Goal: Task Accomplishment & Management: Use online tool/utility

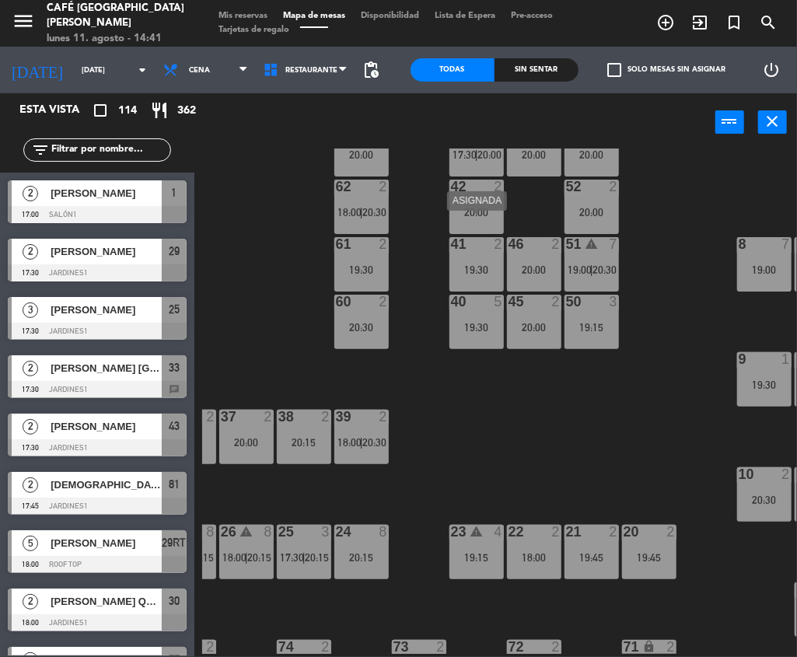
scroll to position [135, 275]
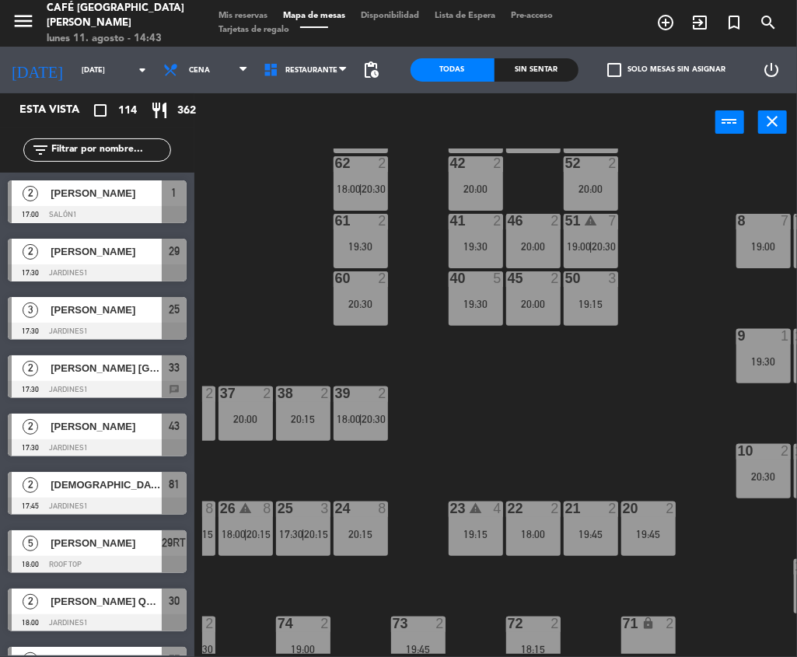
click at [296, 17] on span "Mapa de mesas" at bounding box center [314, 16] width 78 height 9
click at [128, 142] on input "text" at bounding box center [110, 150] width 121 height 17
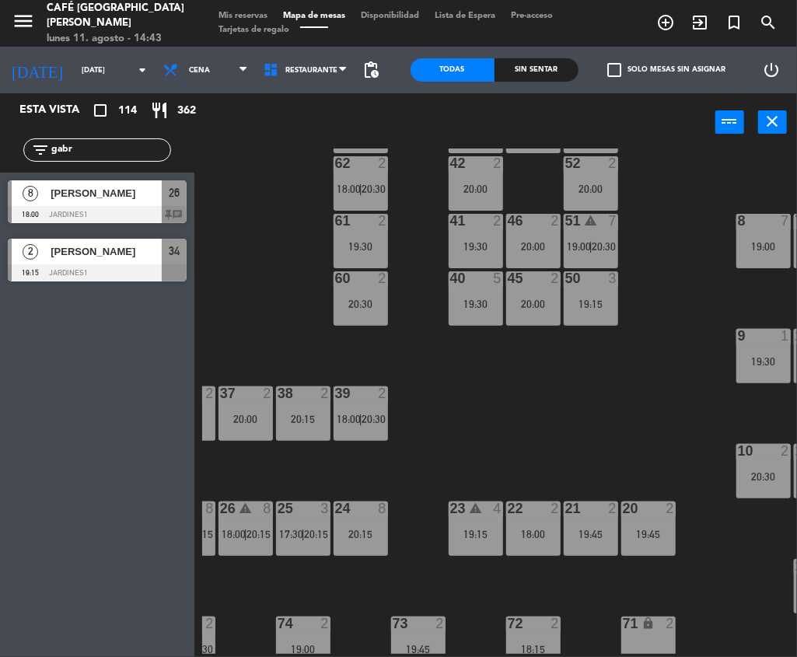
type input "gabr"
click at [285, 339] on div "44 2 20:00 49 2 19:30 54 3 20:00 64 2 18:00 48 10 20:00 53 10 20:00 63 2 20:00 …" at bounding box center [499, 402] width 595 height 506
click at [147, 200] on span "[PERSON_NAME]" at bounding box center [106, 193] width 111 height 16
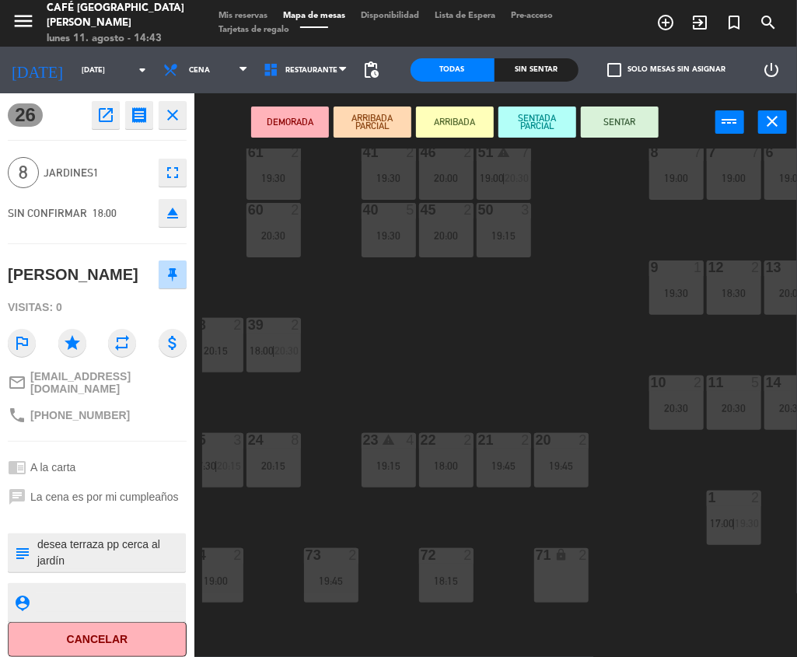
scroll to position [210, 362]
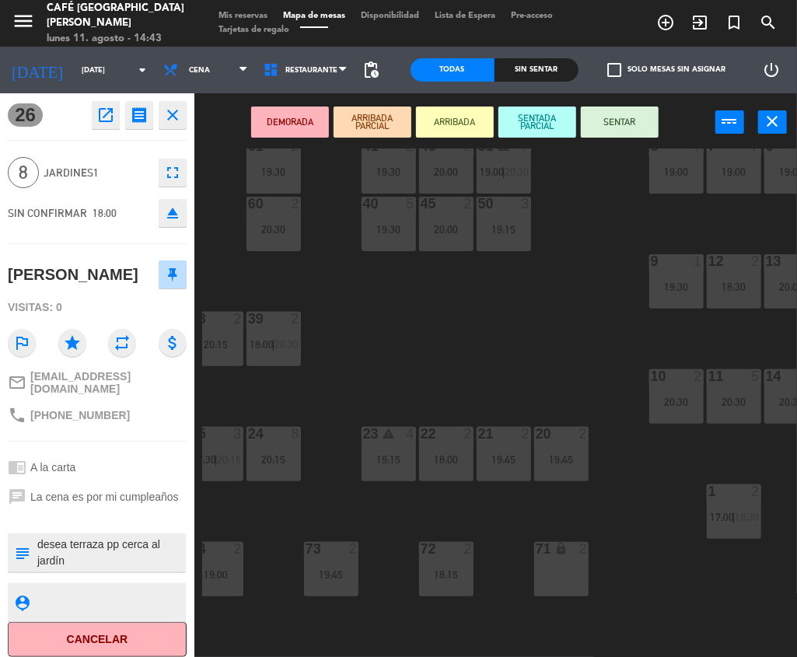
click at [625, 536] on div "44 2 20:00 49 2 19:30 54 3 20:00 64 2 18:00 48 10 20:00 53 10 20:00 63 2 20:00 …" at bounding box center [499, 402] width 595 height 506
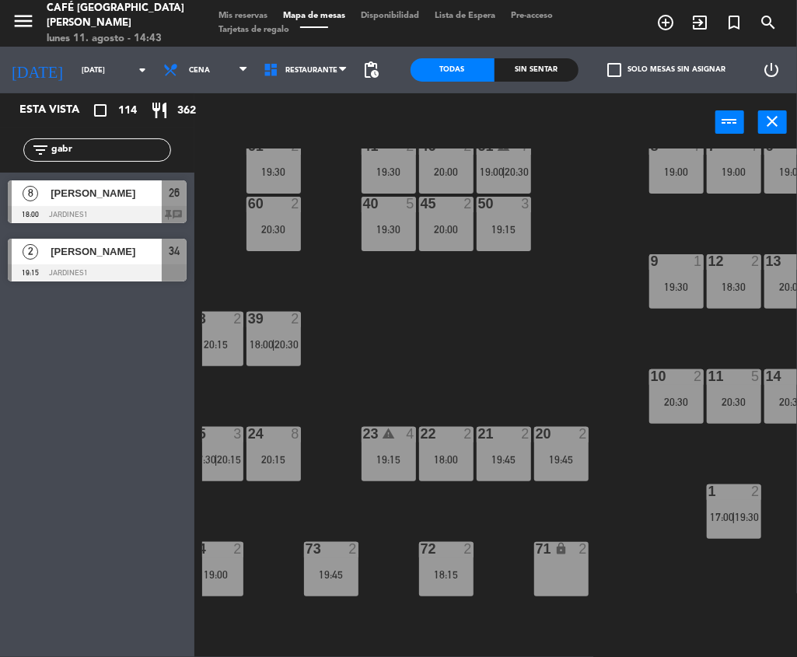
click at [445, 454] on div "18:00" at bounding box center [446, 459] width 54 height 11
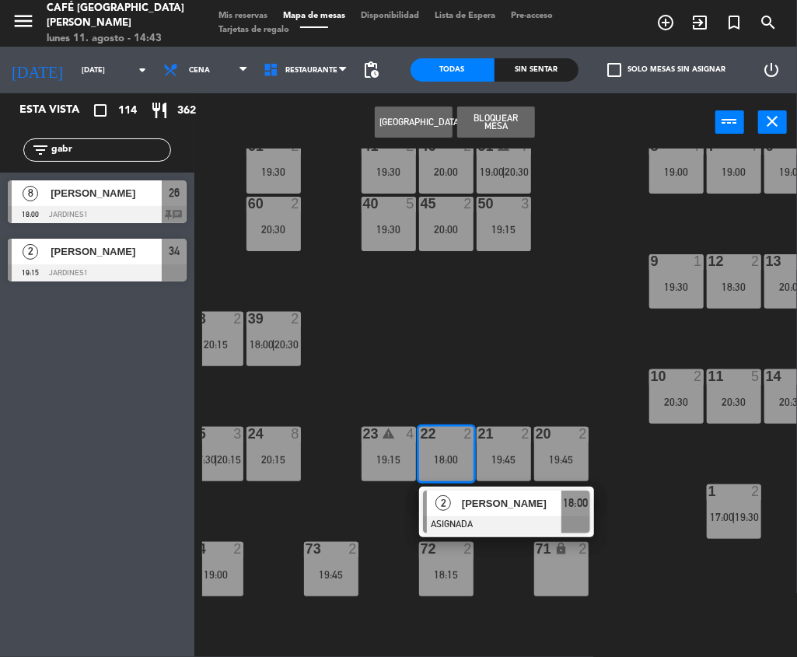
click at [485, 496] on span "[PERSON_NAME]" at bounding box center [512, 504] width 100 height 16
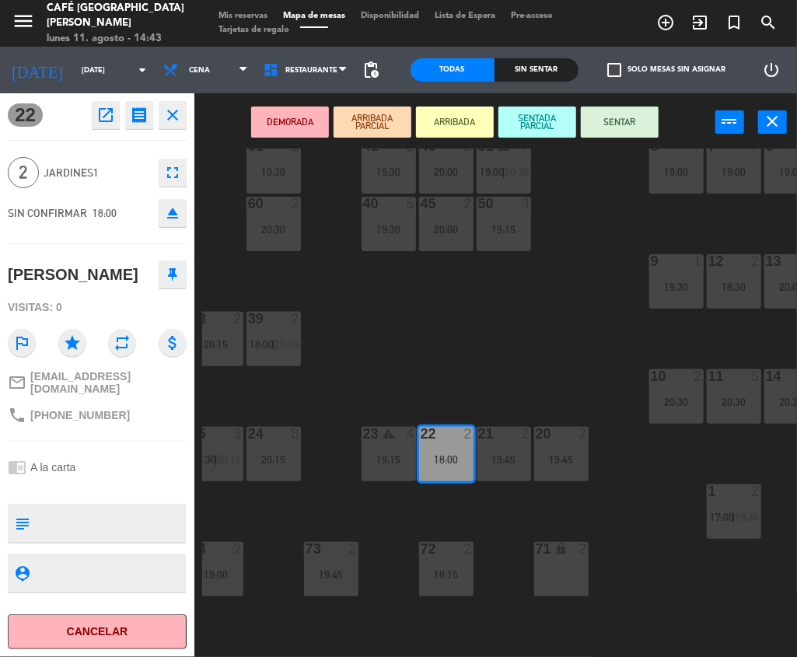
click at [262, 224] on div "20:30" at bounding box center [274, 229] width 54 height 11
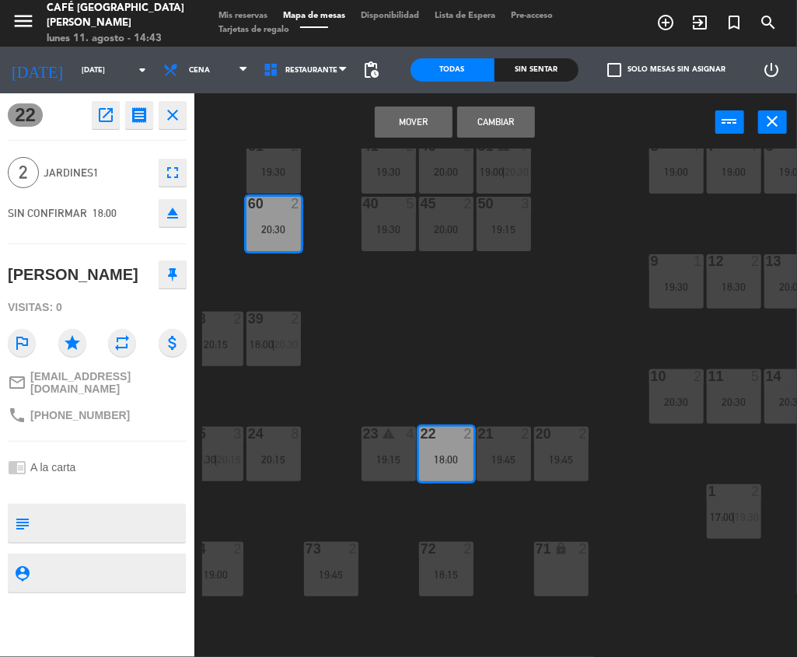
click at [427, 118] on button "Mover" at bounding box center [414, 122] width 78 height 31
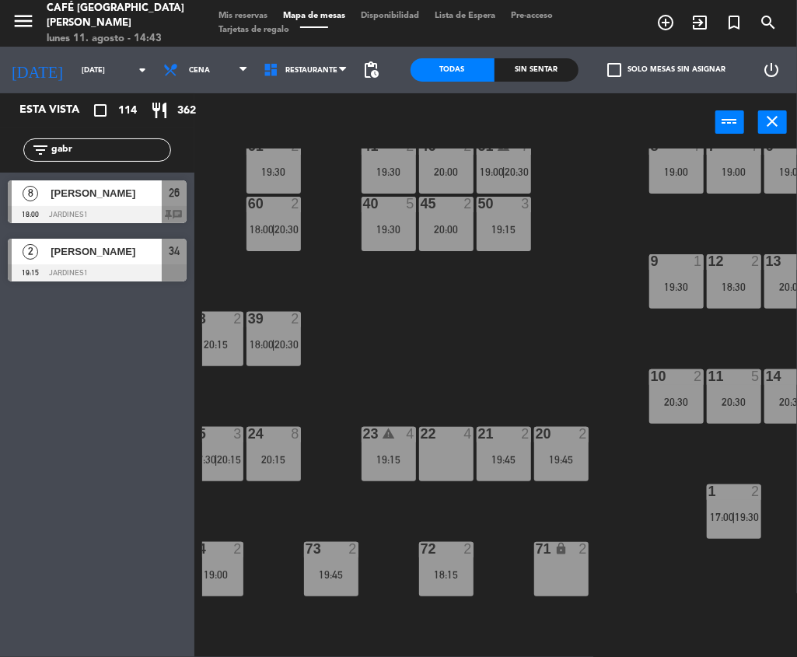
click at [509, 462] on div "19:45" at bounding box center [504, 459] width 54 height 11
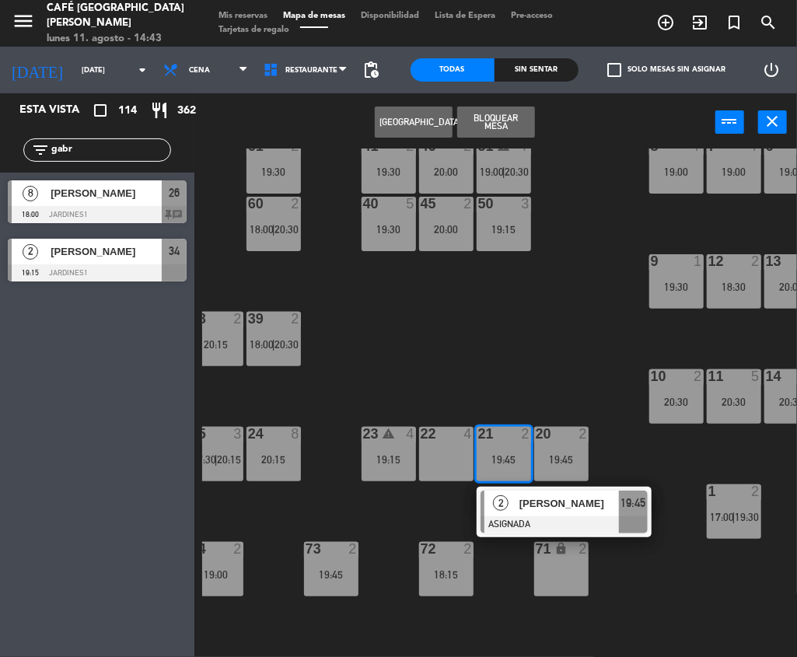
click at [542, 499] on span "[PERSON_NAME]" at bounding box center [570, 504] width 100 height 16
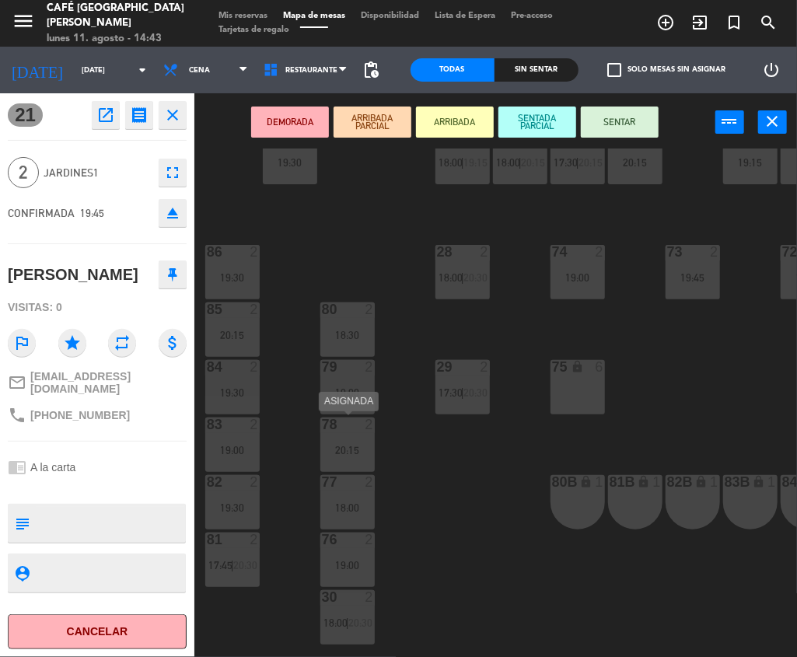
scroll to position [508, 0]
click at [560, 387] on div "75 lock 6" at bounding box center [578, 386] width 54 height 54
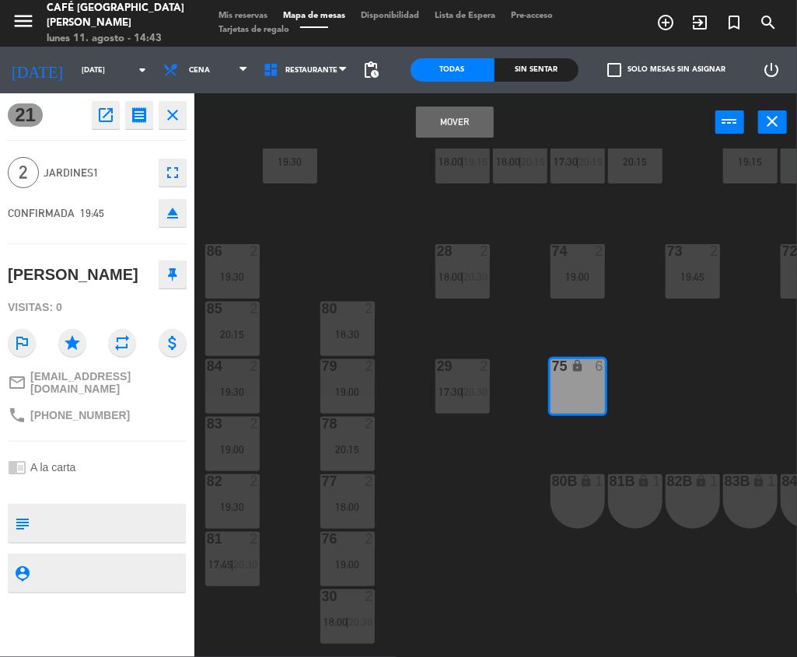
click at [420, 124] on button "Mover" at bounding box center [455, 122] width 78 height 31
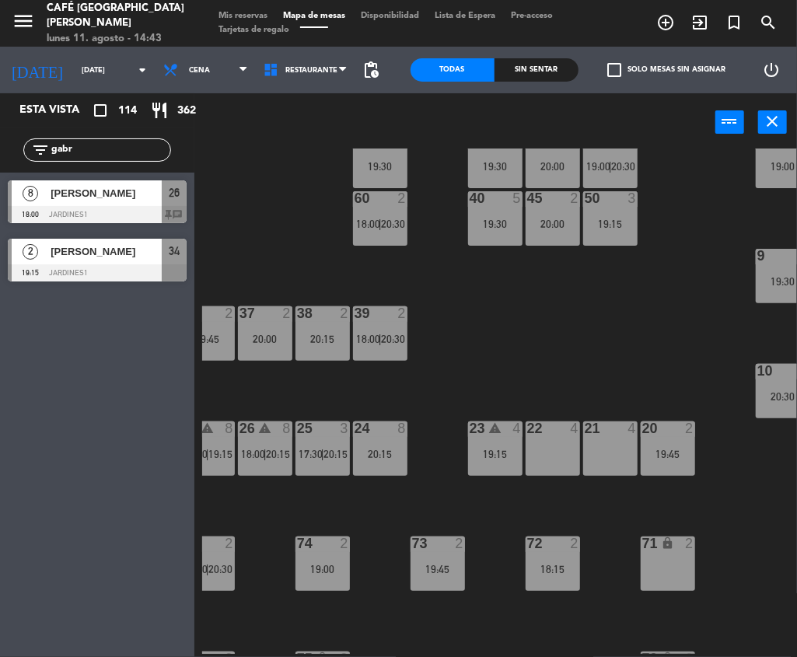
scroll to position [215, 278]
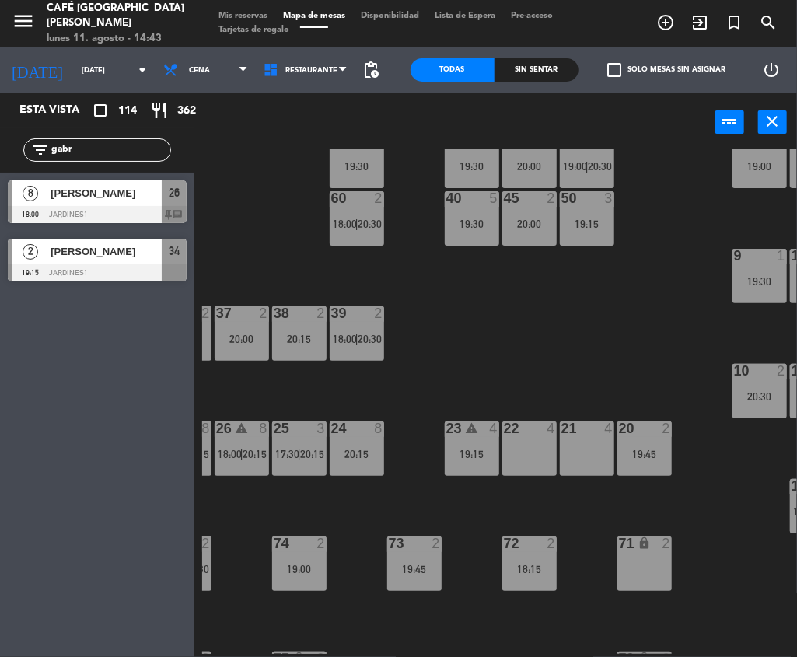
click at [103, 193] on span "[PERSON_NAME]" at bounding box center [106, 193] width 111 height 16
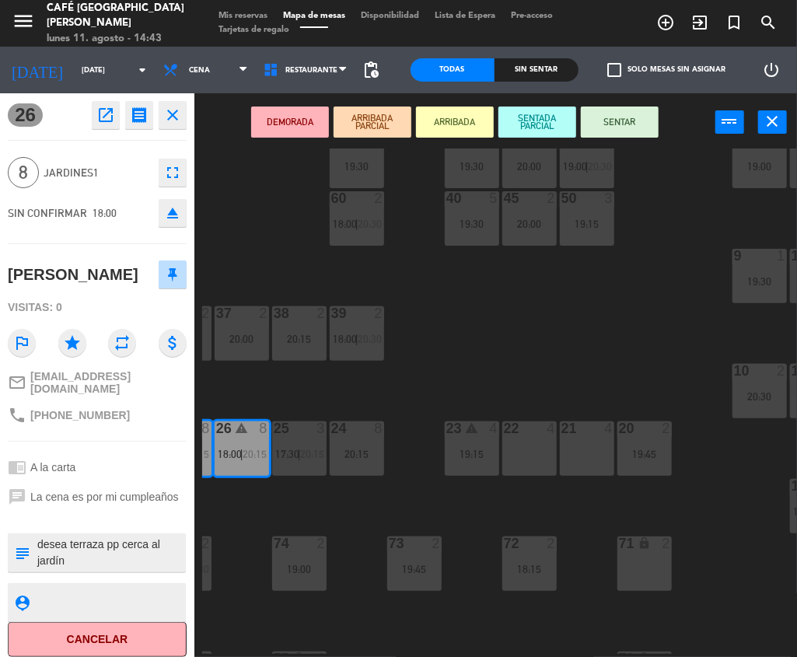
click at [571, 442] on div "21 4" at bounding box center [587, 449] width 54 height 54
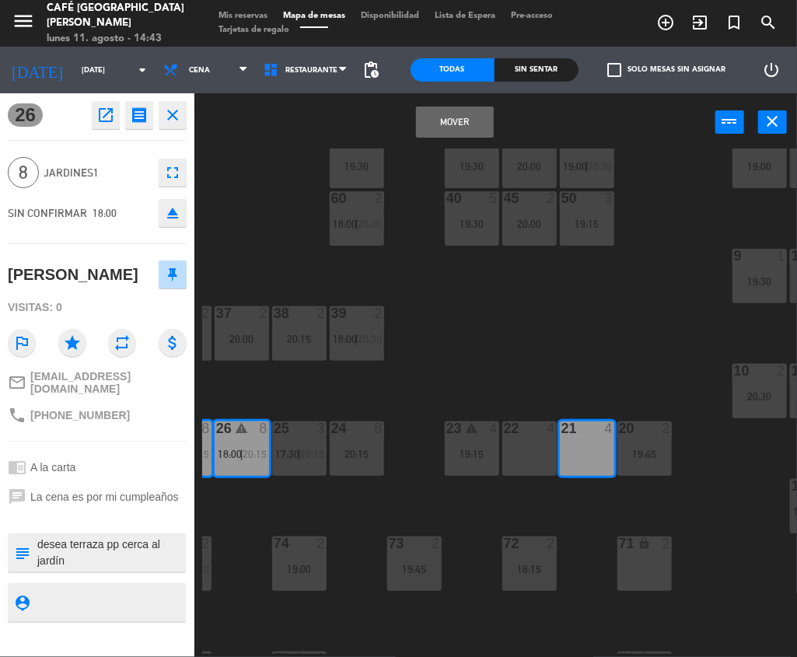
click at [524, 446] on div "22 4" at bounding box center [530, 449] width 54 height 54
click at [439, 117] on button "Mover y Unir" at bounding box center [455, 122] width 78 height 31
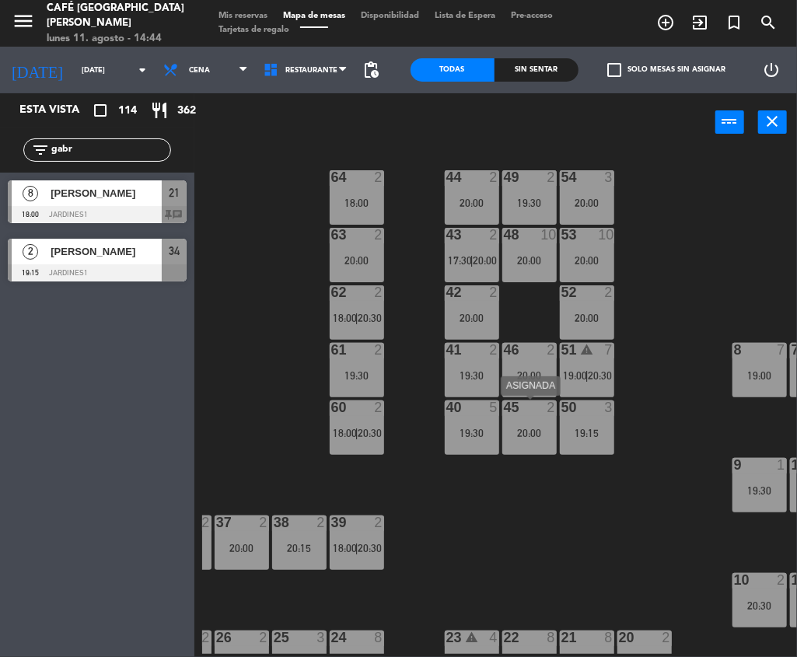
scroll to position [0, 278]
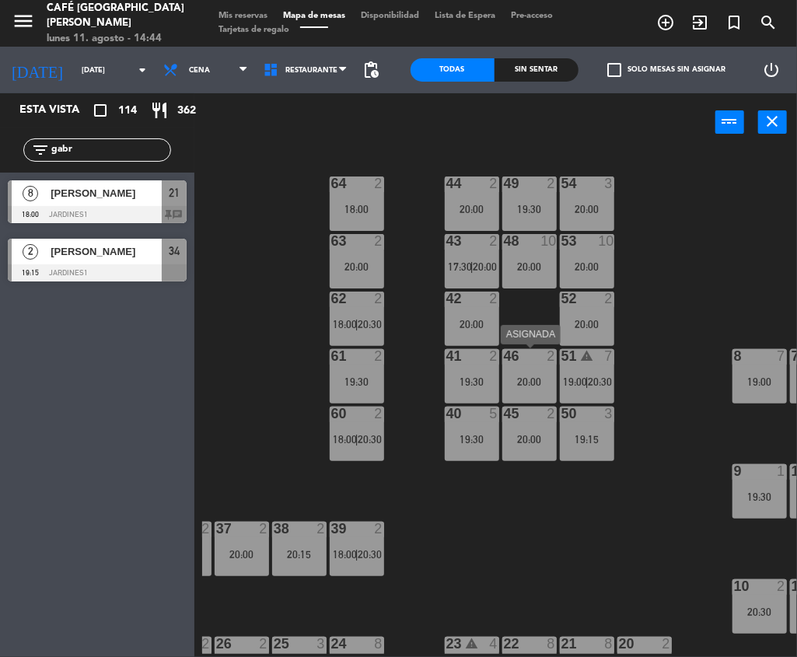
click at [534, 390] on div "46 2 20:00" at bounding box center [530, 376] width 54 height 54
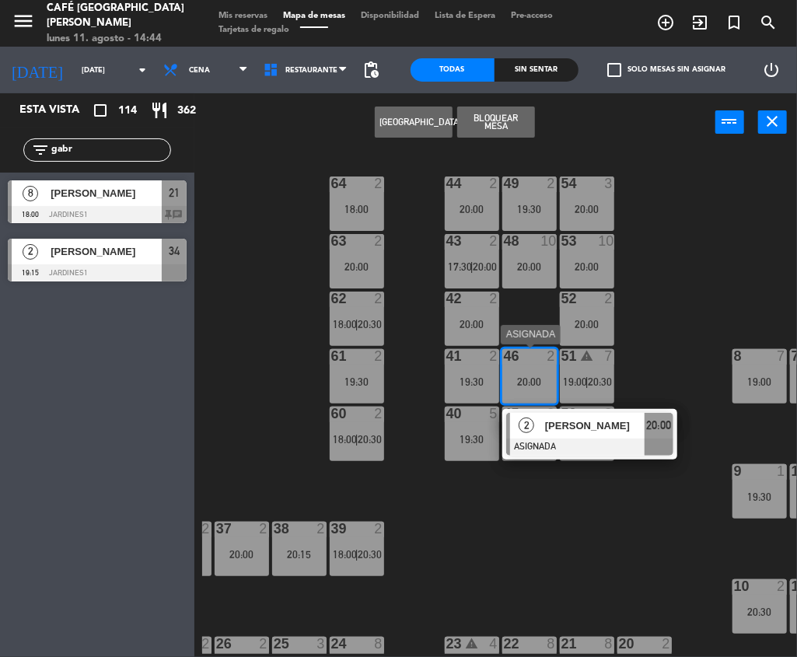
click at [563, 434] on div "[PERSON_NAME]" at bounding box center [594, 426] width 101 height 26
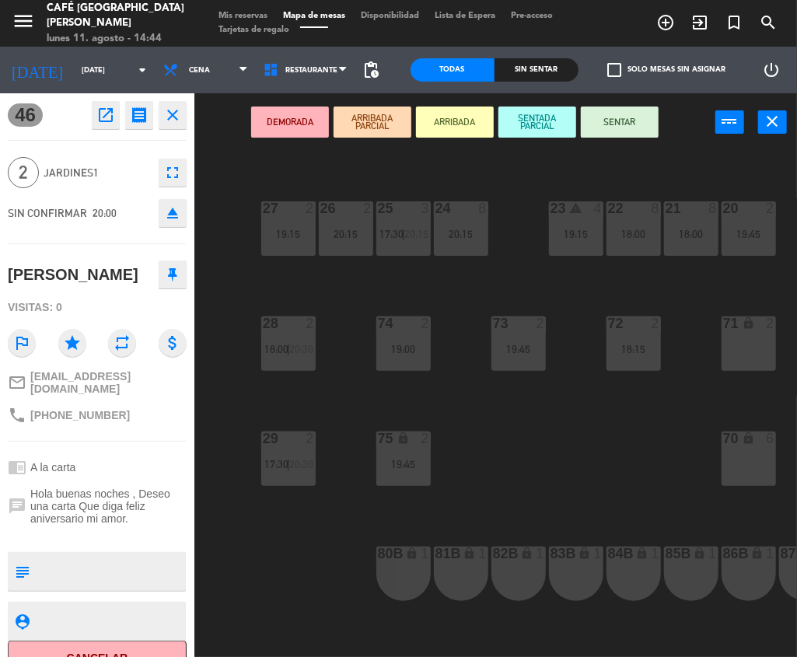
scroll to position [436, 174]
click at [744, 353] on div "71 lock 2" at bounding box center [749, 343] width 54 height 54
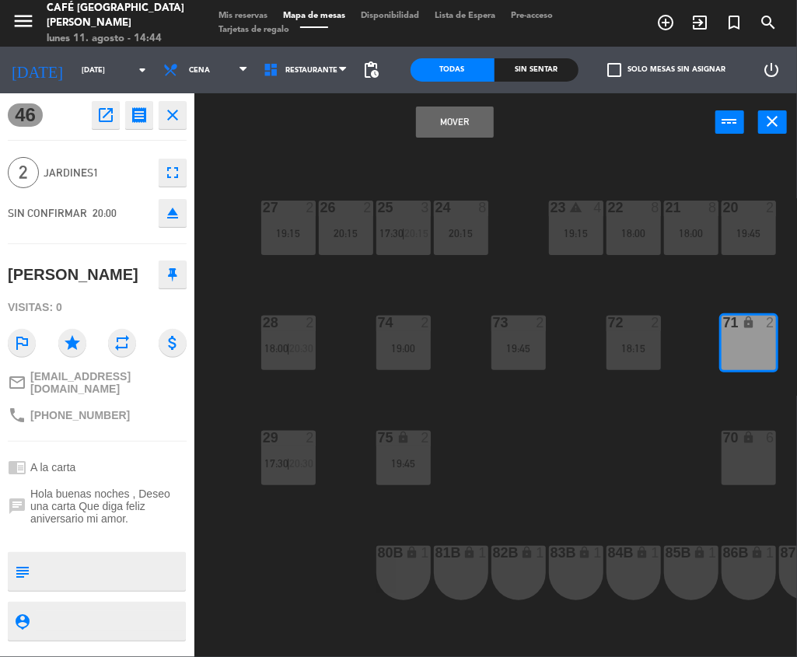
click at [452, 125] on button "Mover" at bounding box center [455, 122] width 78 height 31
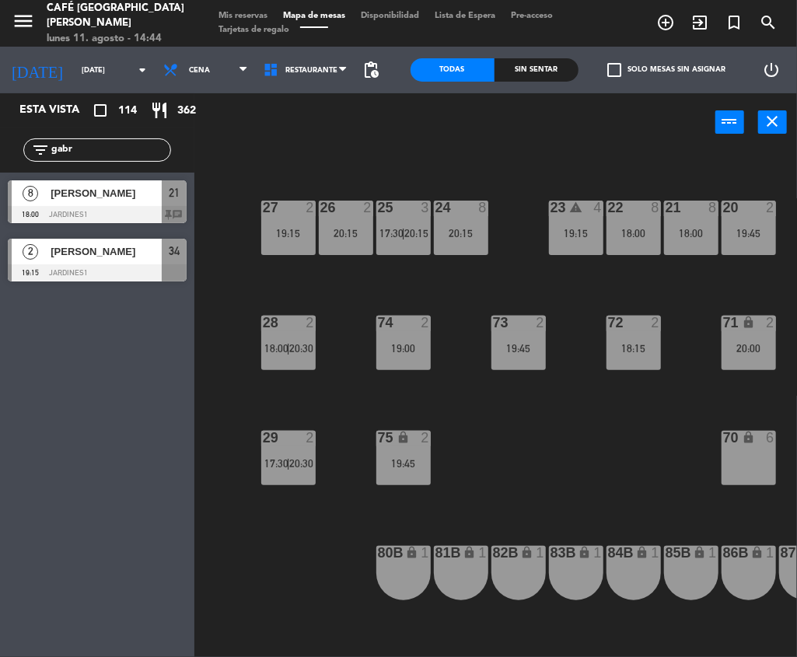
scroll to position [116, 114]
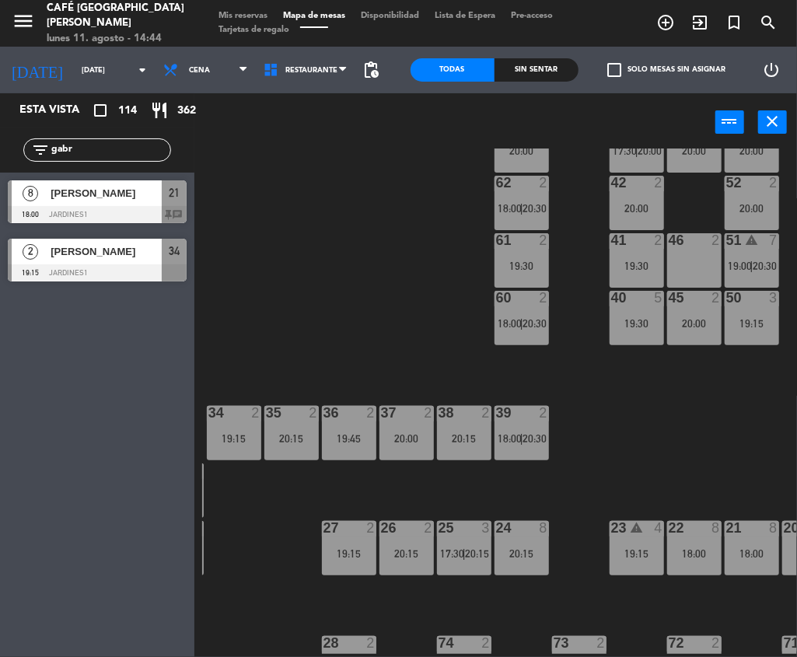
click at [622, 260] on div "19:30" at bounding box center [637, 266] width 54 height 12
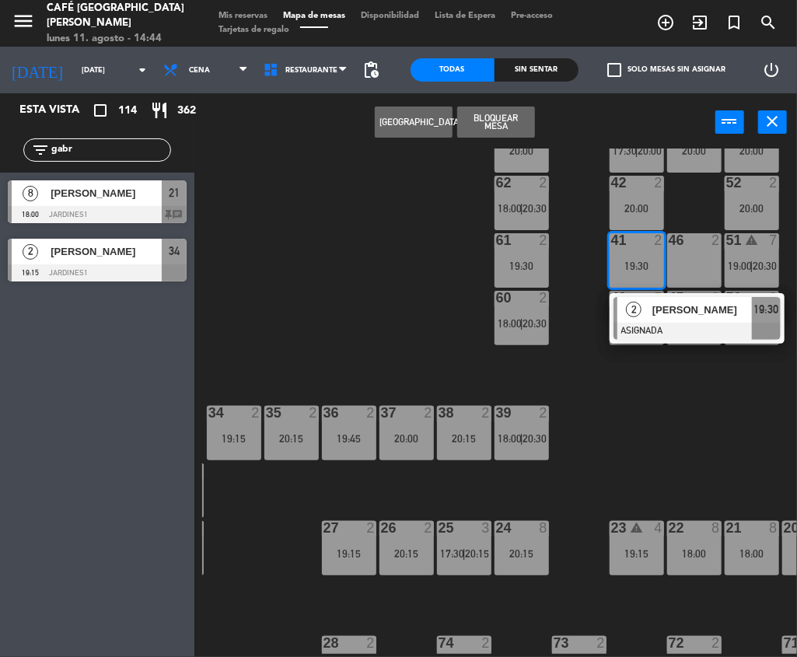
click at [660, 313] on span "[PERSON_NAME]" at bounding box center [703, 310] width 100 height 16
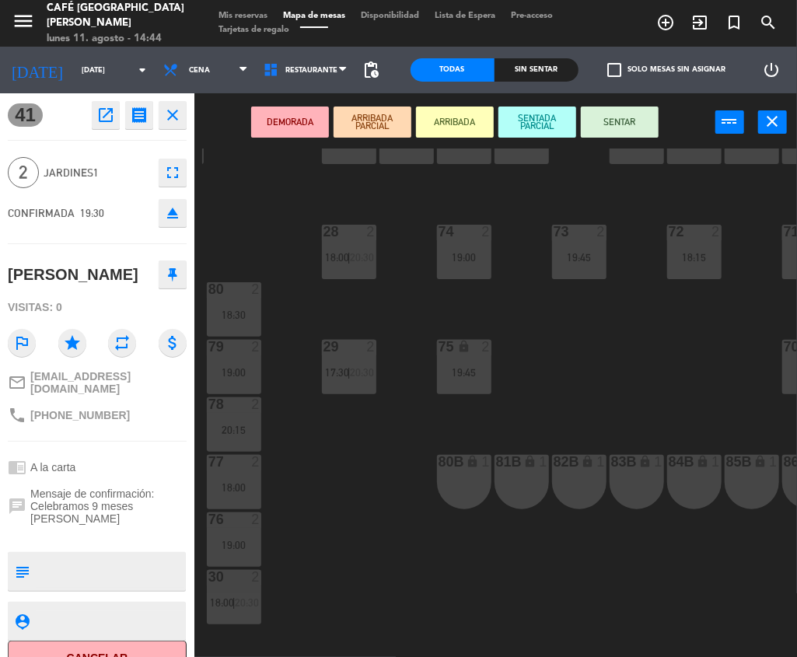
scroll to position [530, 114]
click at [785, 352] on div "70 lock 6" at bounding box center [810, 346] width 54 height 16
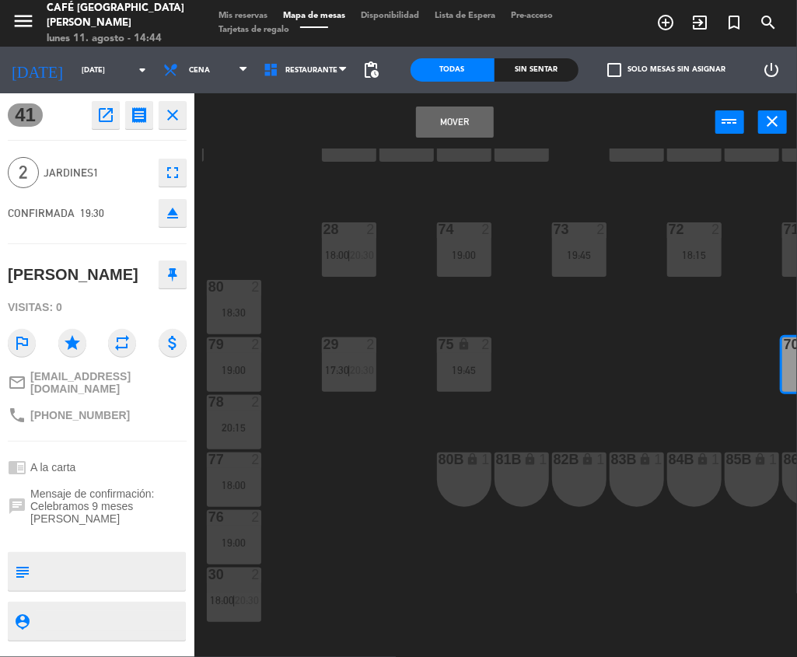
click at [448, 110] on button "Mover" at bounding box center [455, 122] width 78 height 31
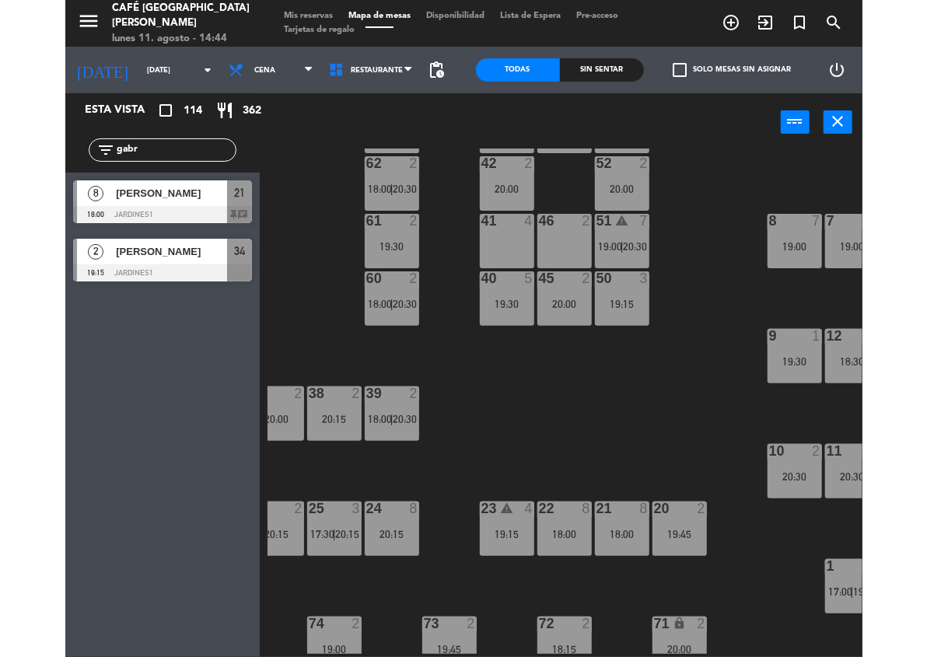
scroll to position [135, 310]
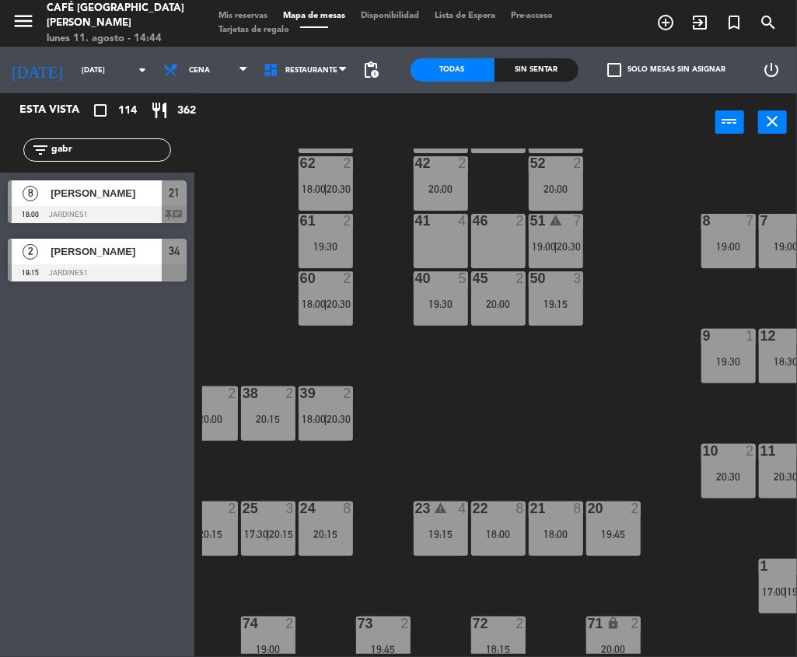
click at [131, 149] on input "gabr" at bounding box center [110, 150] width 121 height 17
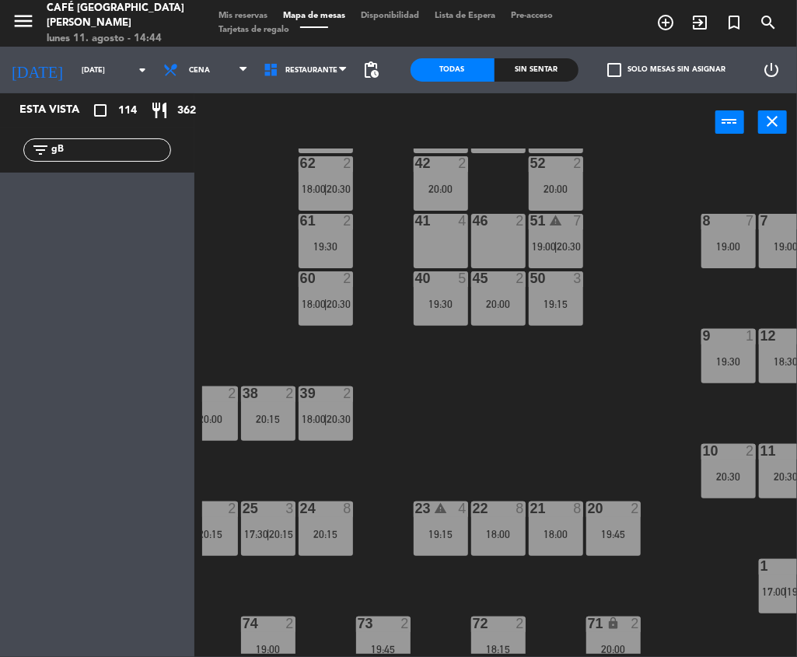
type input "g"
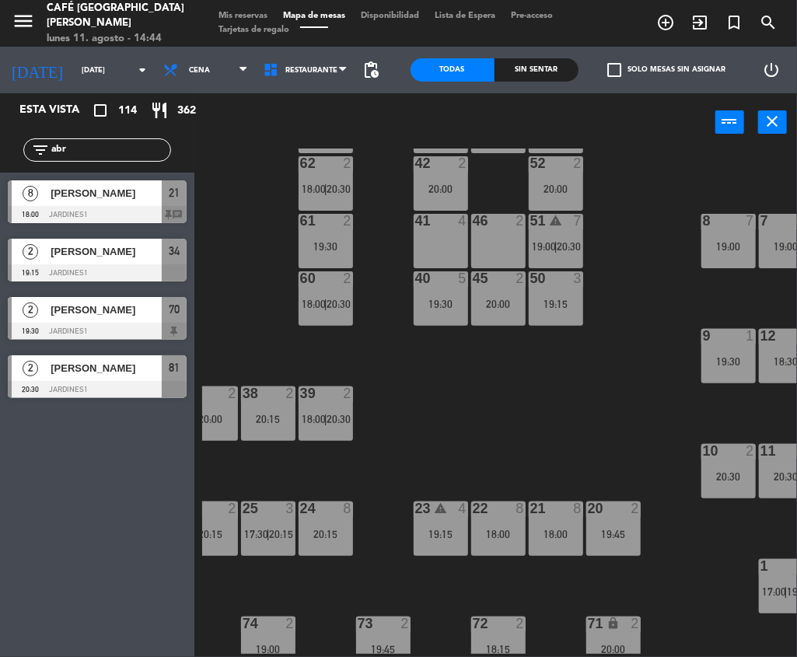
type input "abr"
click at [145, 203] on div "[PERSON_NAME]" at bounding box center [105, 193] width 113 height 26
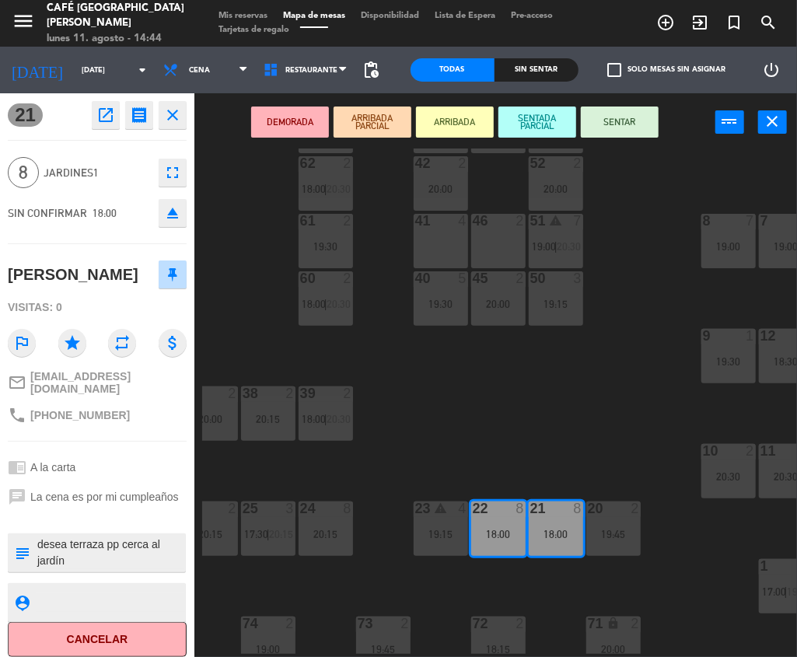
click at [482, 250] on div "46 2" at bounding box center [498, 241] width 54 height 54
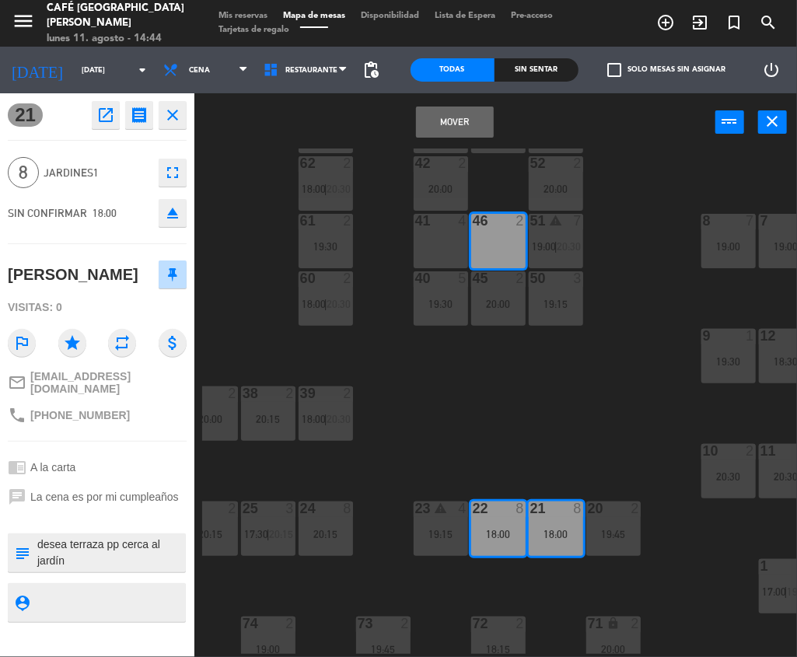
click at [443, 236] on div "41 4" at bounding box center [441, 241] width 54 height 54
click at [464, 122] on button "Mover y Unir" at bounding box center [455, 122] width 78 height 31
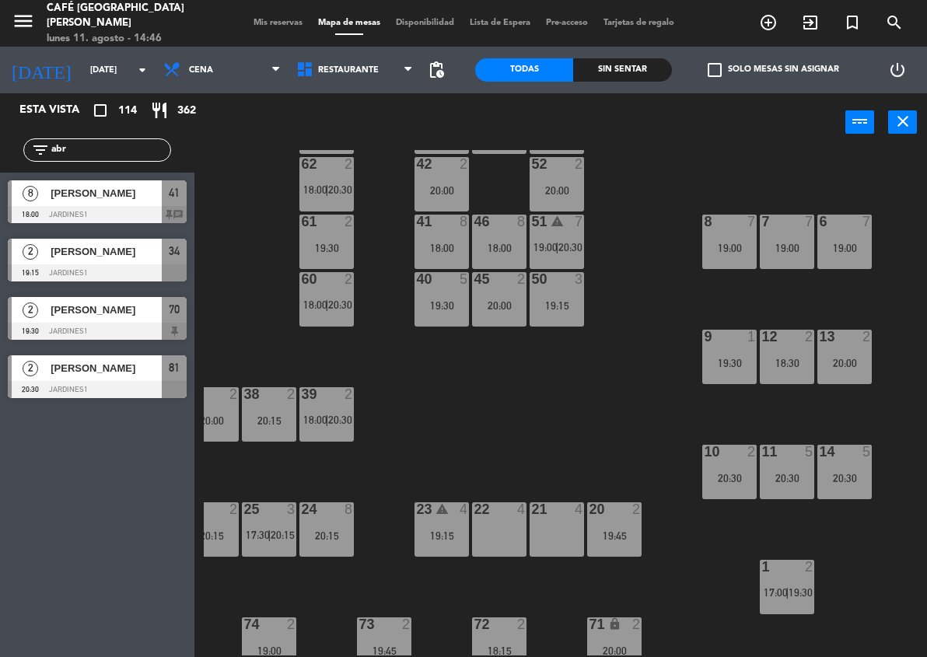
click at [82, 156] on input "abr" at bounding box center [110, 150] width 121 height 17
paste input "HADA TOURS"
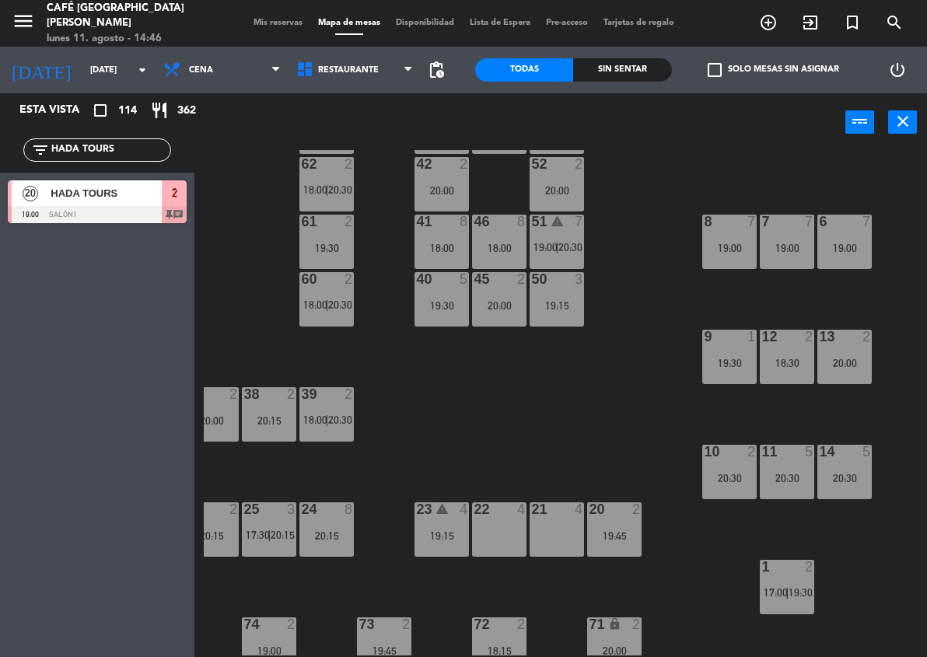
type input "HADA TOURS"
click at [131, 197] on span "HADA TOURS" at bounding box center [106, 193] width 111 height 16
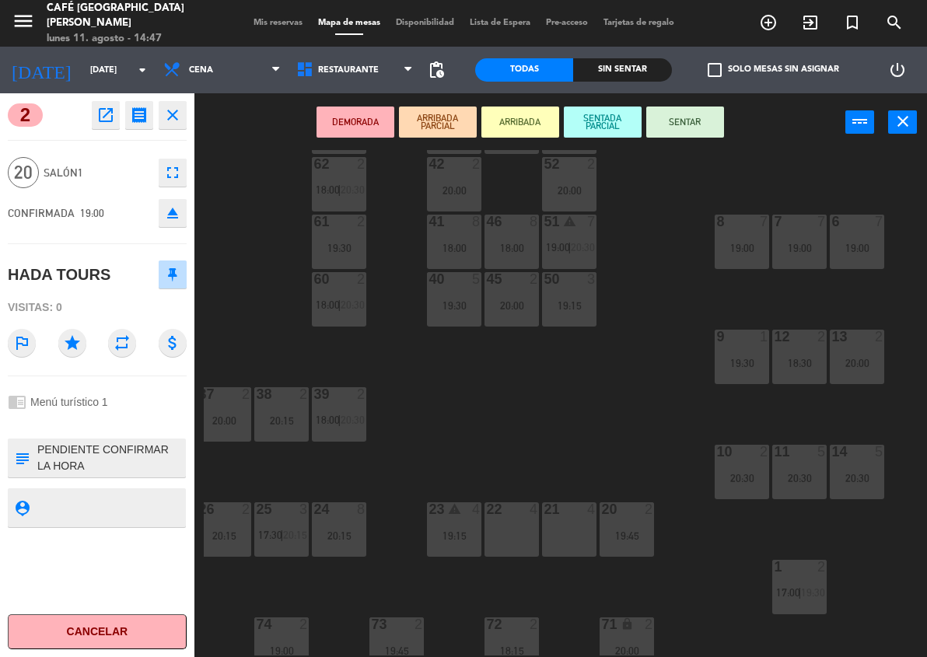
scroll to position [135, 380]
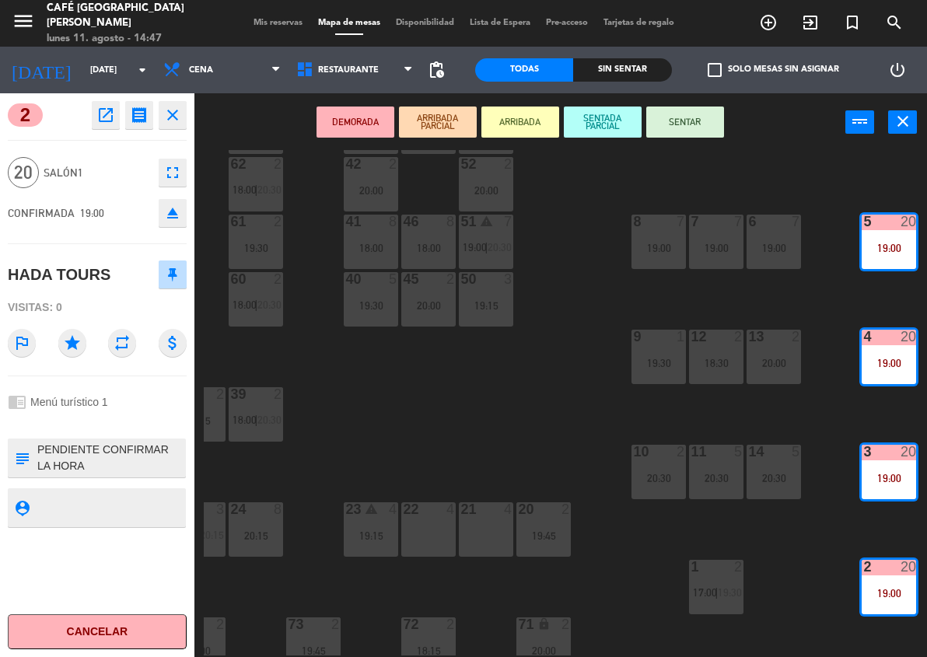
click at [171, 216] on icon "eject" at bounding box center [172, 213] width 19 height 19
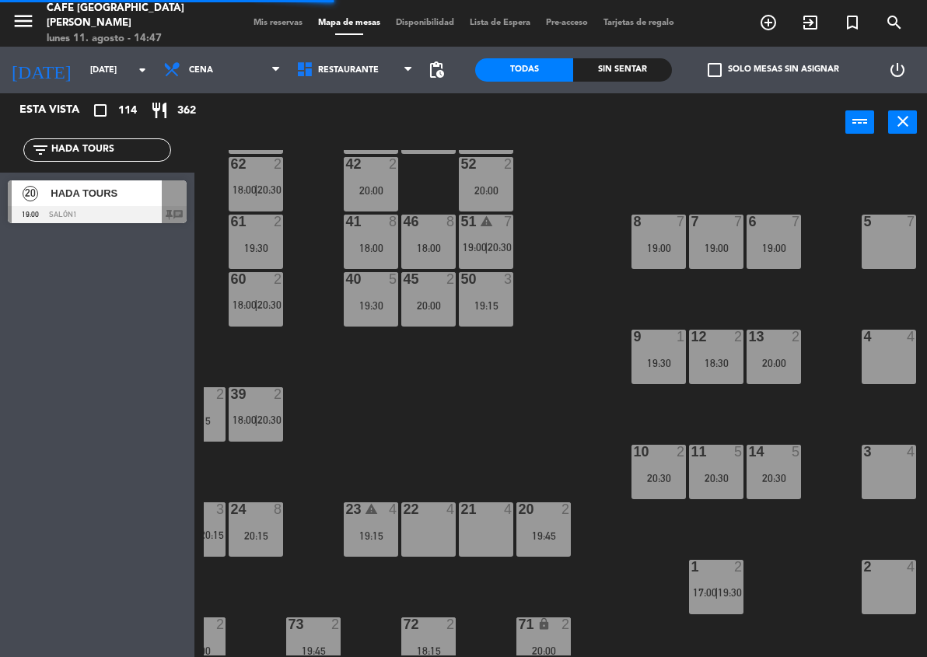
click at [109, 148] on input "HADA TOURS" at bounding box center [110, 150] width 121 height 17
click at [118, 191] on span "HADA TOURS" at bounding box center [106, 193] width 111 height 16
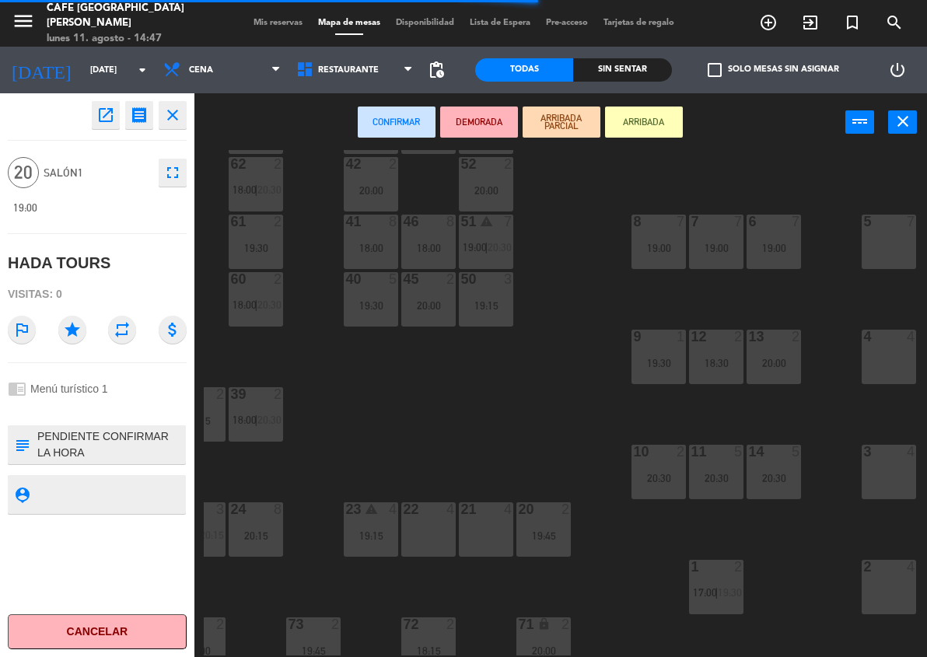
click at [797, 224] on div "5" at bounding box center [863, 222] width 26 height 14
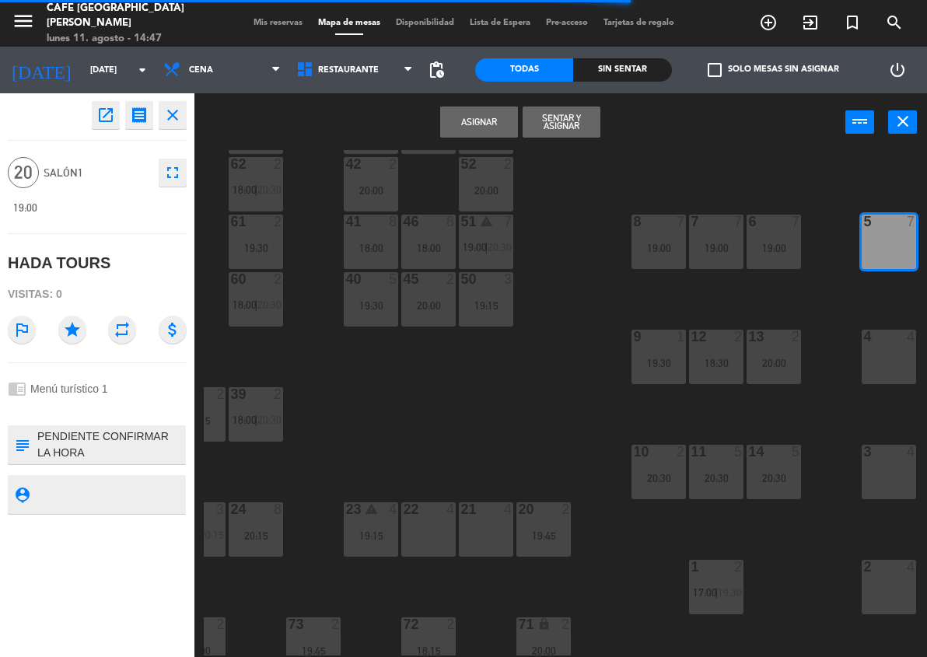
click at [797, 380] on div "4 4" at bounding box center [889, 357] width 54 height 54
click at [797, 451] on div "4" at bounding box center [915, 452] width 26 height 14
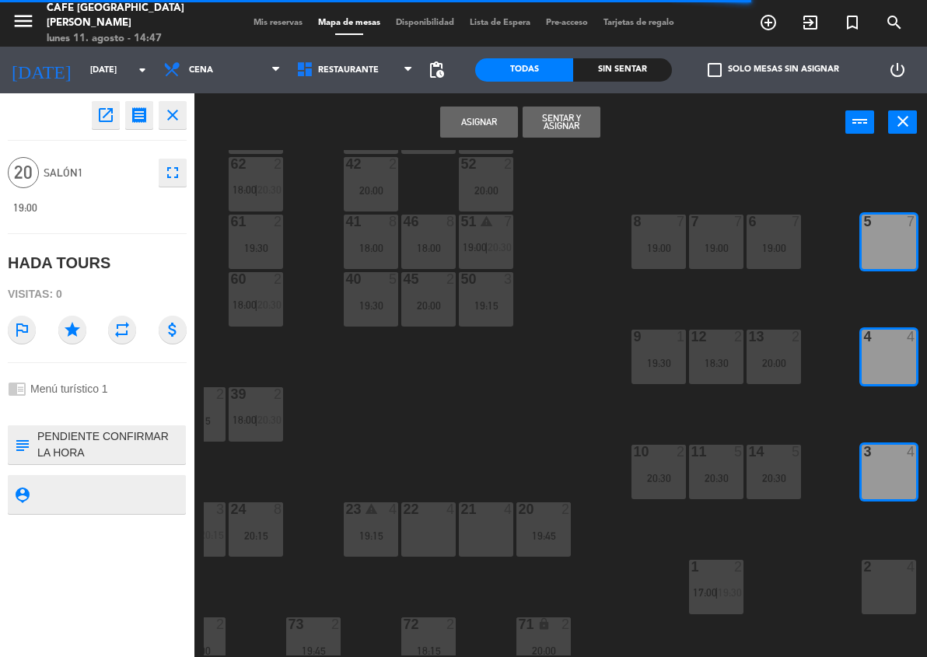
click at [483, 109] on button "Asignar" at bounding box center [479, 122] width 78 height 31
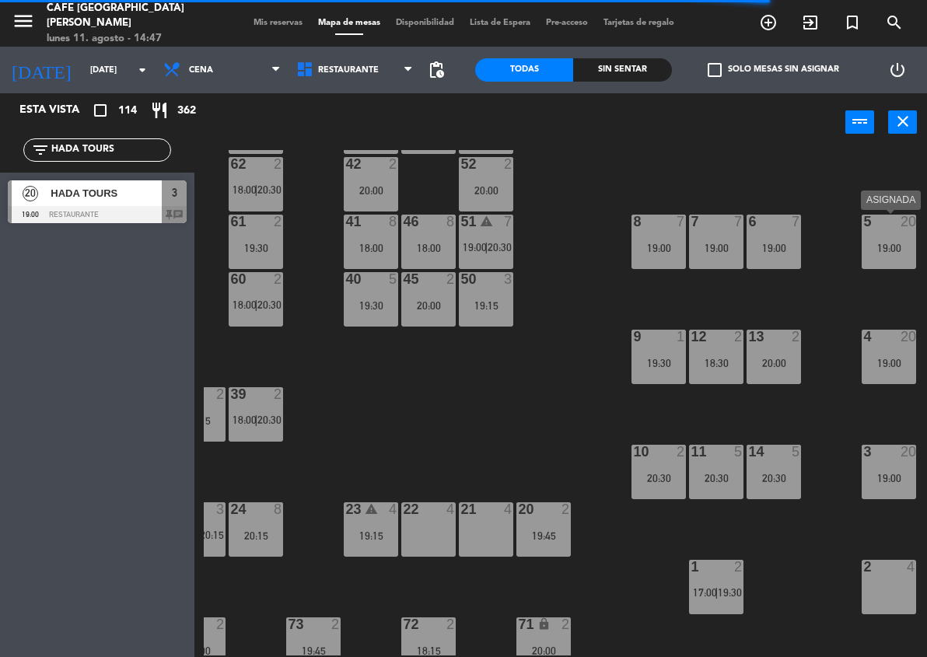
click at [797, 253] on div "5 20 19:00" at bounding box center [889, 242] width 54 height 54
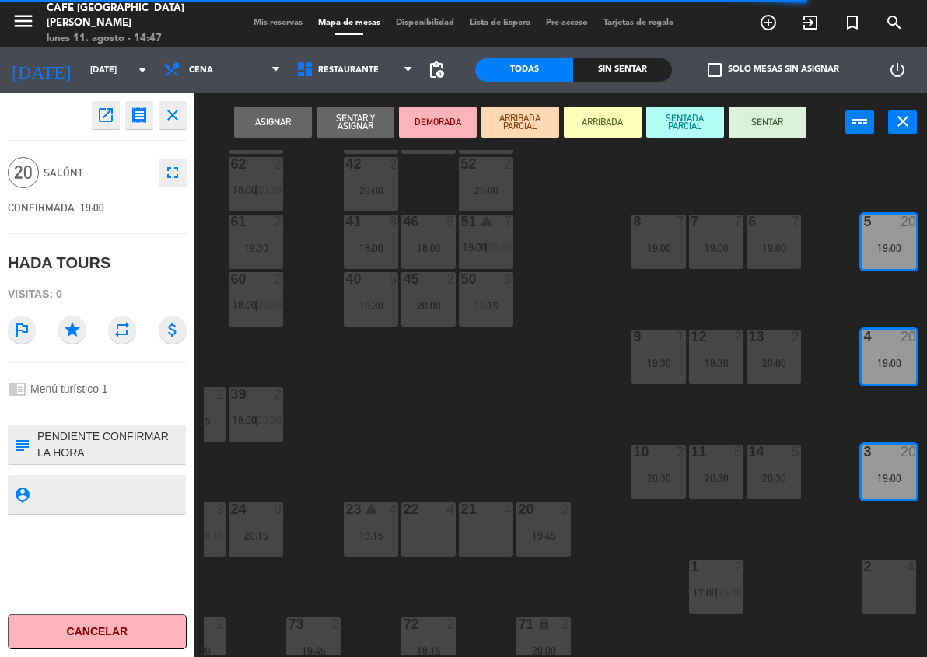
click at [408, 113] on button "DEMORADA" at bounding box center [438, 122] width 78 height 31
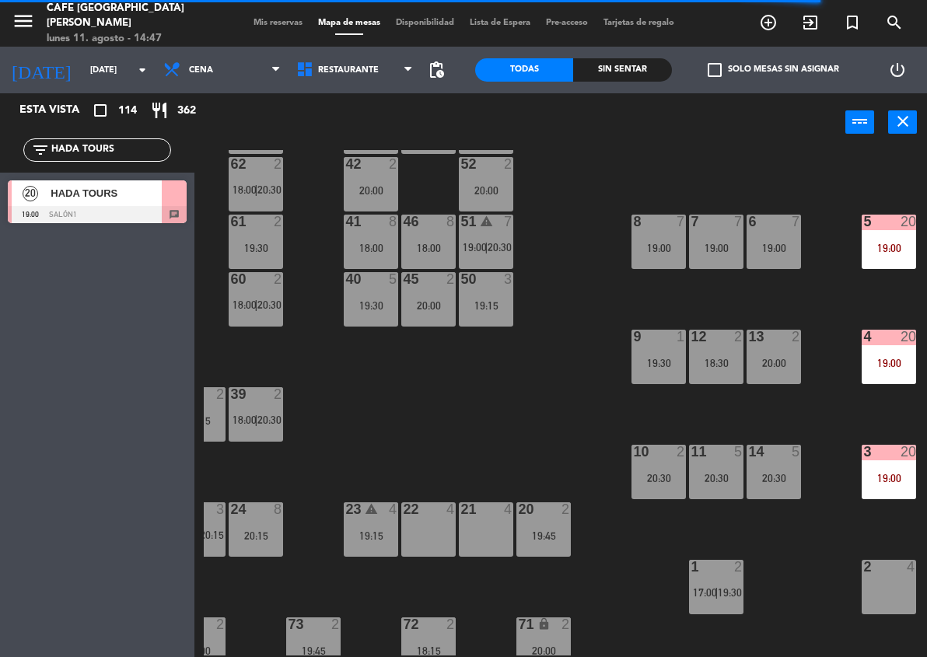
click at [135, 188] on span "HADA TOURS" at bounding box center [106, 193] width 111 height 16
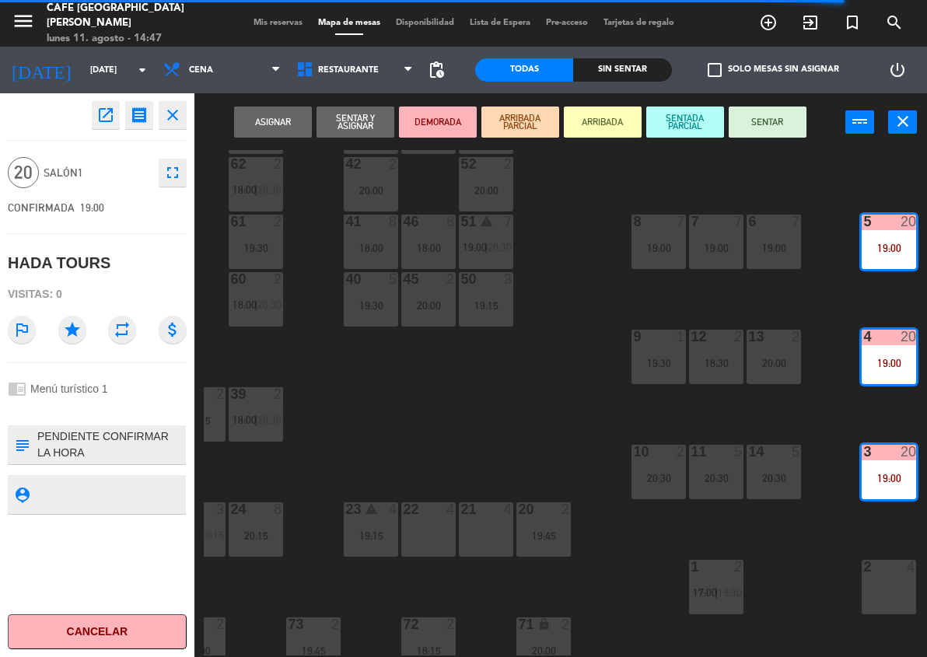
click at [94, 110] on button "open_in_new" at bounding box center [106, 115] width 28 height 28
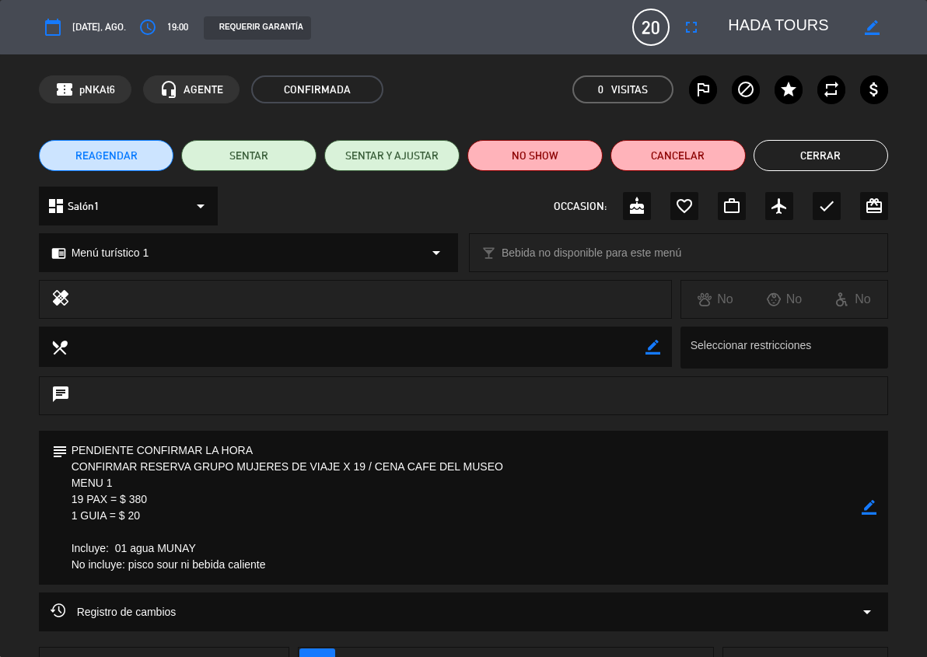
click at [797, 152] on button "Cerrar" at bounding box center [821, 155] width 135 height 31
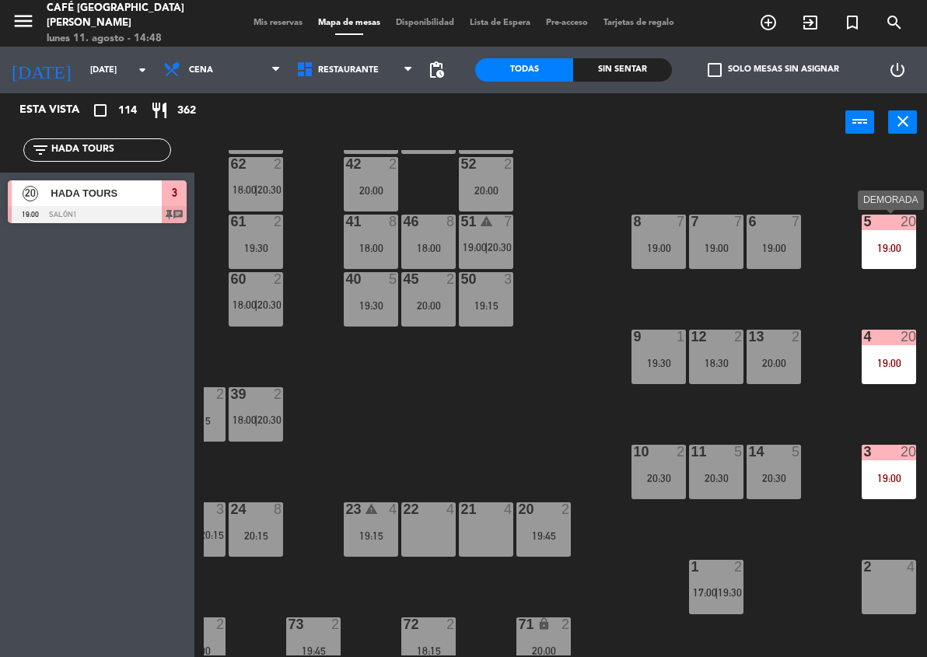
click at [797, 240] on div "5 20 19:00" at bounding box center [889, 242] width 54 height 54
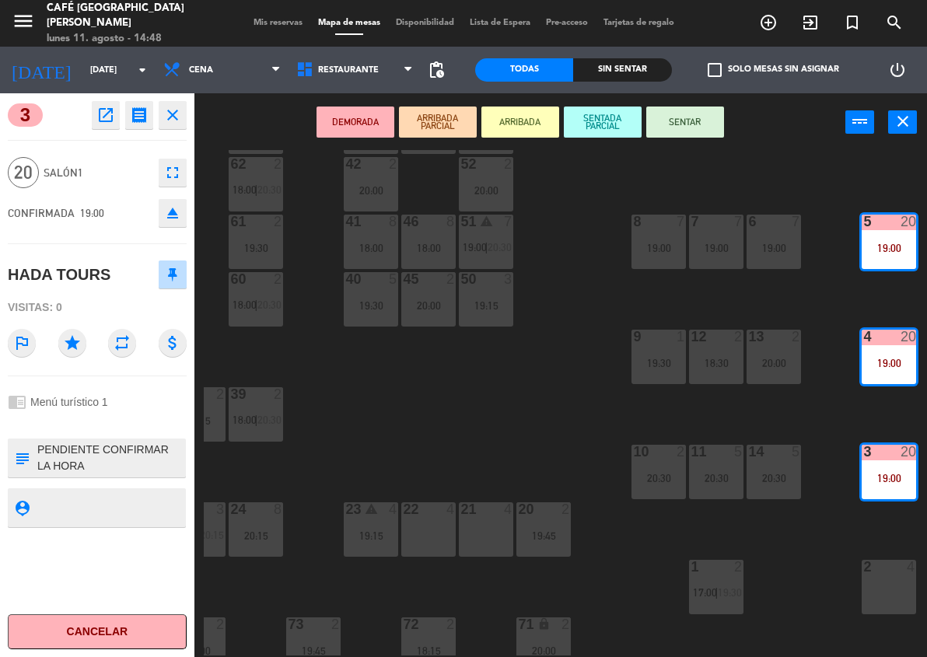
click at [166, 204] on icon "eject" at bounding box center [172, 213] width 19 height 19
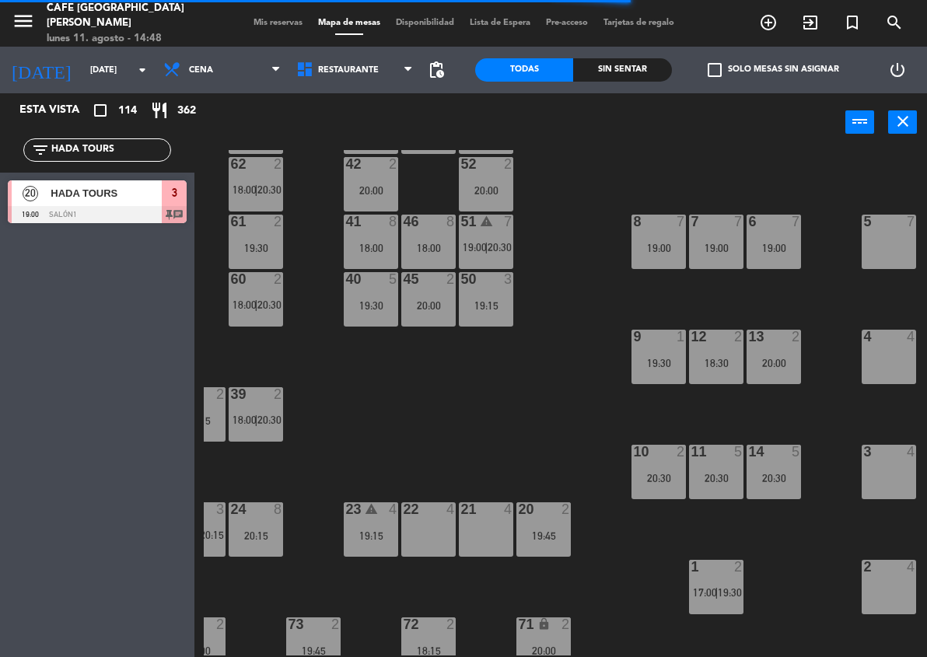
click at [142, 144] on input "HADA TOURS" at bounding box center [110, 150] width 121 height 17
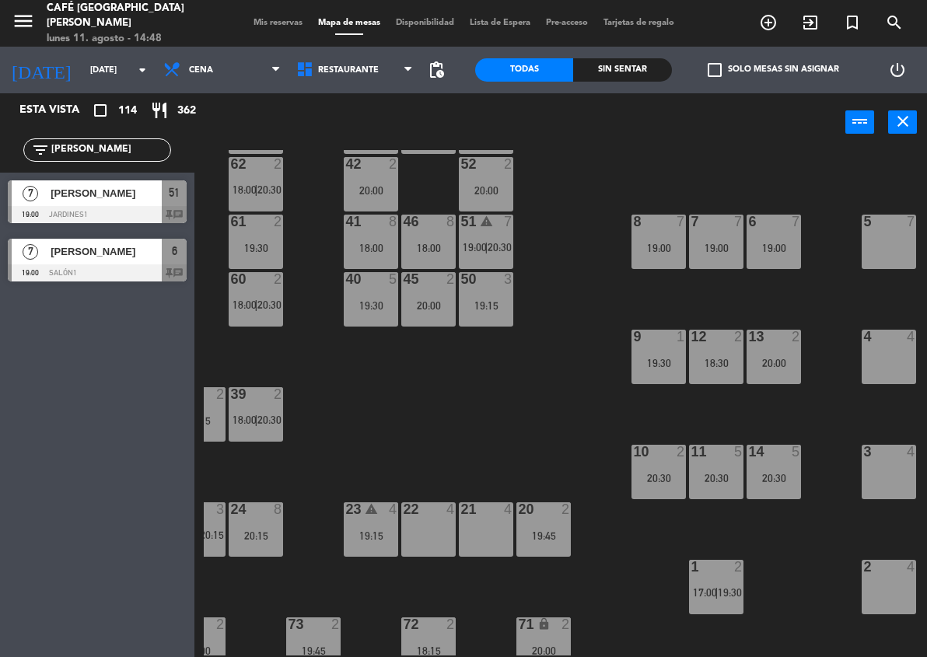
type input "[PERSON_NAME]"
click at [153, 213] on div at bounding box center [97, 214] width 179 height 17
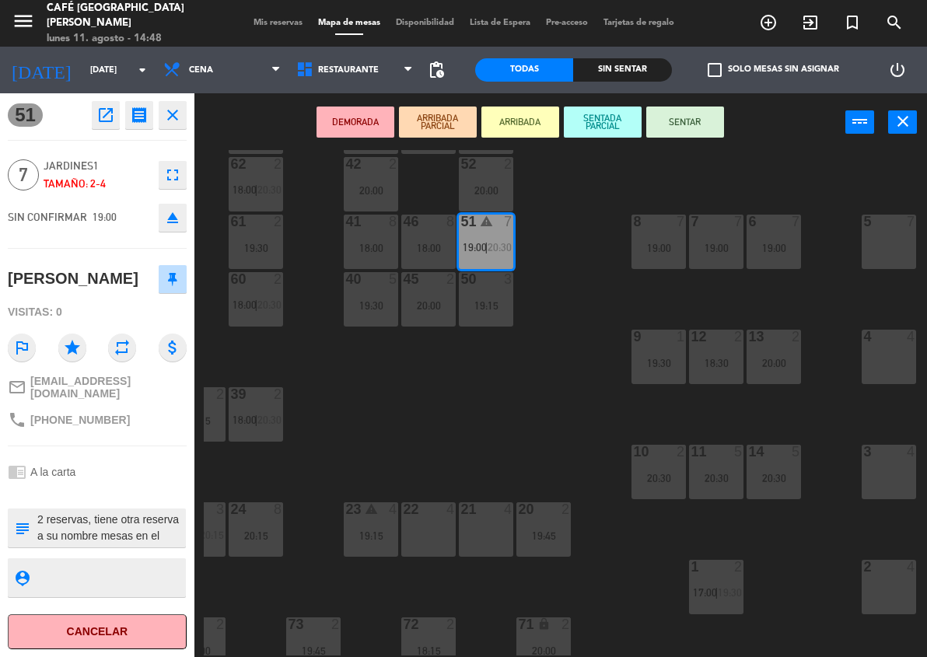
click at [797, 249] on div "5 7" at bounding box center [889, 242] width 54 height 54
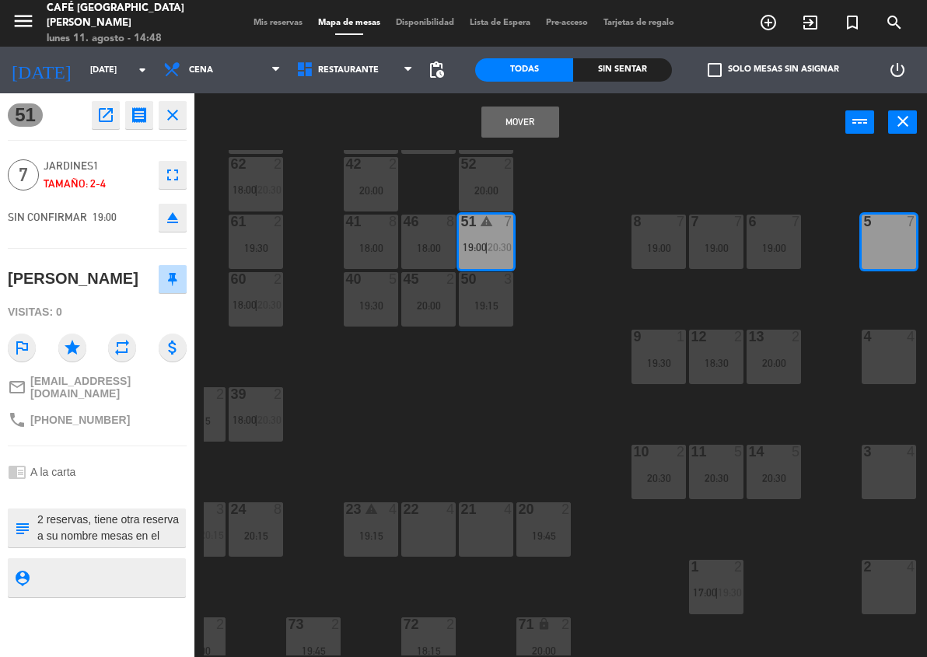
click at [527, 113] on button "Mover" at bounding box center [521, 122] width 78 height 31
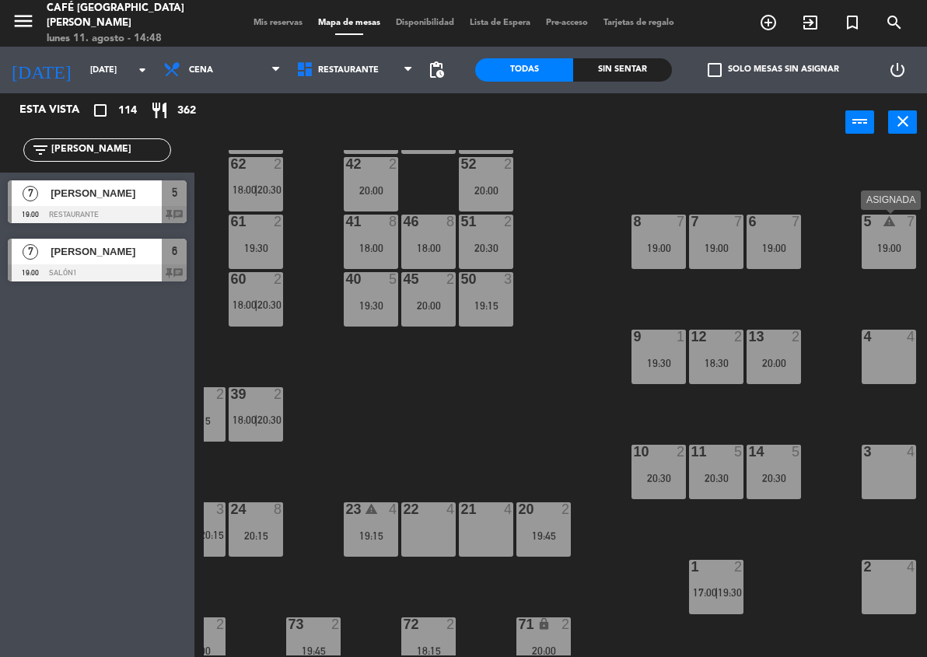
click at [797, 265] on div "5 warning 7 19:00" at bounding box center [889, 242] width 54 height 54
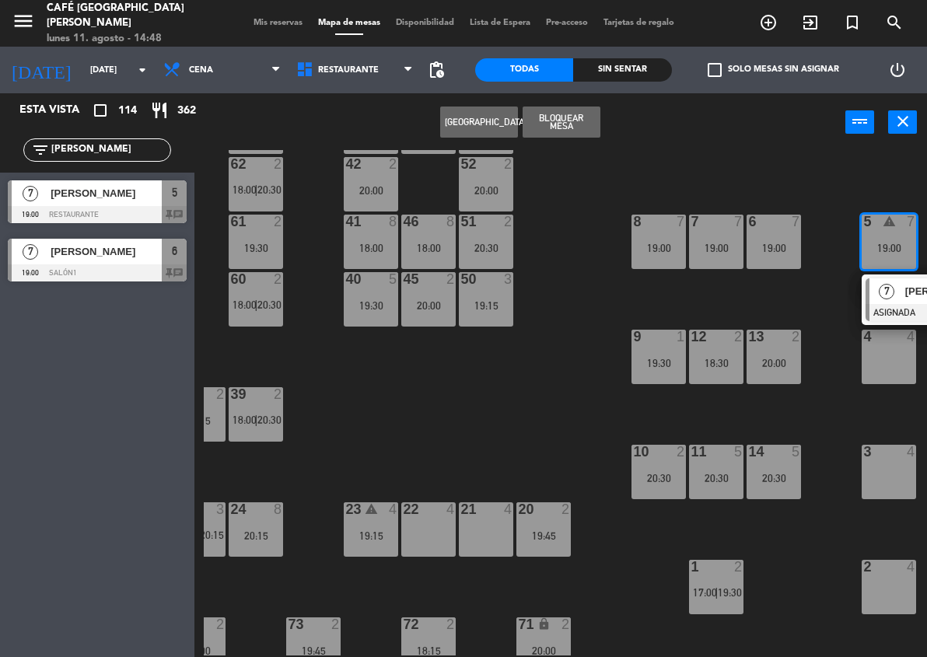
click at [797, 296] on div "7" at bounding box center [886, 291] width 33 height 26
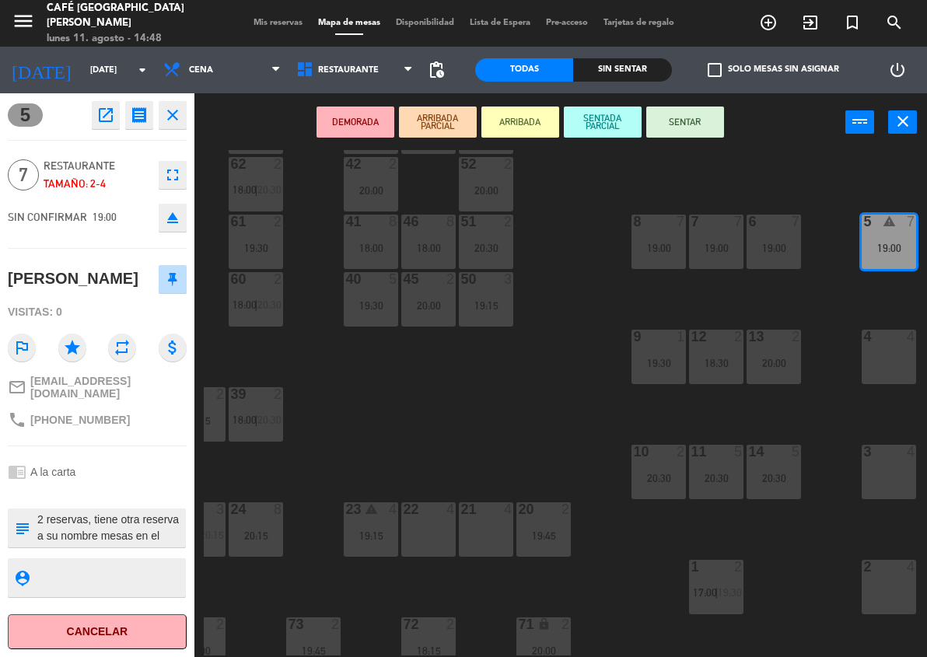
click at [362, 126] on button "DEMORADA" at bounding box center [356, 122] width 78 height 31
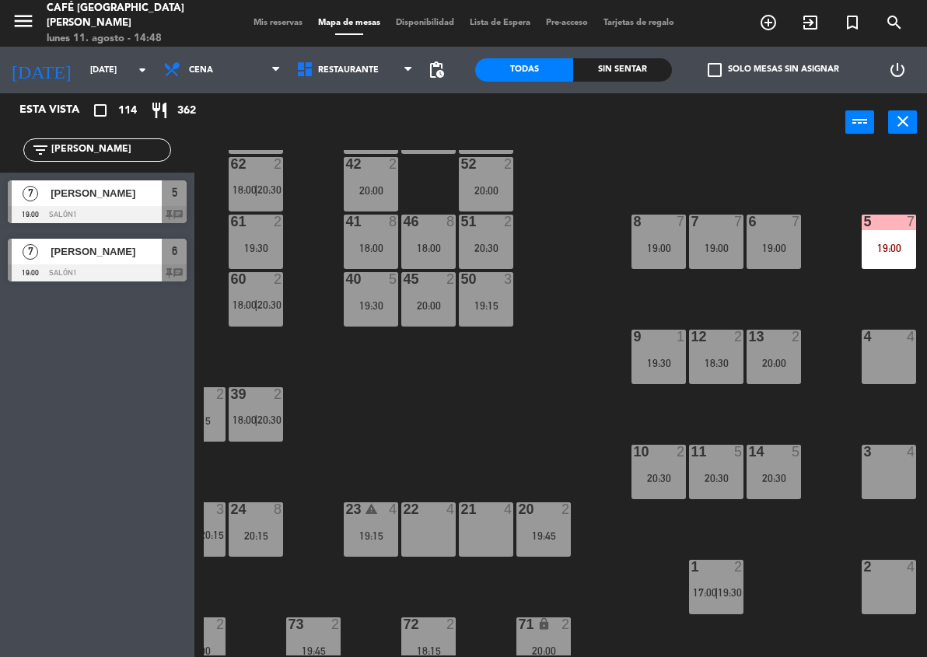
click at [152, 257] on span "[PERSON_NAME]" at bounding box center [106, 251] width 111 height 16
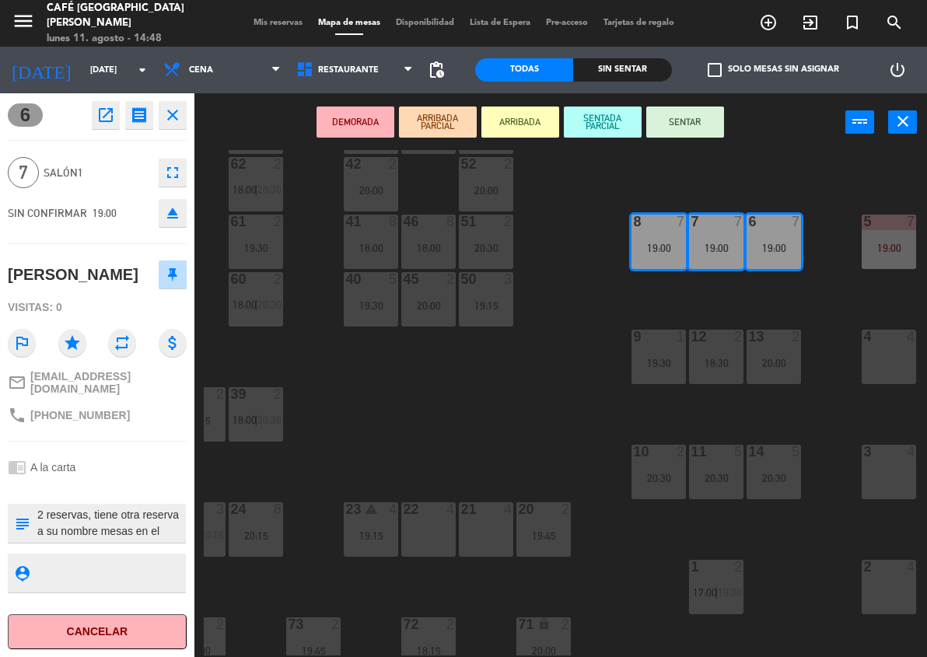
click at [166, 540] on textarea at bounding box center [110, 523] width 149 height 33
click at [121, 482] on div "chrome_reader_mode A la carta" at bounding box center [97, 468] width 179 height 30
click at [370, 445] on div "44 2 20:00 49 2 19:30 54 3 20:00 64 2 18:00 48 10 20:00 53 10 20:00 63 2 20:00 …" at bounding box center [565, 403] width 723 height 506
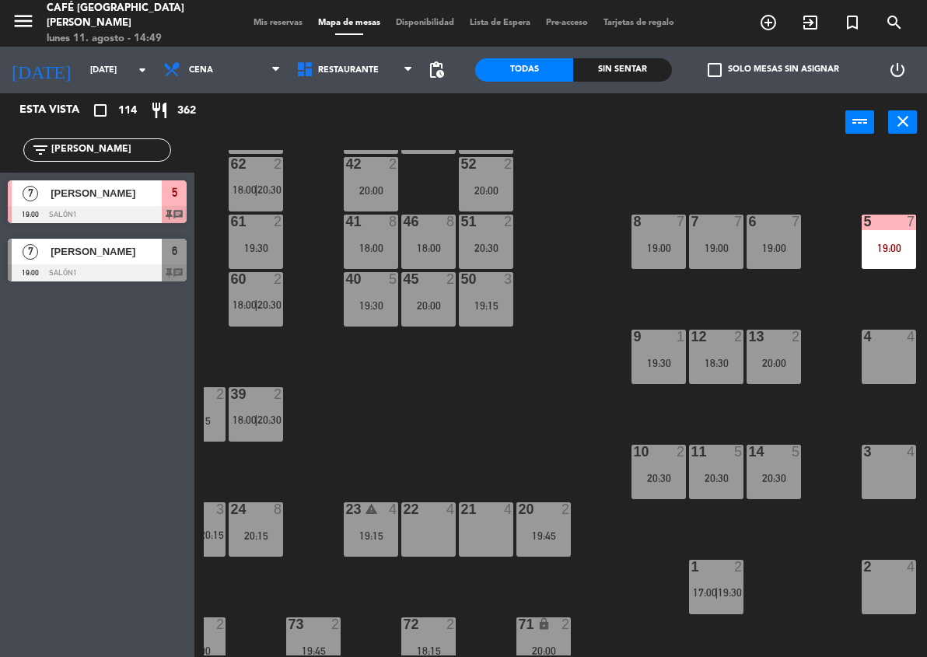
click at [748, 262] on div "6 7 19:00" at bounding box center [774, 242] width 54 height 54
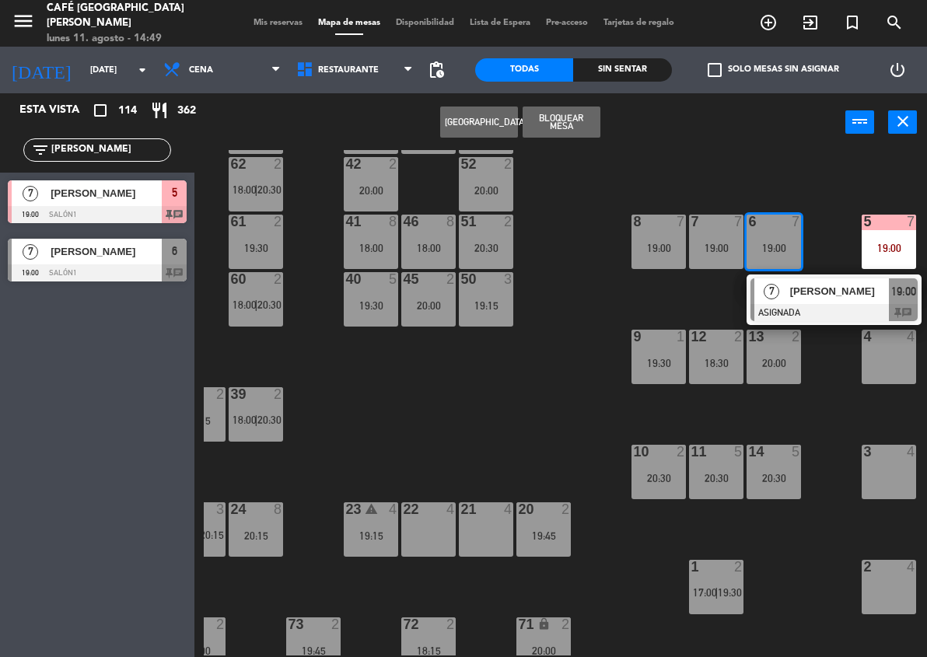
click at [794, 297] on span "[PERSON_NAME]" at bounding box center [840, 291] width 100 height 16
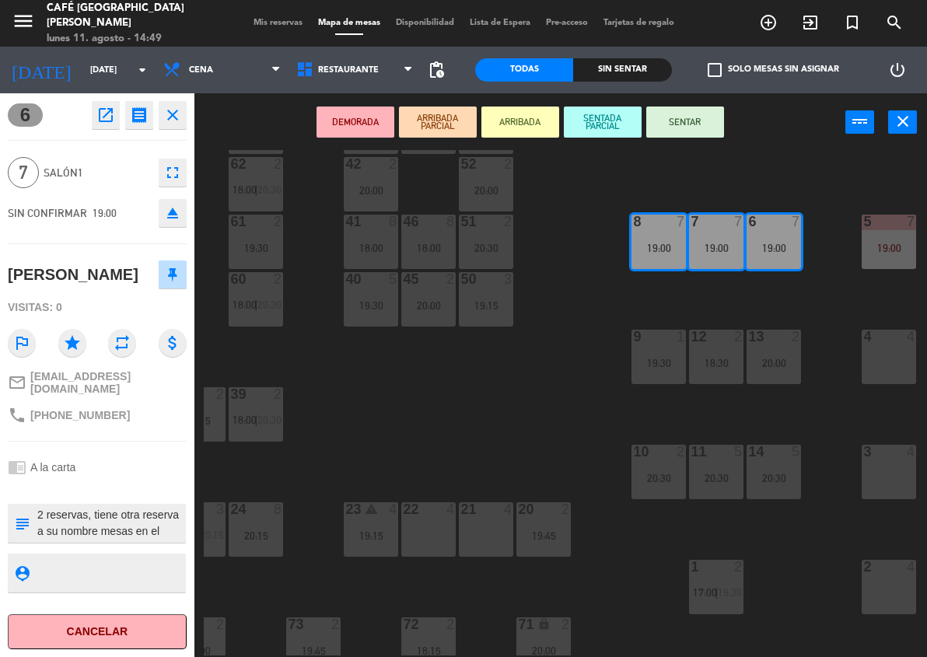
click at [763, 288] on div "44 2 20:00 49 2 19:30 54 3 20:00 64 2 18:00 48 10 20:00 53 10 20:00 63 2 20:00 …" at bounding box center [565, 403] width 723 height 506
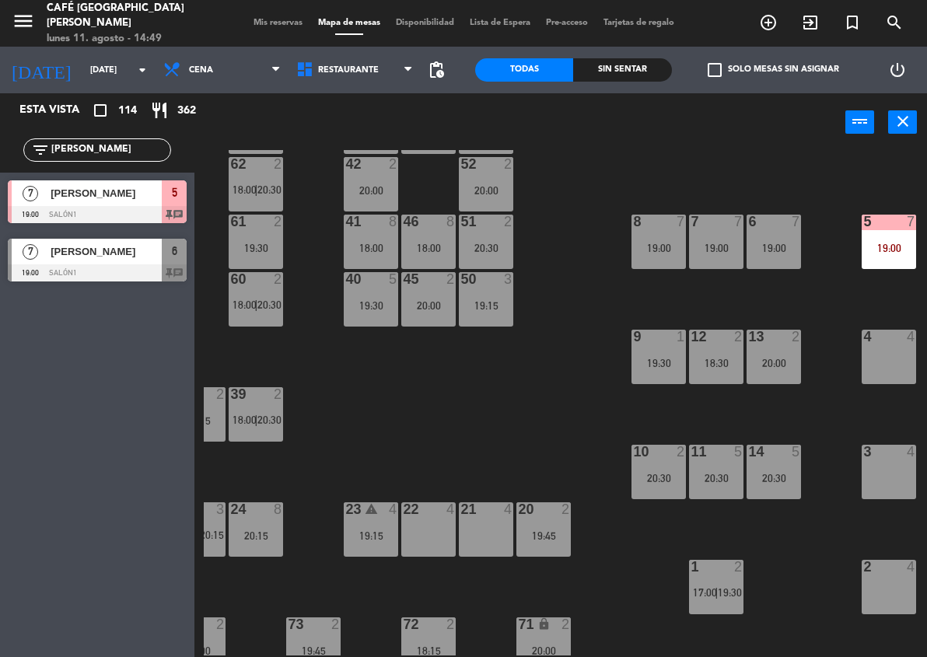
click at [797, 253] on div "5 7 19:00" at bounding box center [889, 242] width 54 height 54
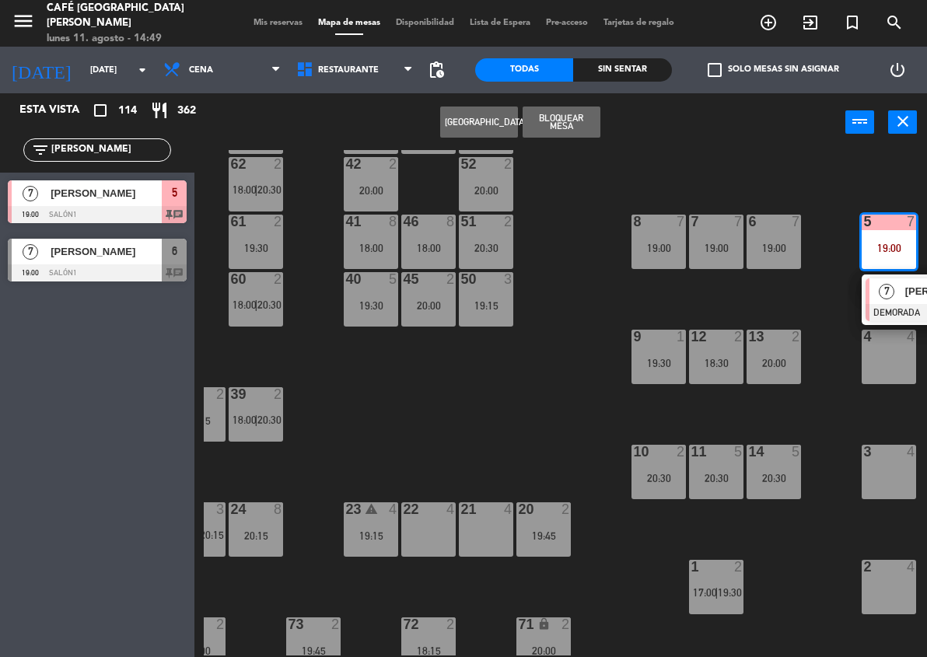
click at [784, 375] on div "13 2 20:00" at bounding box center [774, 357] width 54 height 54
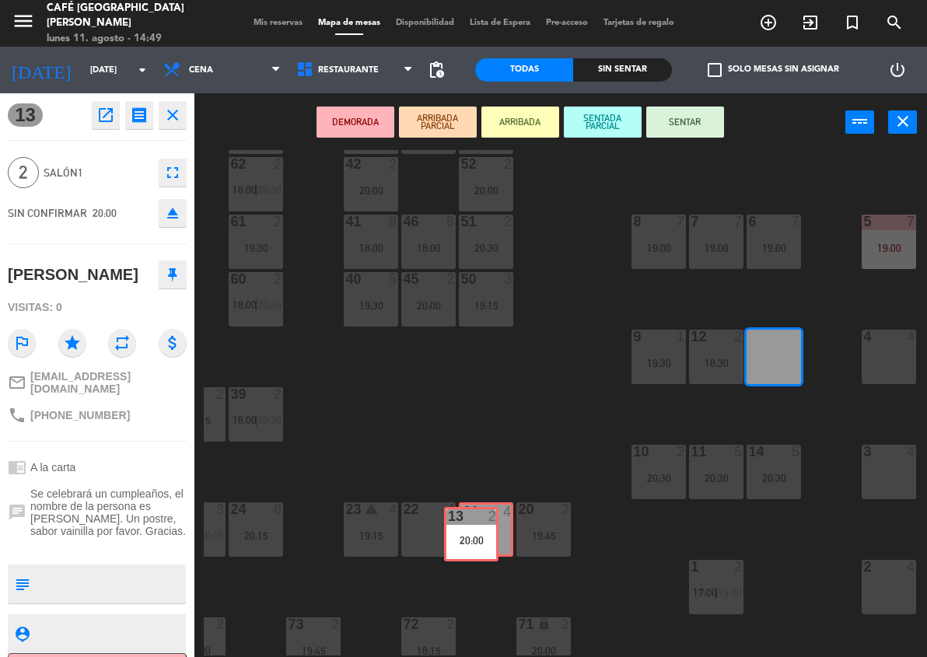
drag, startPoint x: 779, startPoint y: 358, endPoint x: 476, endPoint y: 535, distance: 350.7
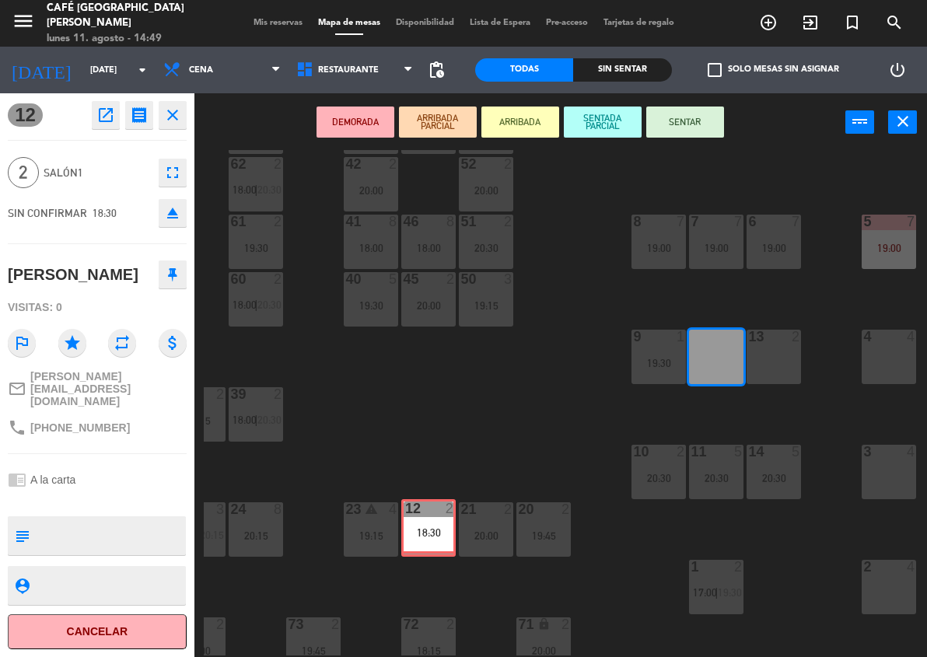
drag, startPoint x: 713, startPoint y: 364, endPoint x: 425, endPoint y: 534, distance: 334.1
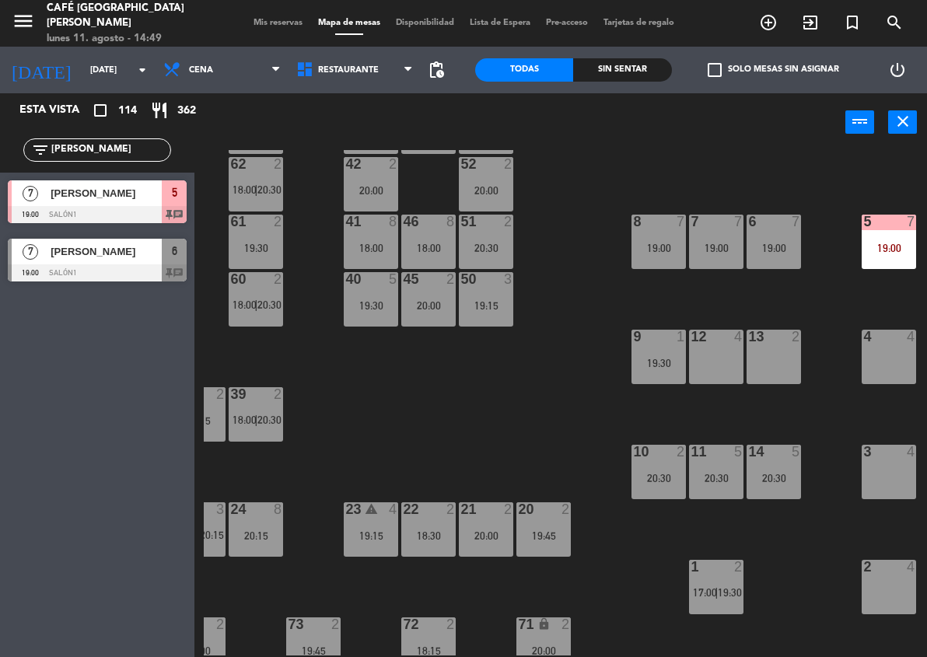
click at [650, 346] on div "9 1 19:30" at bounding box center [659, 357] width 54 height 54
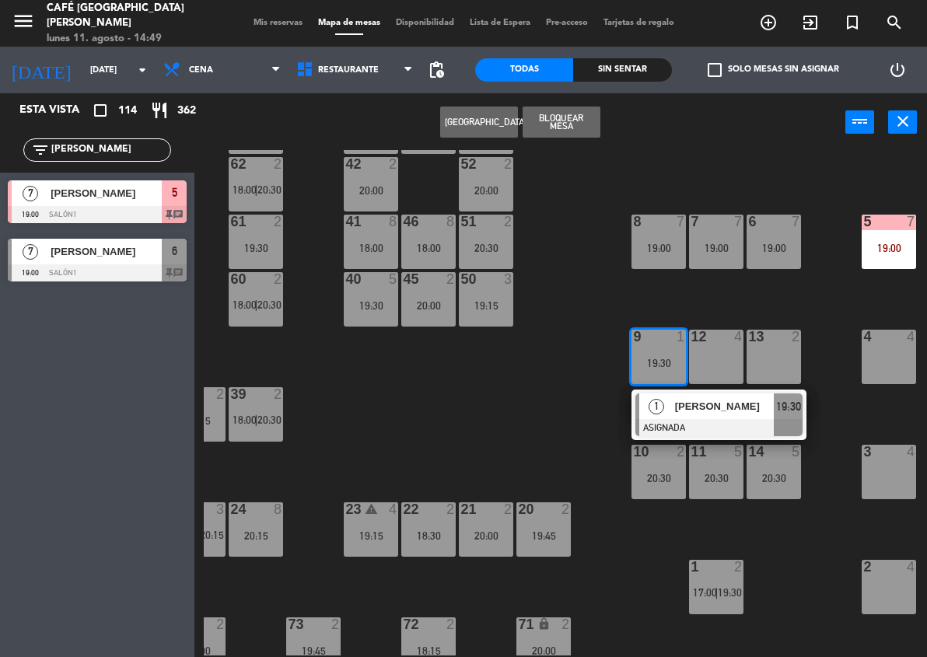
click at [692, 405] on span "[PERSON_NAME]" at bounding box center [725, 406] width 100 height 16
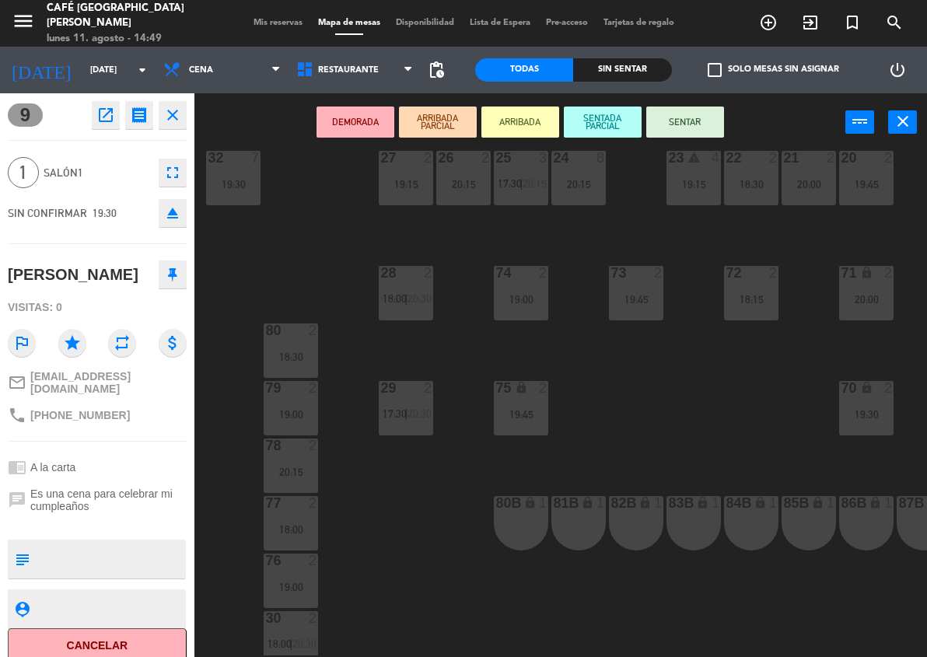
scroll to position [489, 58]
click at [524, 515] on div "80B lock 1" at bounding box center [521, 522] width 54 height 54
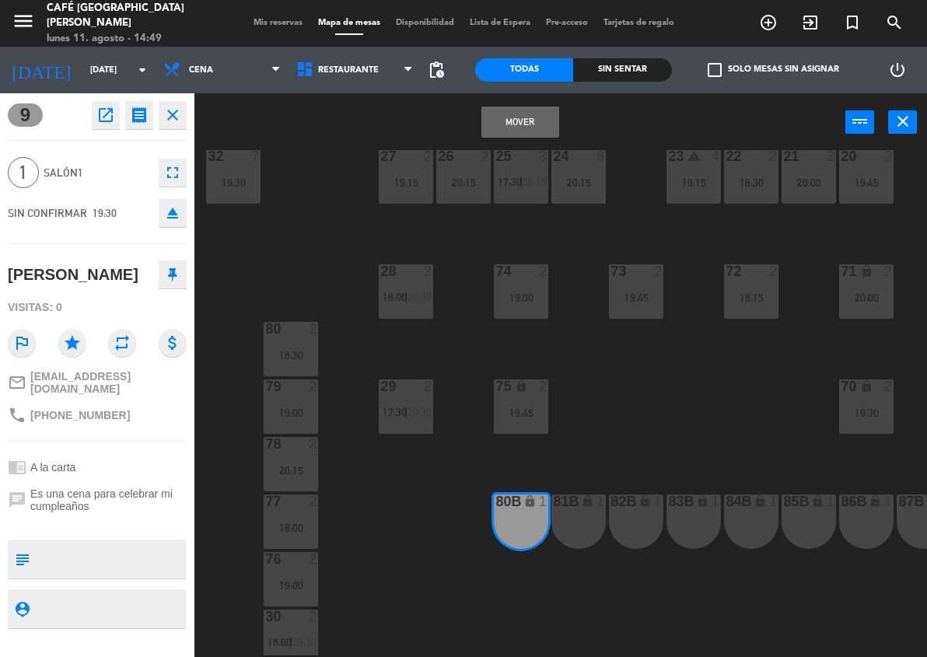
click at [499, 128] on button "Mover" at bounding box center [521, 122] width 78 height 31
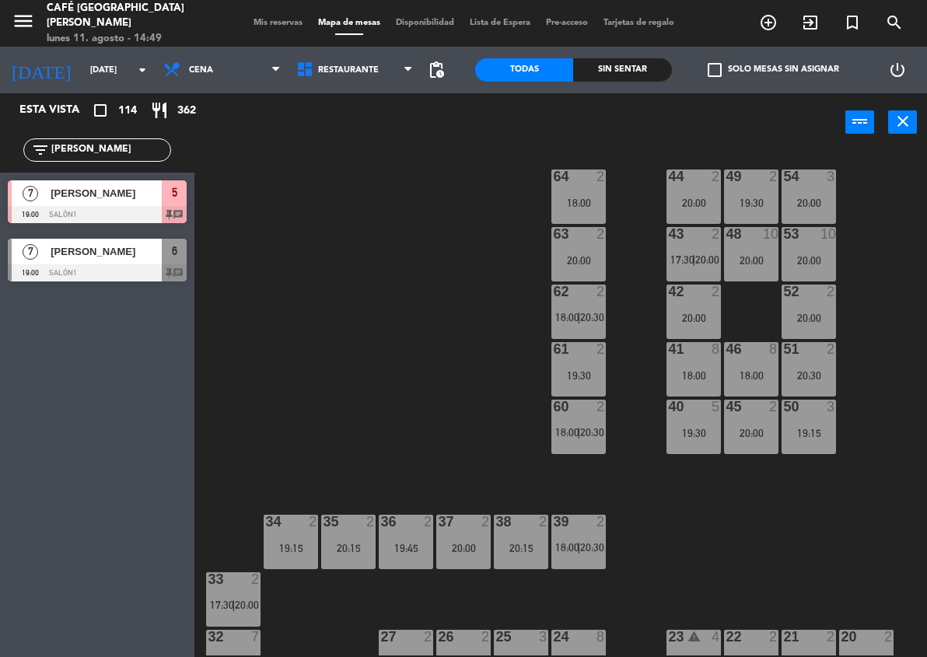
scroll to position [8, 380]
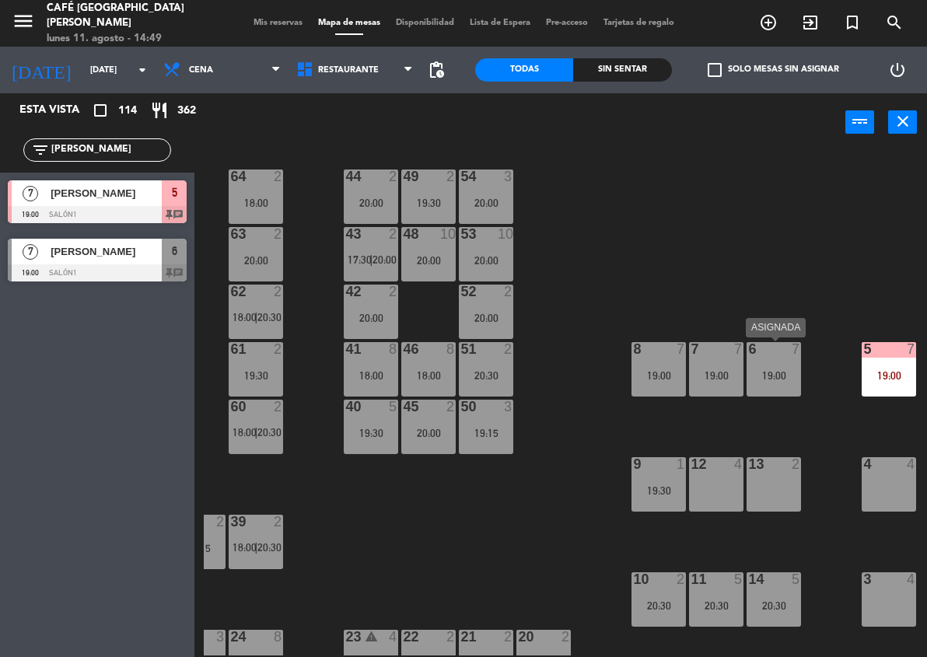
click at [776, 367] on div "6 7 19:00" at bounding box center [774, 369] width 54 height 54
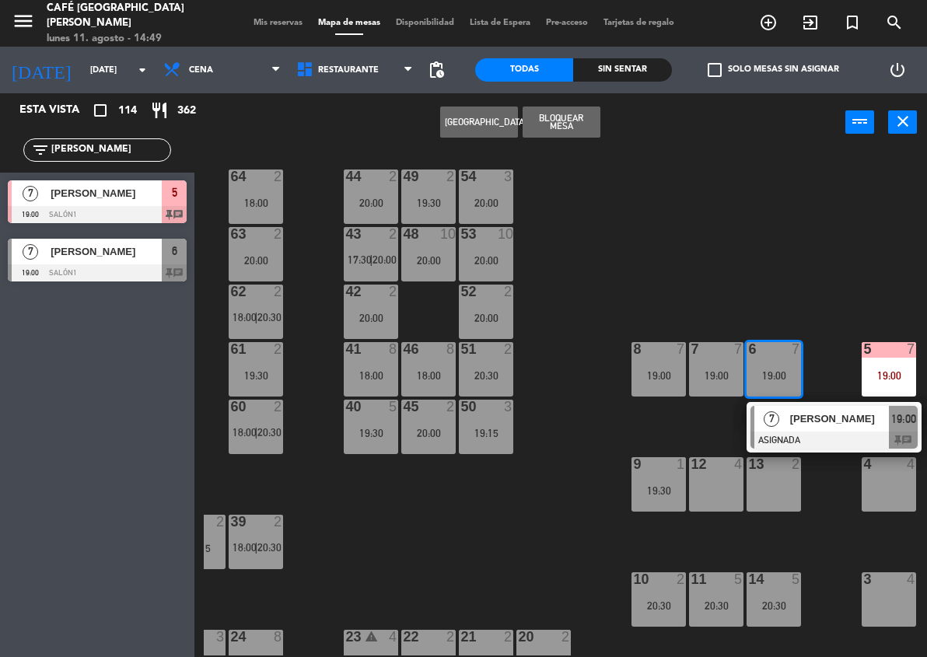
click at [797, 409] on div "[PERSON_NAME]" at bounding box center [839, 420] width 101 height 26
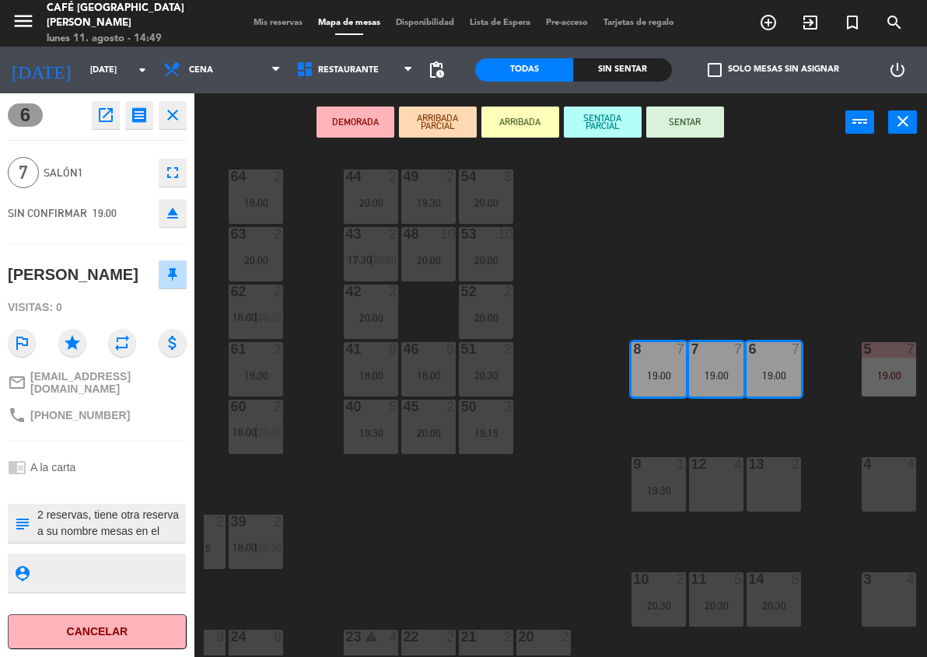
click at [349, 110] on button "DEMORADA" at bounding box center [356, 122] width 78 height 31
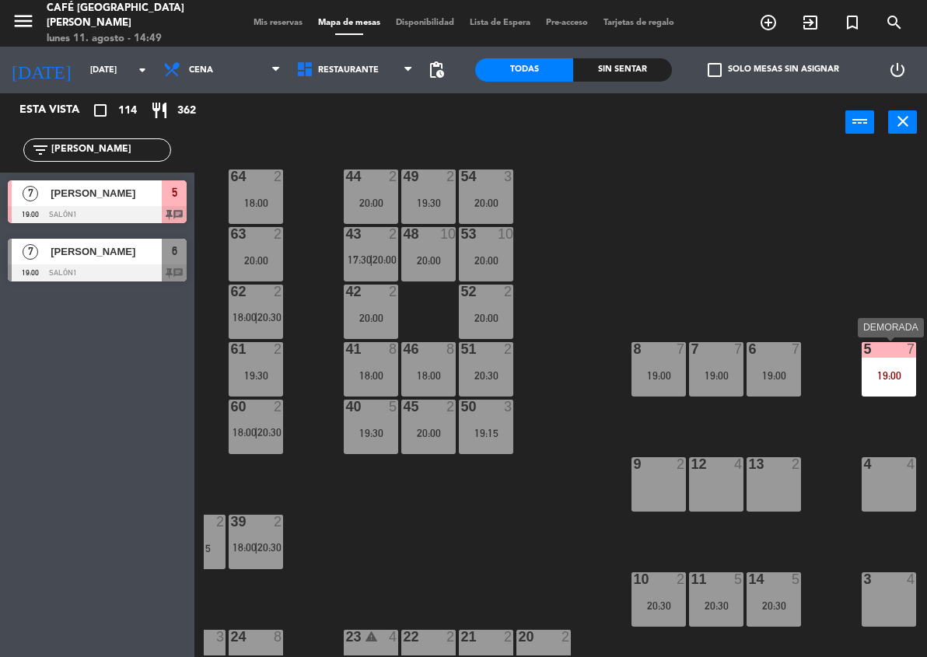
click at [797, 377] on div "19:00" at bounding box center [889, 375] width 54 height 11
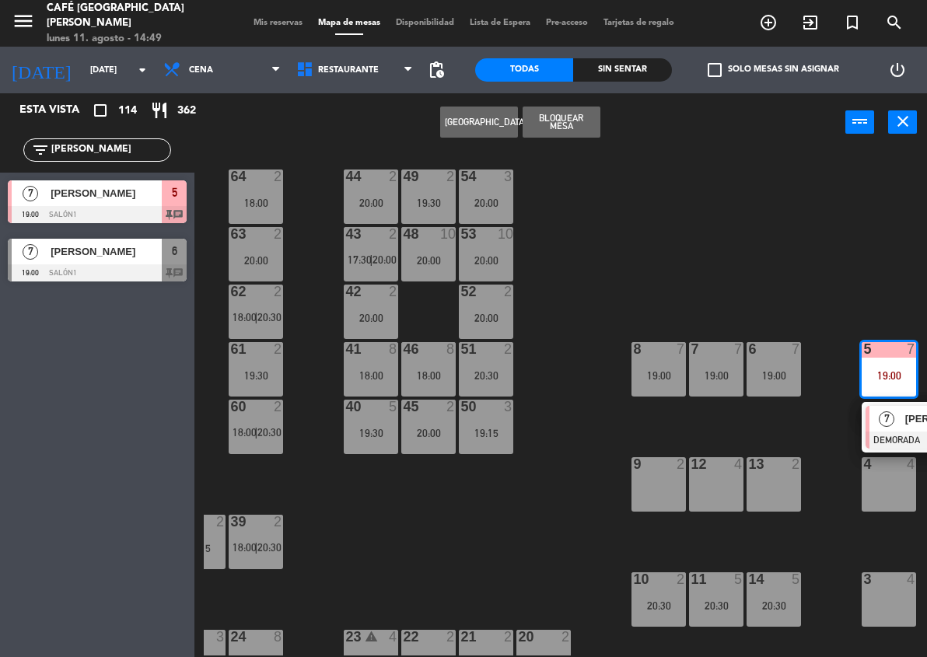
click at [797, 421] on div "7" at bounding box center [886, 419] width 33 height 26
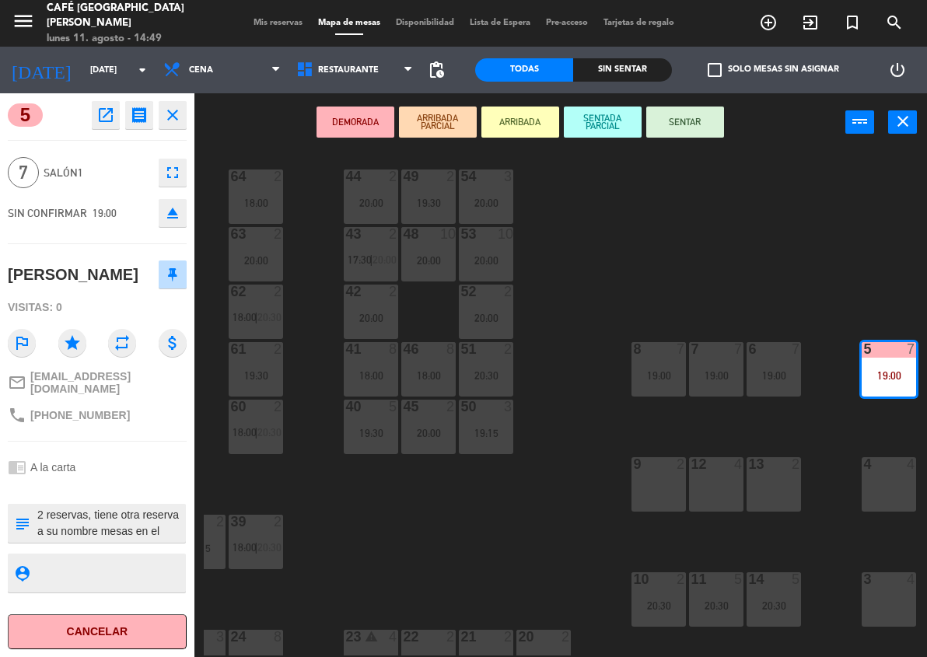
click at [790, 483] on div "13 2" at bounding box center [774, 484] width 54 height 54
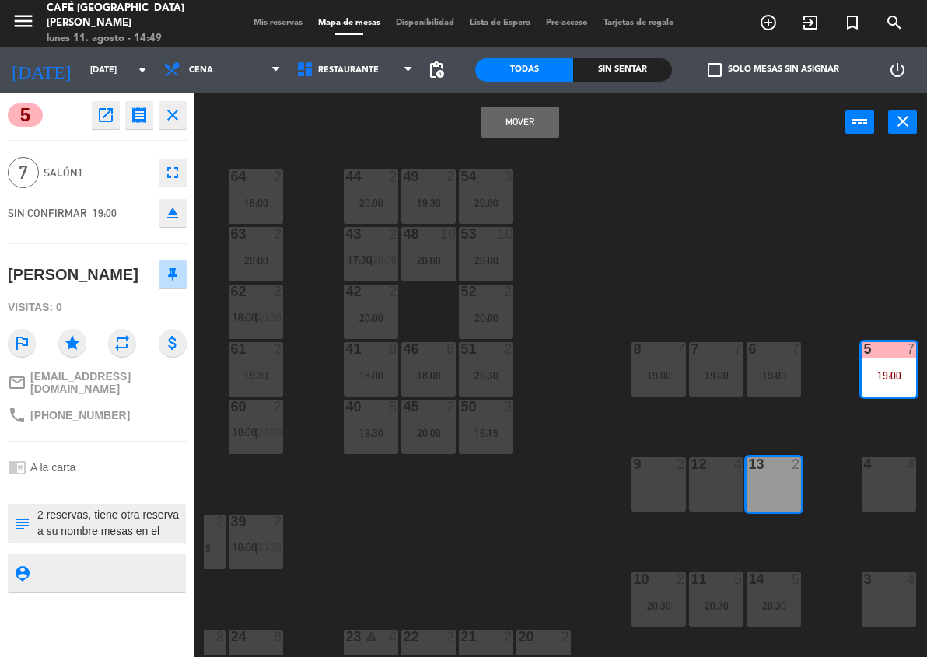
click at [730, 483] on div "12 4" at bounding box center [716, 484] width 54 height 54
click at [651, 481] on div "9 2" at bounding box center [659, 484] width 54 height 54
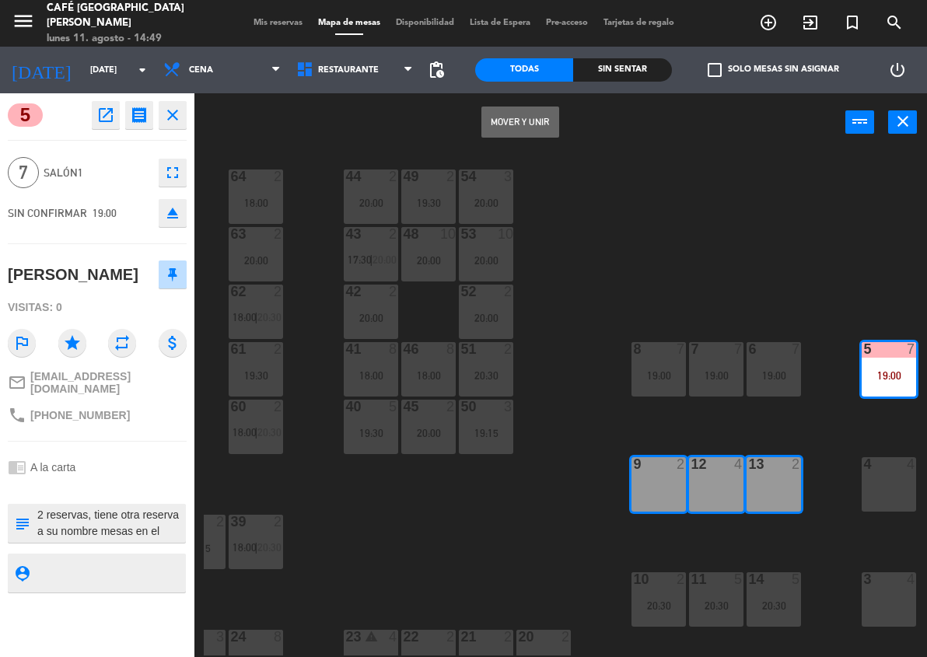
click at [517, 134] on button "Mover y Unir" at bounding box center [521, 122] width 78 height 31
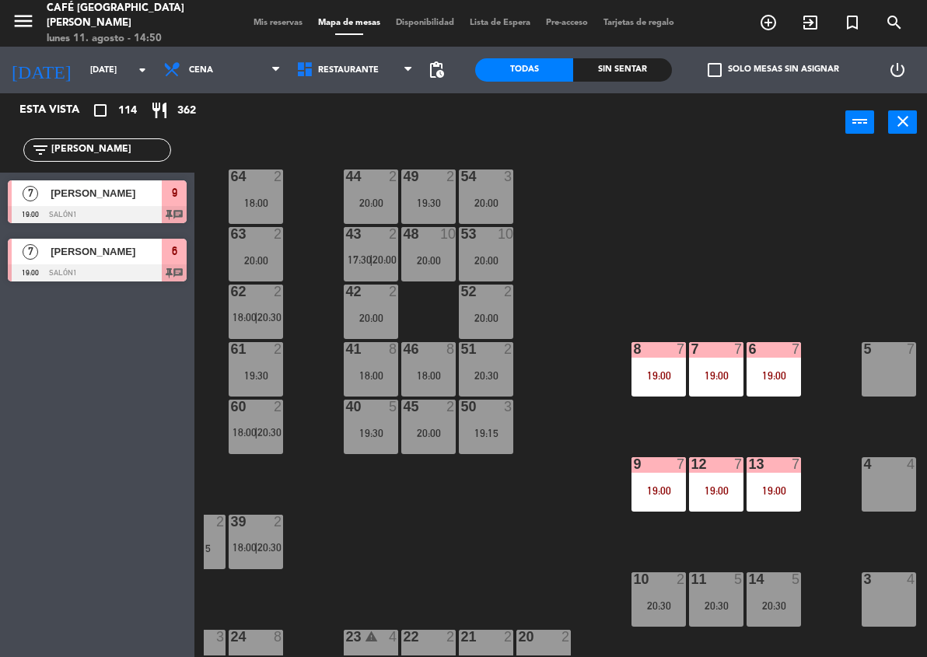
click at [121, 156] on input "[PERSON_NAME]" at bounding box center [110, 150] width 121 height 17
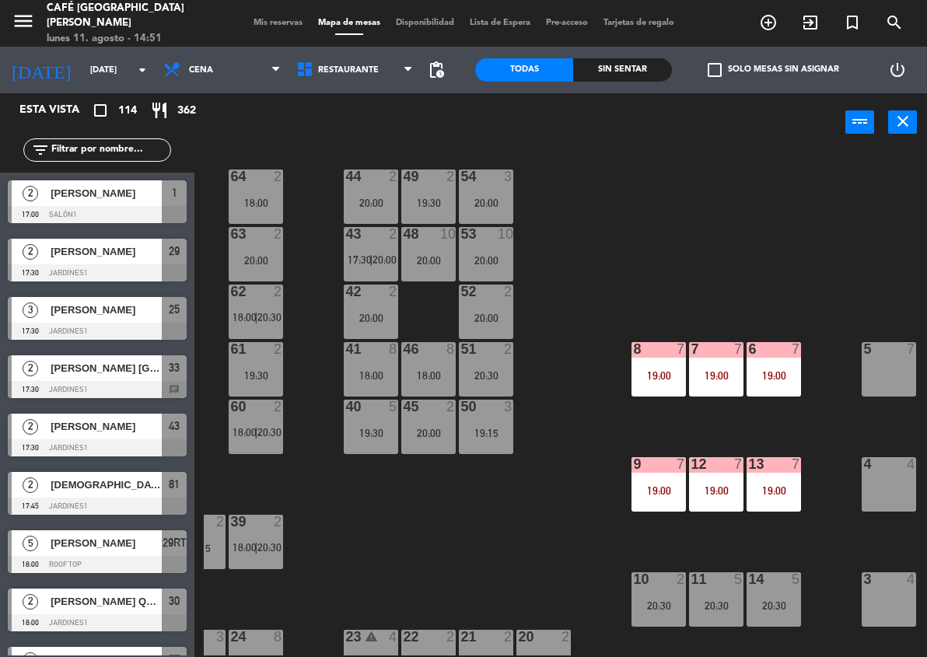
click at [70, 151] on input "text" at bounding box center [110, 150] width 121 height 17
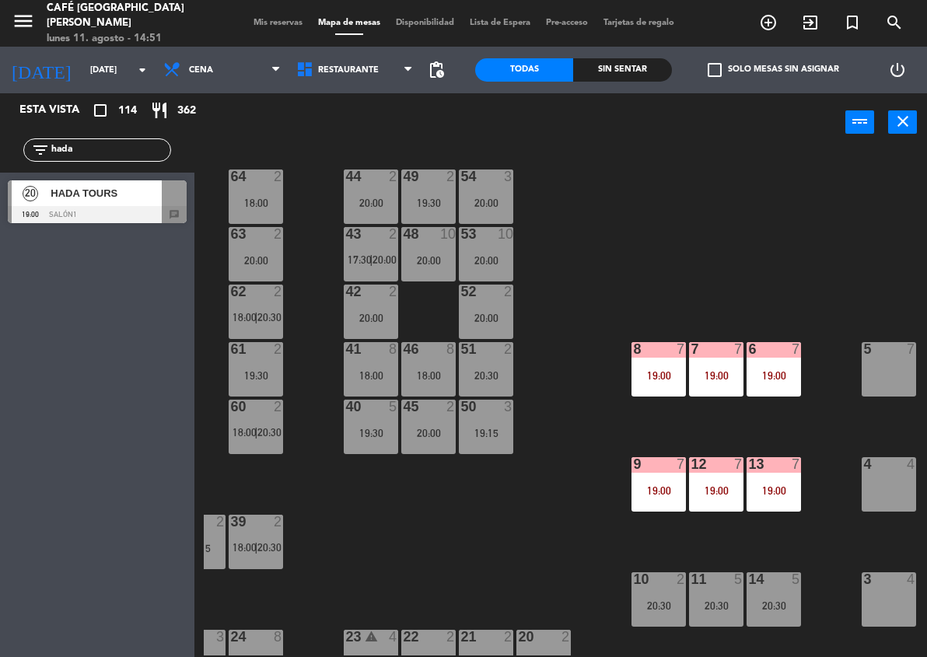
type input "hada"
click at [47, 206] on div "20 HADA TOURS 19:00 Salón1 chat" at bounding box center [97, 202] width 194 height 58
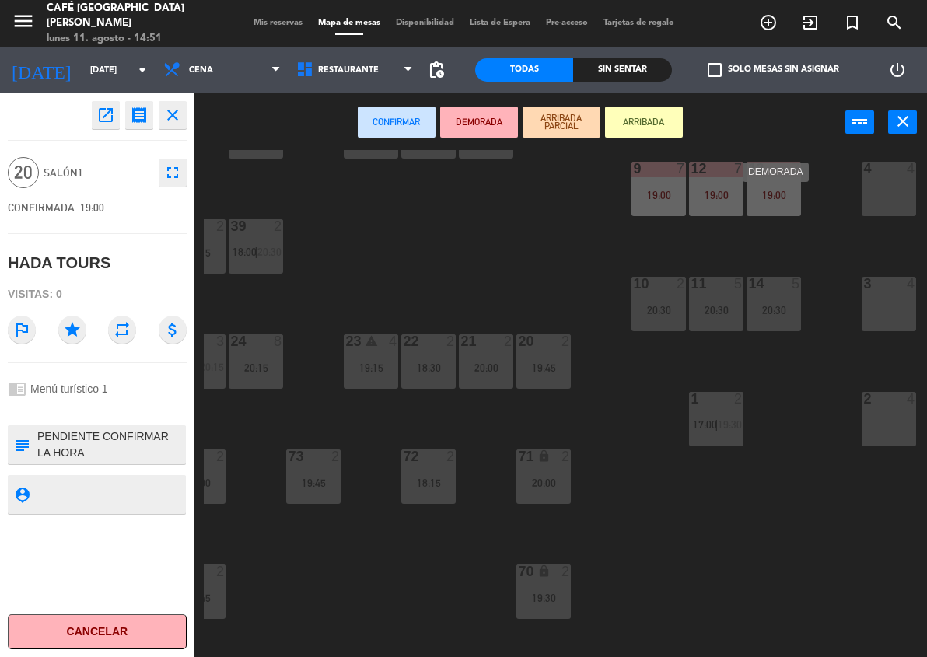
scroll to position [305, 380]
click at [797, 424] on div "2 4" at bounding box center [889, 417] width 54 height 54
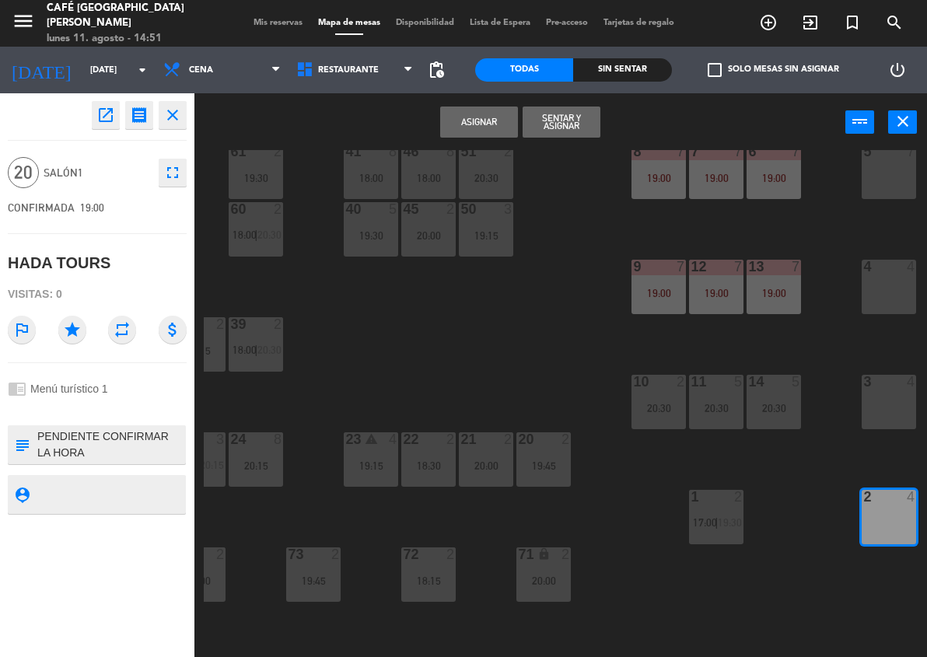
scroll to position [204, 380]
click at [797, 424] on div "3 4" at bounding box center [889, 403] width 54 height 54
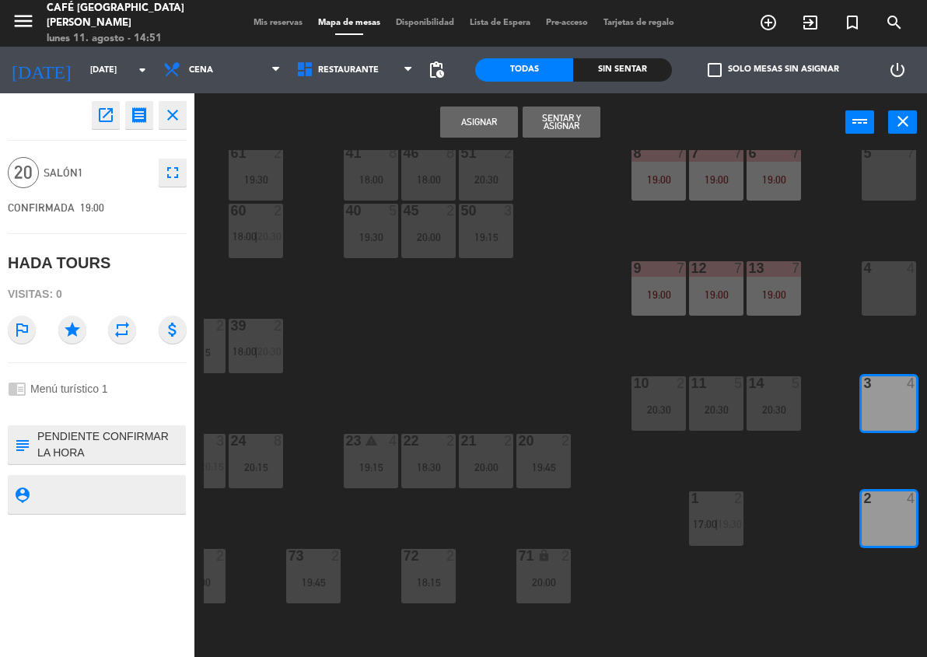
click at [797, 306] on div "4 4" at bounding box center [889, 288] width 54 height 54
click at [797, 184] on div "5 7" at bounding box center [889, 173] width 54 height 54
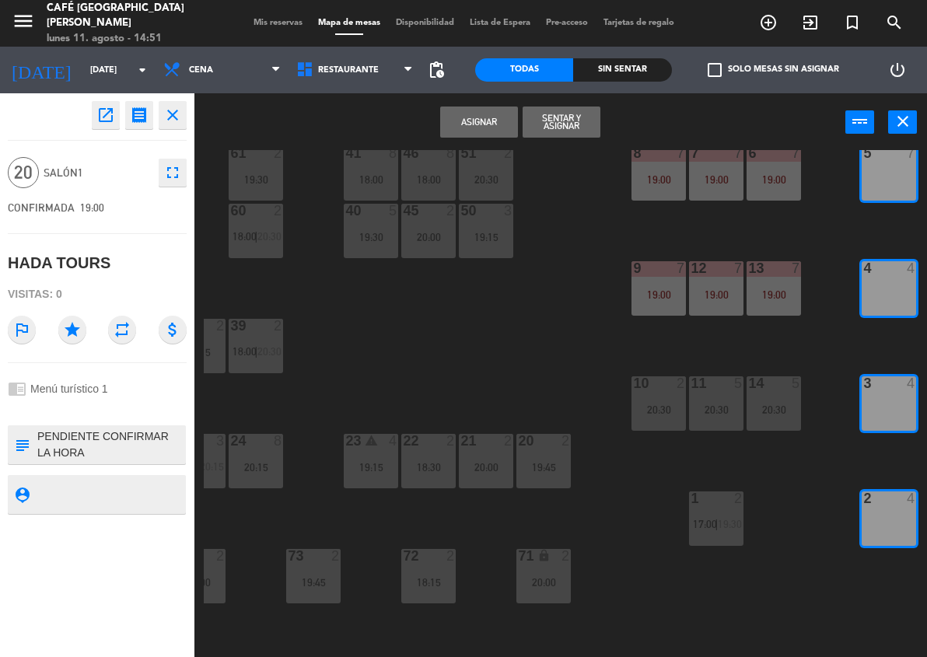
click at [471, 125] on button "Asignar" at bounding box center [479, 122] width 78 height 31
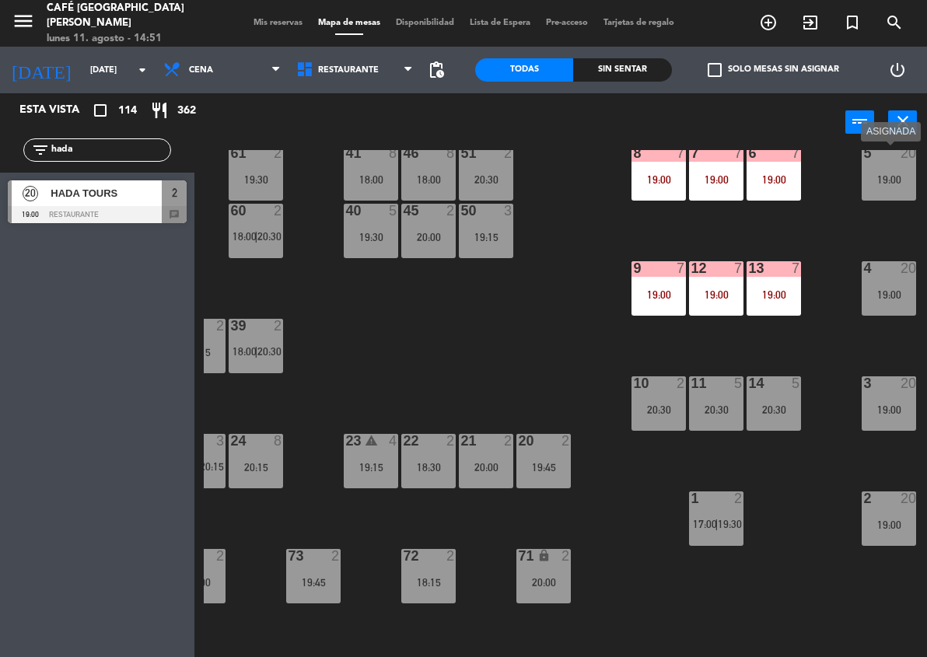
click at [797, 190] on div "5 20 19:00" at bounding box center [889, 173] width 54 height 54
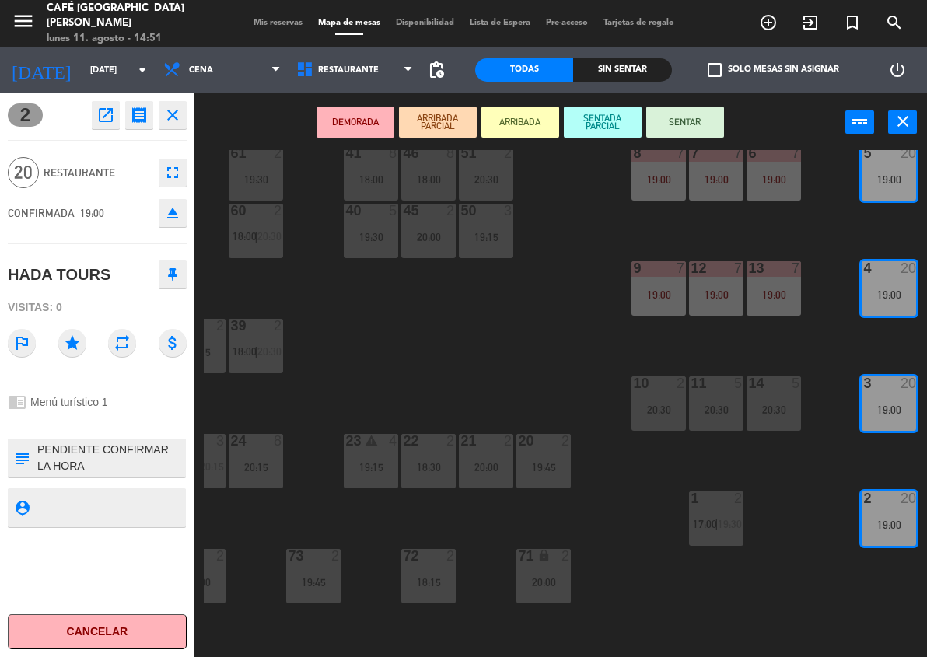
click at [371, 119] on button "DEMORADA" at bounding box center [356, 122] width 78 height 31
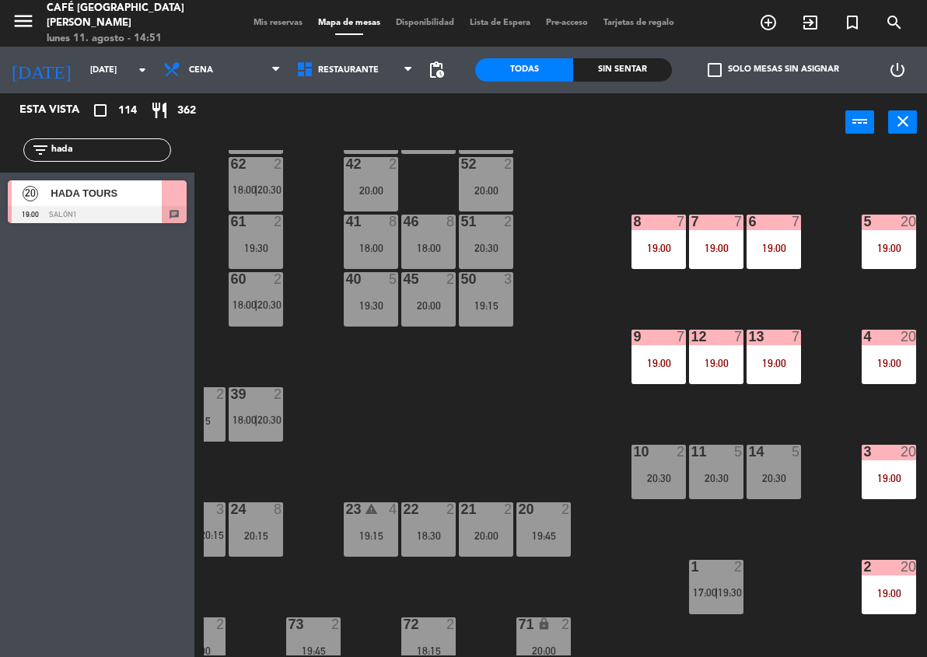
scroll to position [137, 380]
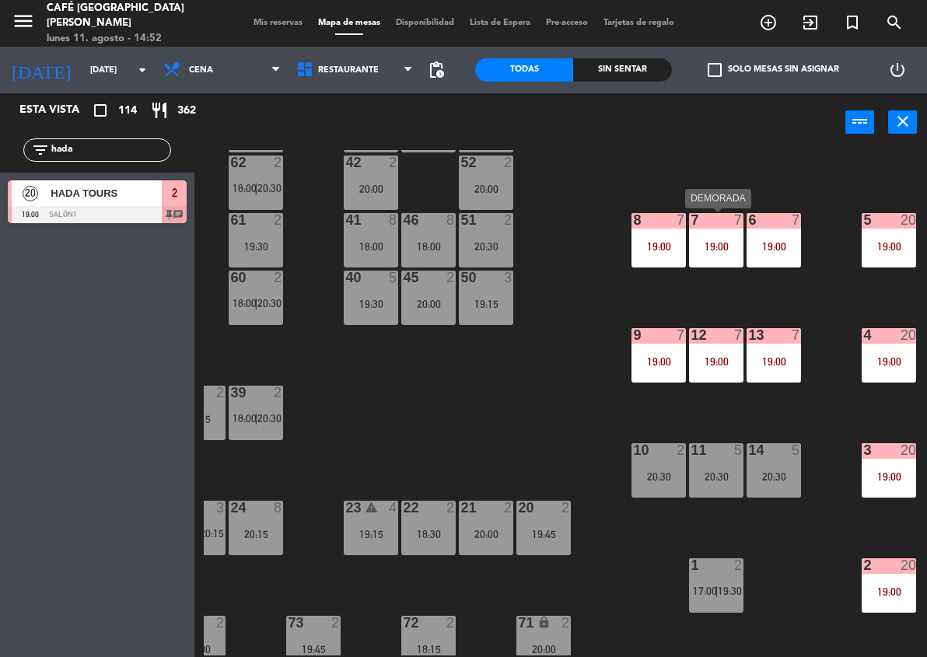
click at [738, 253] on div "7 7 19:00" at bounding box center [716, 240] width 54 height 54
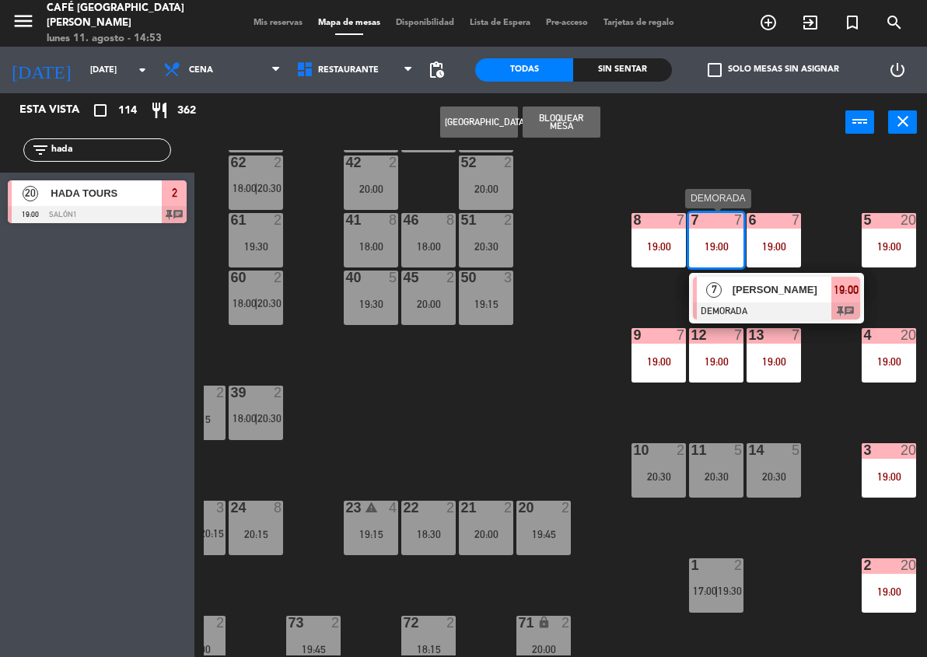
click at [772, 297] on div "7 [PERSON_NAME] DEMORADA 19:00 chat" at bounding box center [777, 298] width 198 height 51
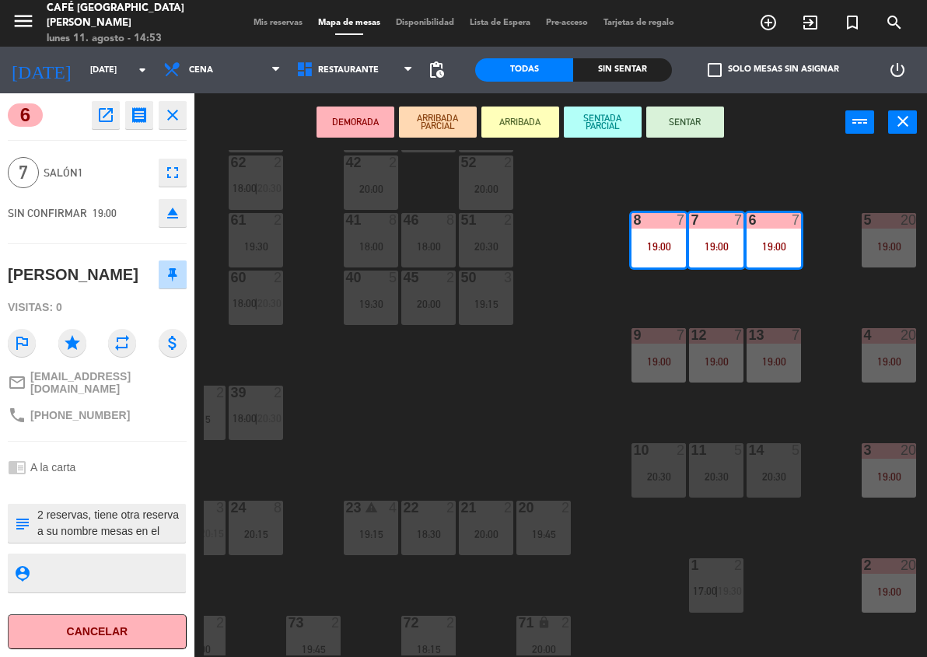
drag, startPoint x: 93, startPoint y: 299, endPoint x: 2, endPoint y: 278, distance: 94.2
click at [2, 278] on div "6 open_in_new receipt 7:00 PM [DATE] 7 personas [PERSON_NAME] 6+7+8 EXPERIENCE …" at bounding box center [97, 375] width 194 height 564
copy div "[PERSON_NAME]"
click at [166, 540] on textarea at bounding box center [110, 523] width 149 height 33
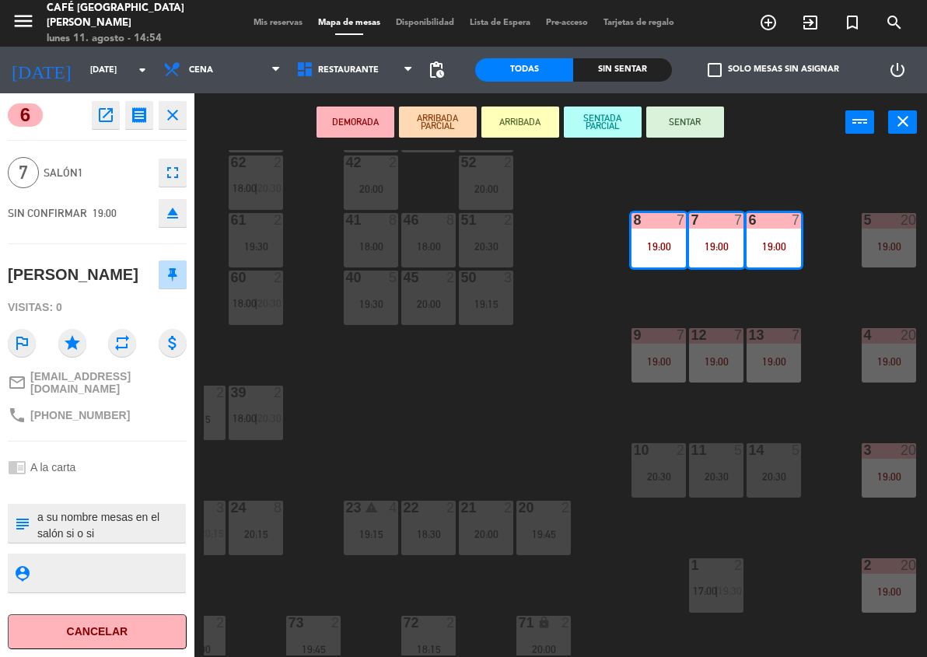
click at [113, 540] on textarea at bounding box center [110, 523] width 149 height 33
drag, startPoint x: 107, startPoint y: 555, endPoint x: 29, endPoint y: 530, distance: 81.9
click at [29, 530] on div "subject" at bounding box center [97, 523] width 178 height 39
click at [29, 530] on div "subject" at bounding box center [22, 523] width 28 height 39
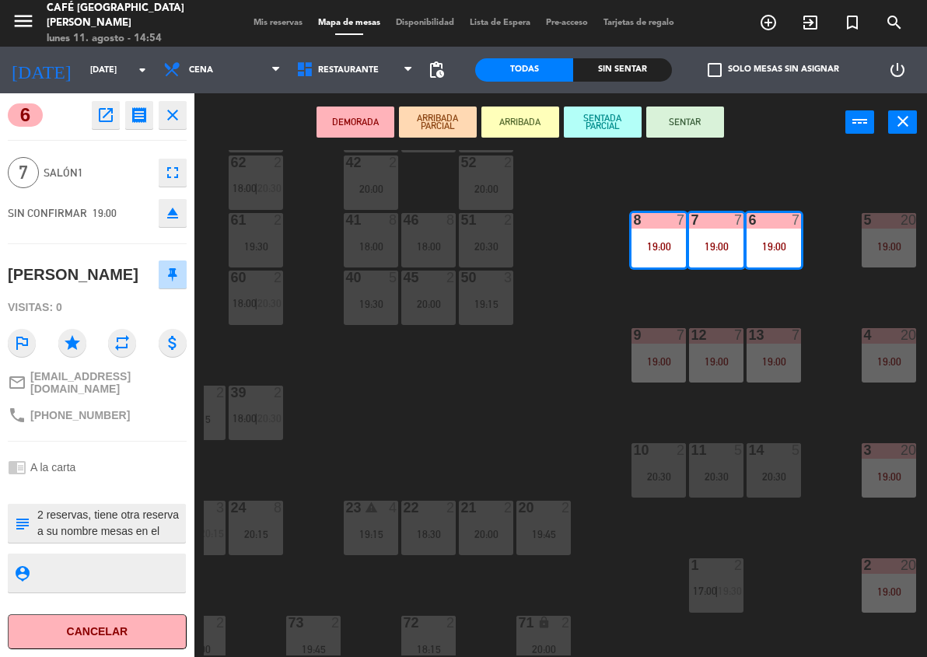
scroll to position [16, 0]
click at [571, 193] on div "44 2 20:00 49 2 19:30 54 3 20:00 64 2 18:00 48 10 20:00 53 10 20:00 63 2 20:00 …" at bounding box center [565, 403] width 723 height 506
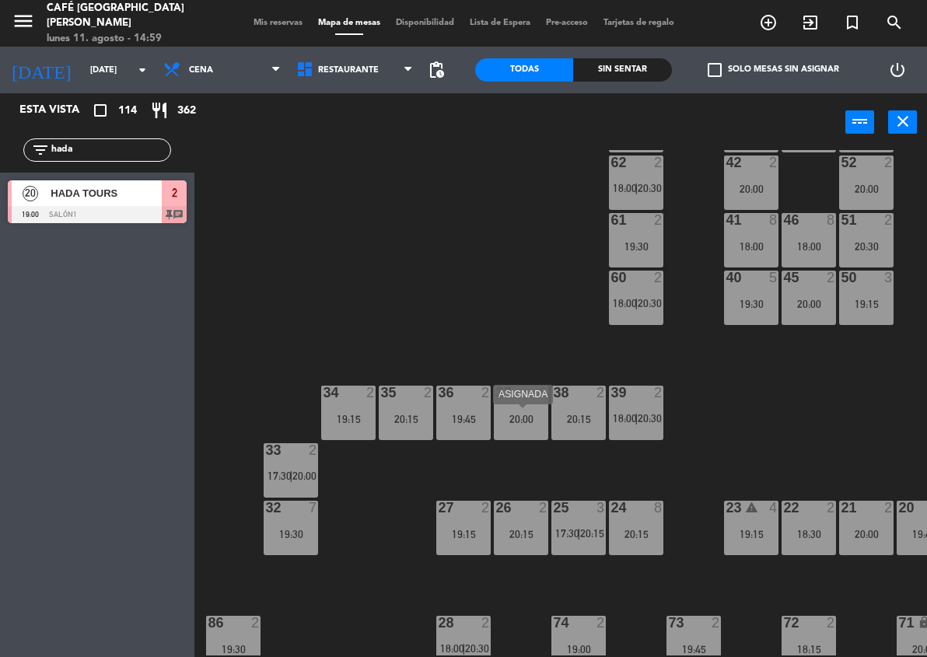
scroll to position [0, 0]
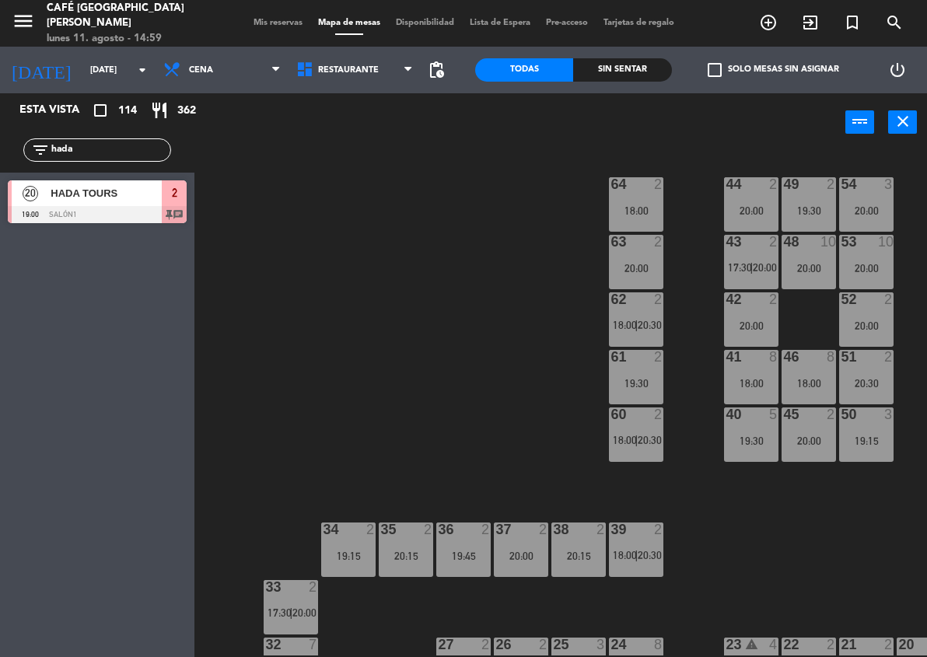
click at [79, 156] on input "hada" at bounding box center [110, 150] width 121 height 17
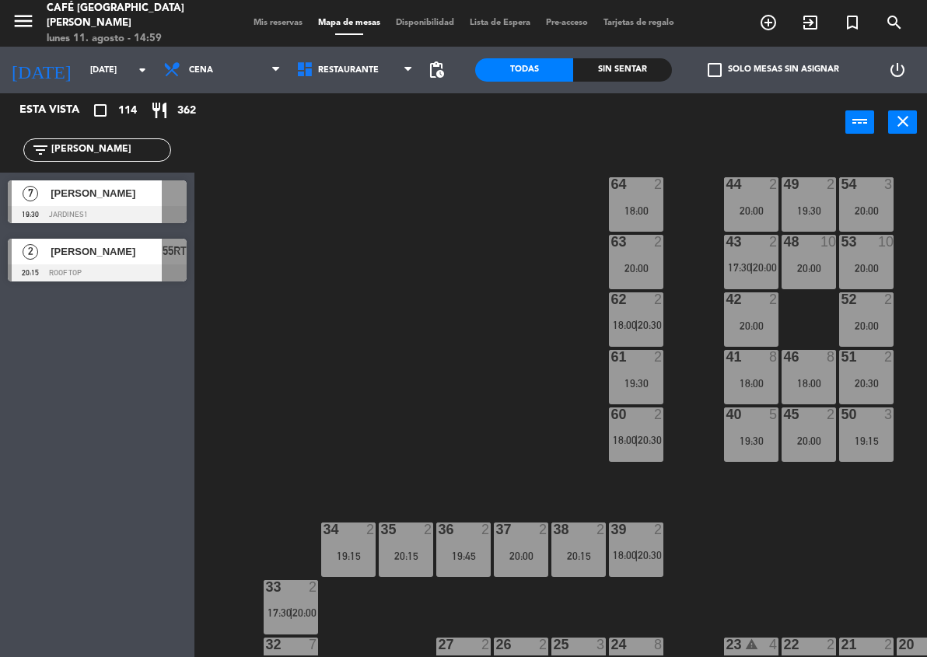
type input "[PERSON_NAME]"
click at [88, 187] on span "[PERSON_NAME]" at bounding box center [106, 193] width 111 height 16
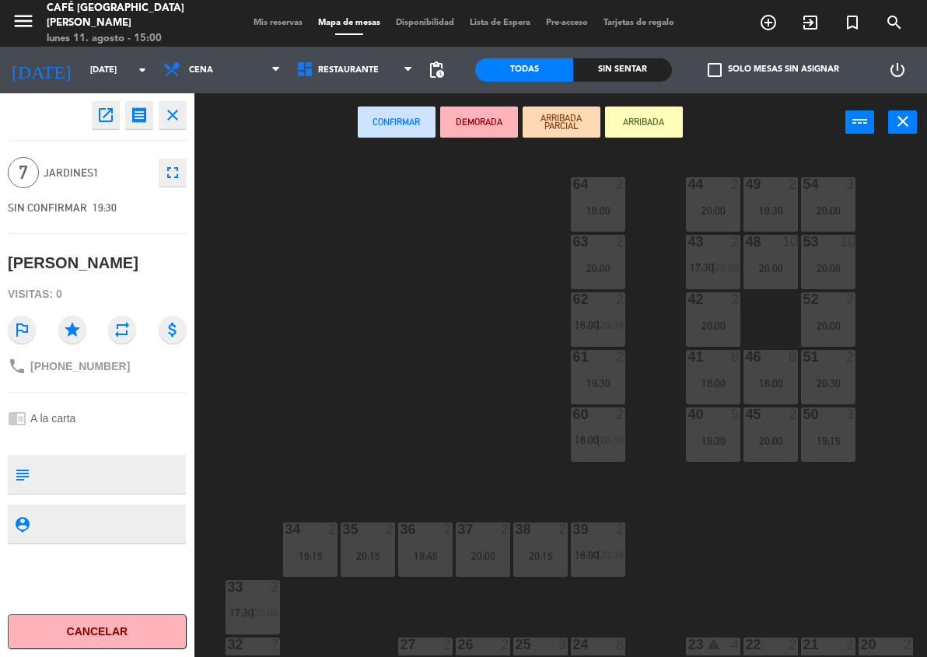
scroll to position [0, 32]
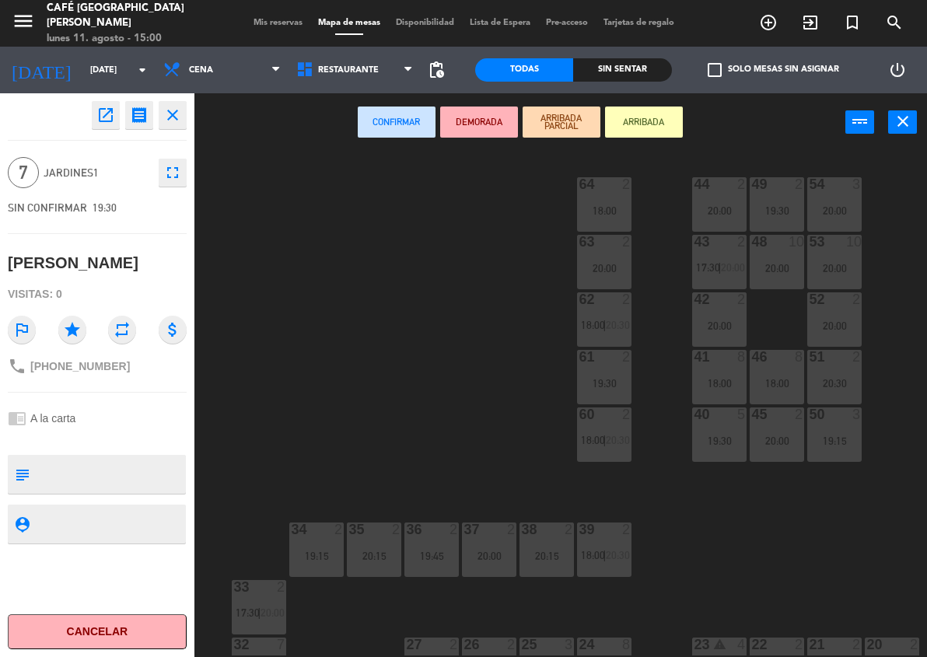
click at [717, 478] on div "44 2 20:00 49 2 19:30 54 3 20:00 64 2 18:00 48 10 20:00 53 10 20:00 63 2 20:00 …" at bounding box center [565, 403] width 723 height 506
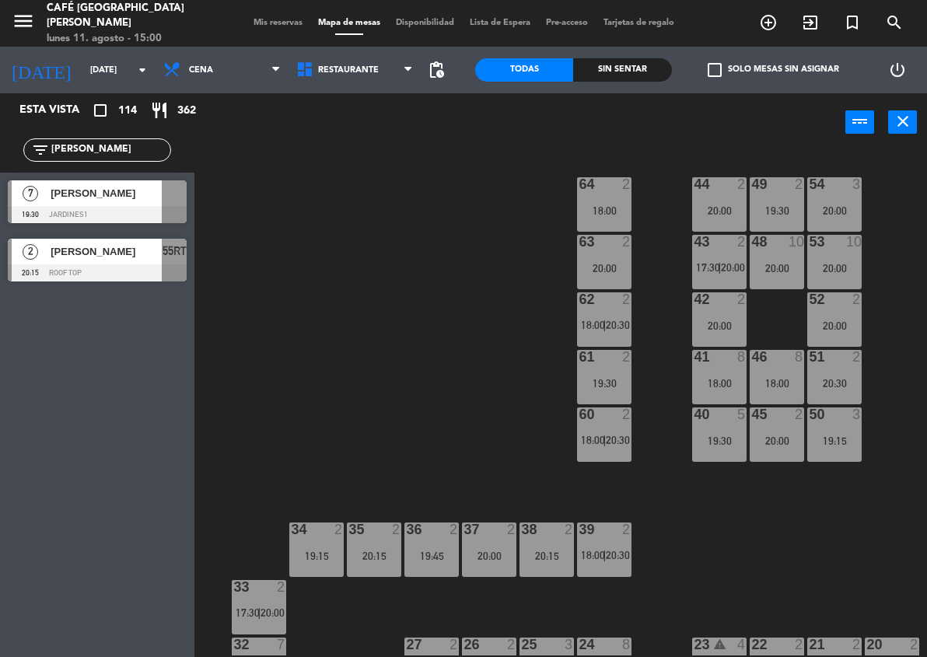
click at [753, 380] on div "18:00" at bounding box center [777, 383] width 54 height 11
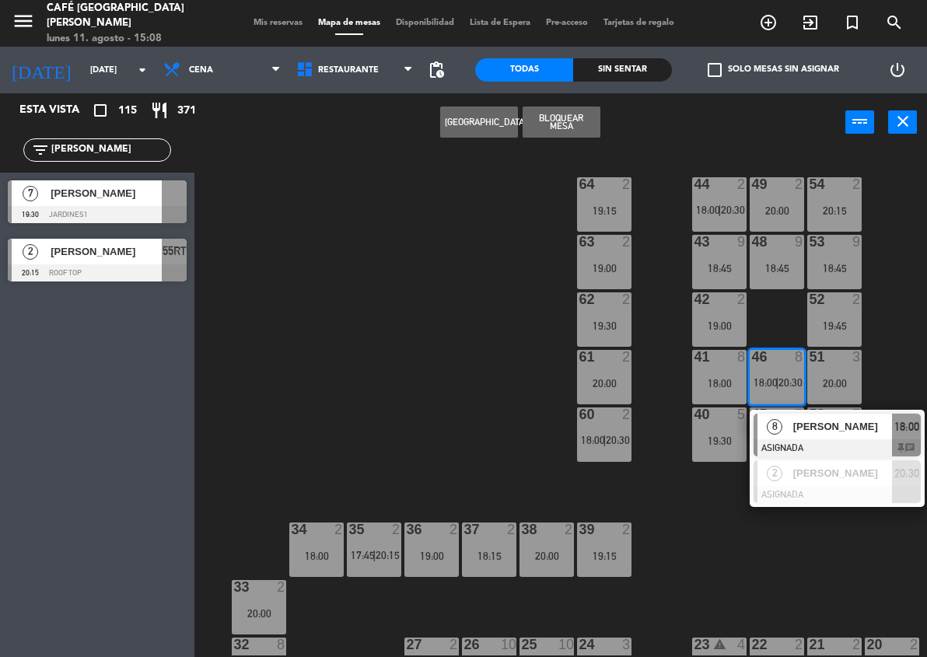
click at [797, 542] on div "44 2 18:00 | 20:30 49 2 20:00 54 2 20:15 64 2 19:15 48 9 18:45 53 9 18:45 63 2 …" at bounding box center [565, 403] width 723 height 506
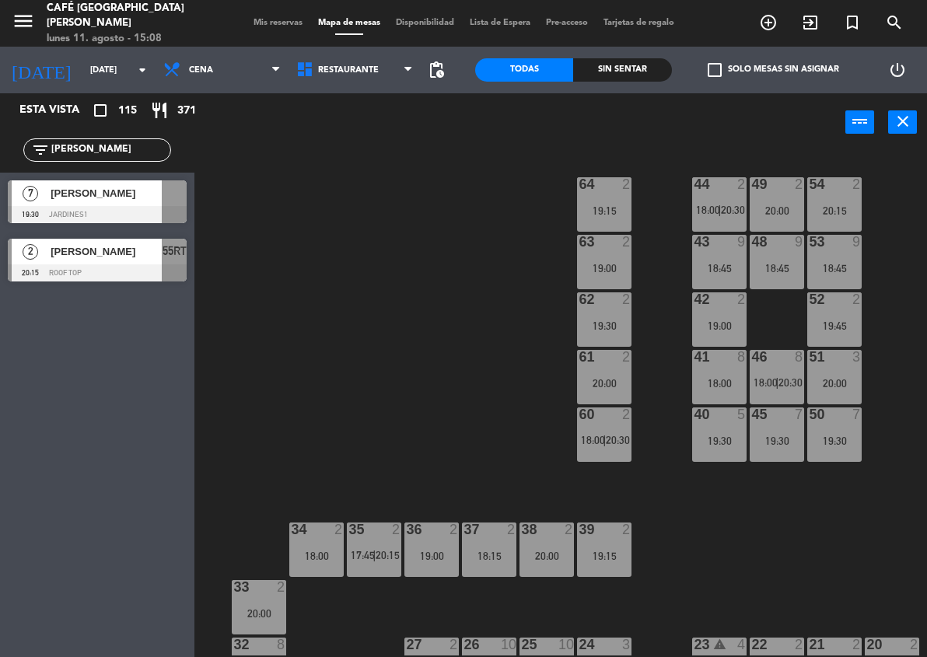
click at [765, 451] on div "45 7 19:30" at bounding box center [777, 435] width 54 height 54
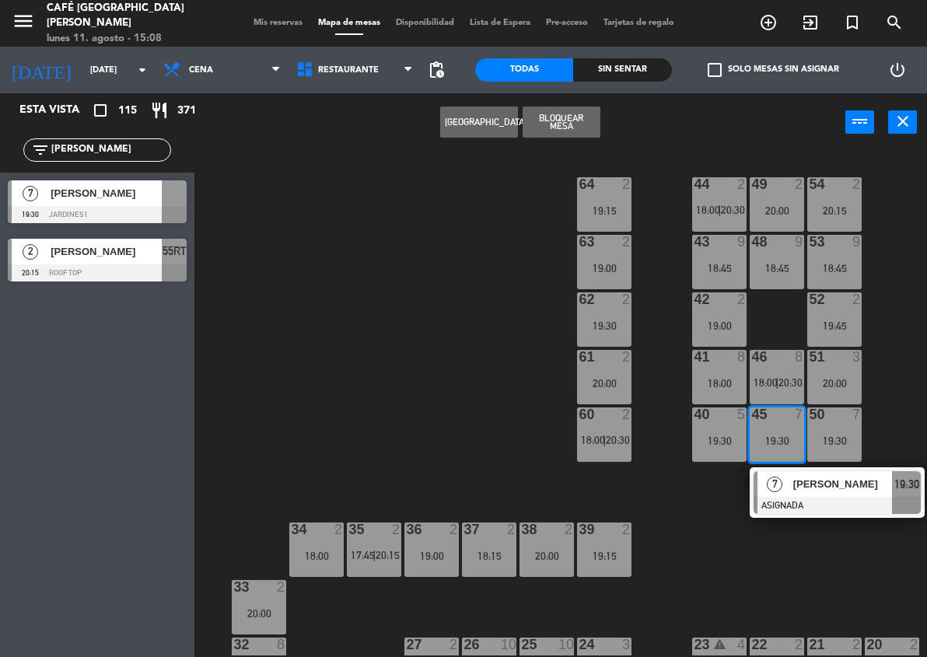
click at [790, 480] on div "7" at bounding box center [774, 484] width 33 height 26
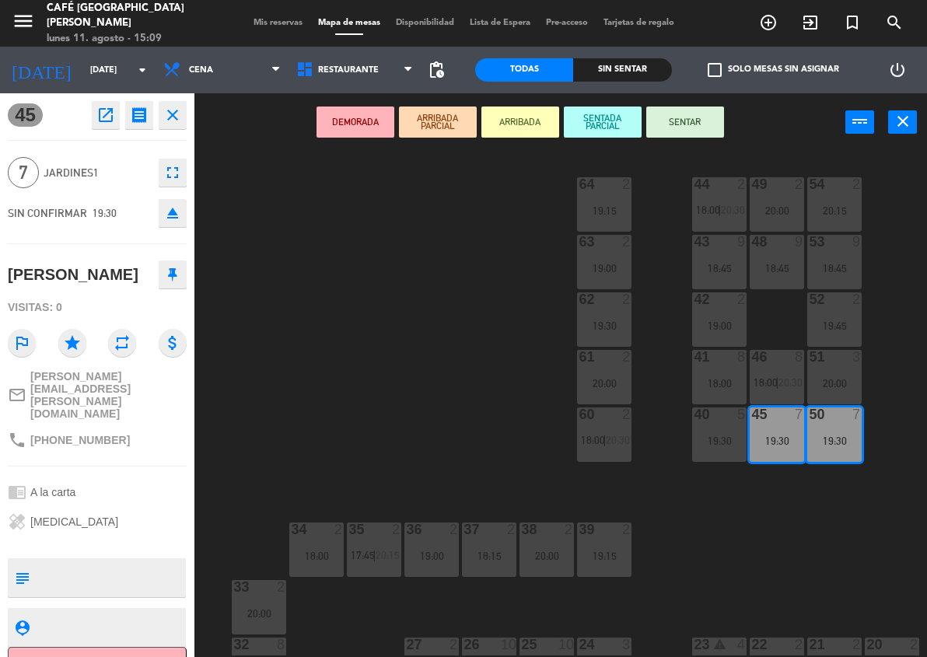
click at [506, 289] on div "44 2 18:00 | 20:30 49 2 20:00 54 2 20:15 64 2 19:15 48 9 18:45 53 9 18:45 63 2 …" at bounding box center [565, 403] width 723 height 506
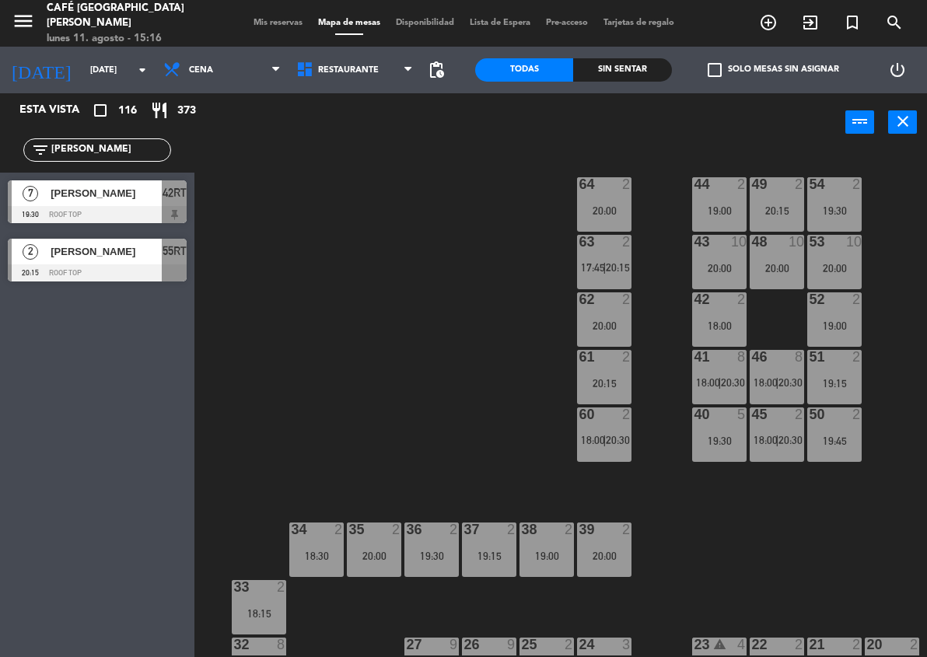
click at [100, 146] on input "[PERSON_NAME]" at bounding box center [110, 150] width 121 height 17
click at [100, 146] on input "r" at bounding box center [110, 150] width 121 height 17
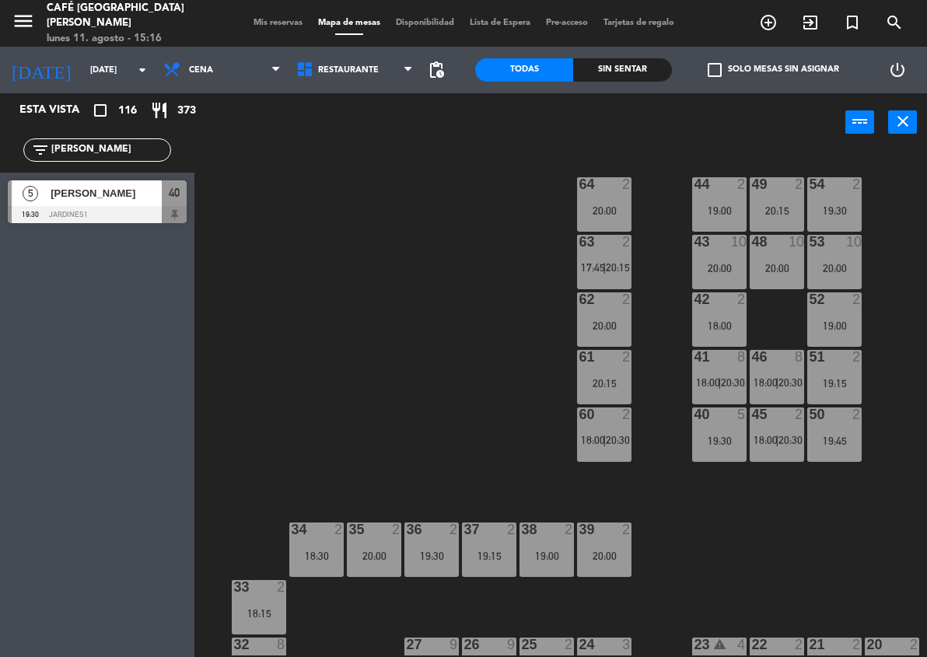
type input "[PERSON_NAME]"
click at [113, 206] on div at bounding box center [97, 214] width 179 height 17
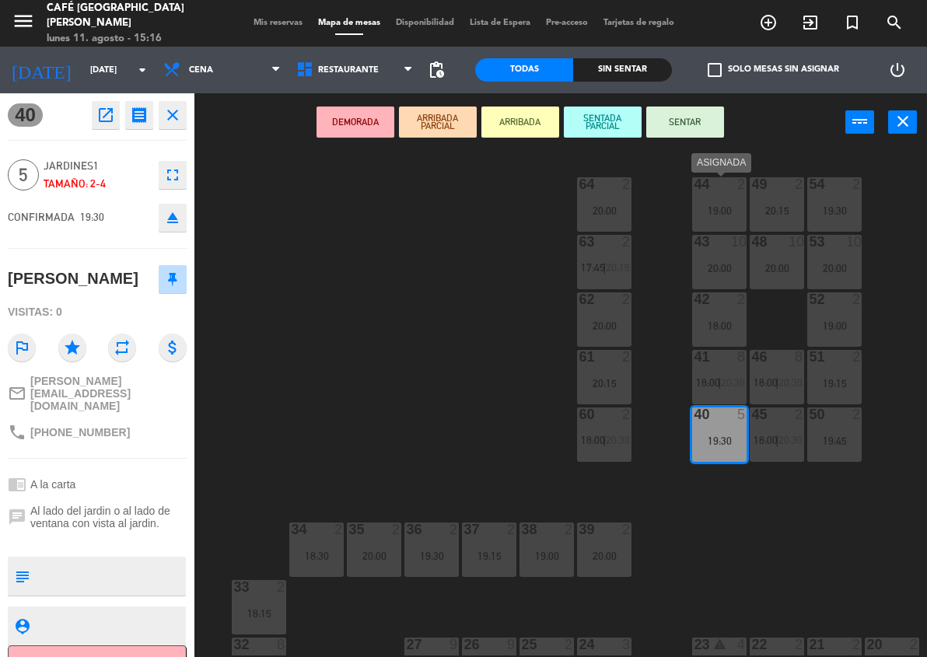
click at [710, 202] on div "44 2 19:00" at bounding box center [719, 204] width 54 height 54
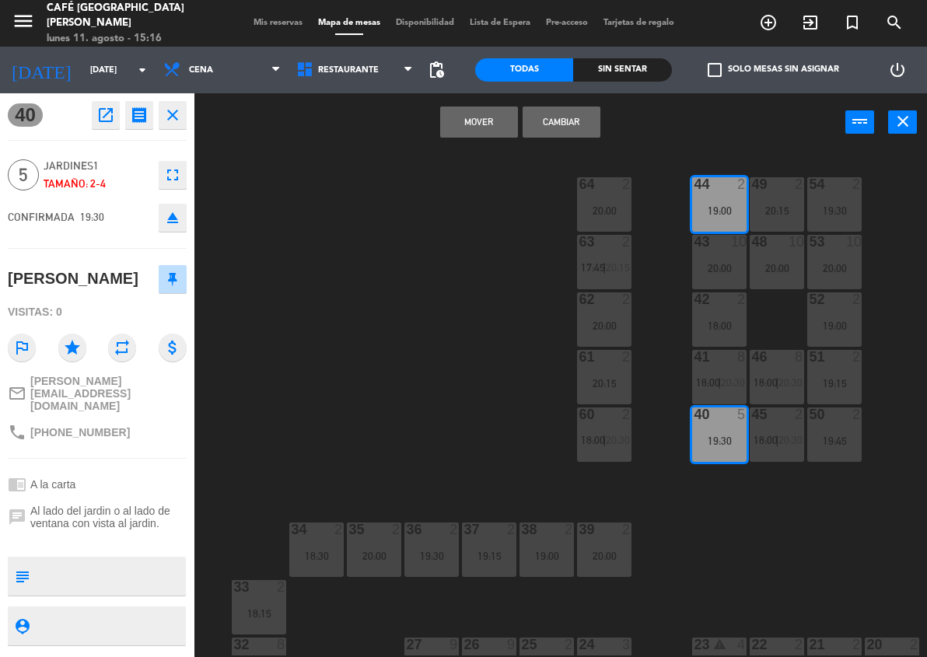
click at [533, 125] on button "Cambiar" at bounding box center [562, 122] width 78 height 31
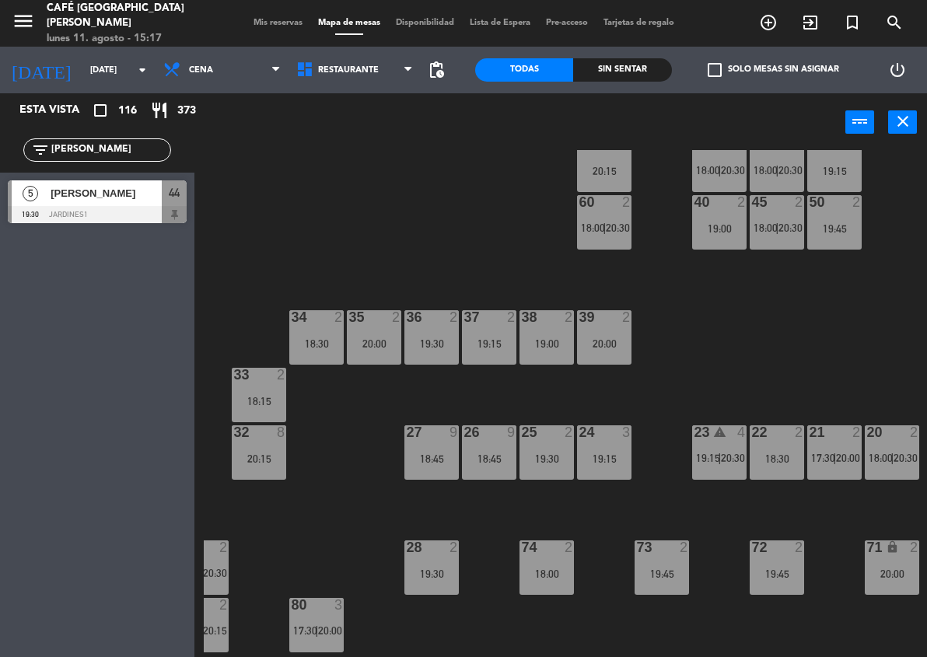
scroll to position [215, 32]
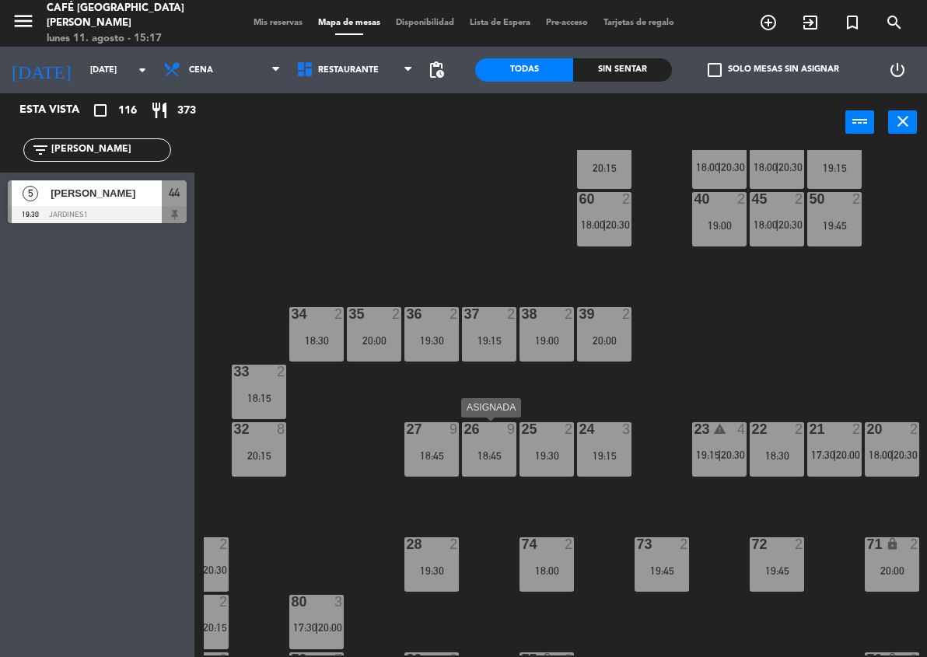
click at [471, 457] on div "18:45" at bounding box center [489, 455] width 54 height 11
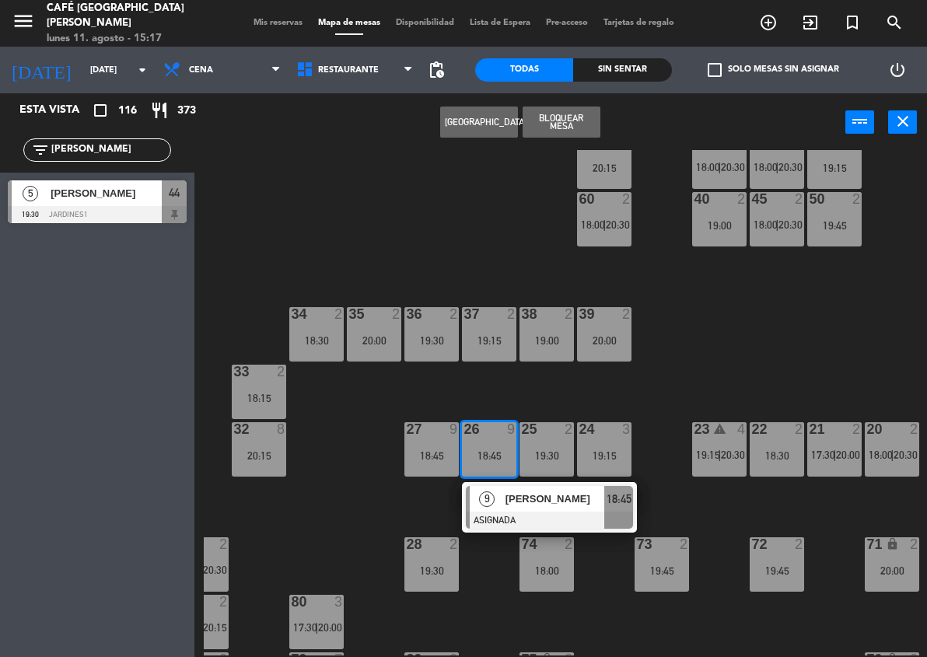
click at [513, 517] on div at bounding box center [549, 520] width 167 height 17
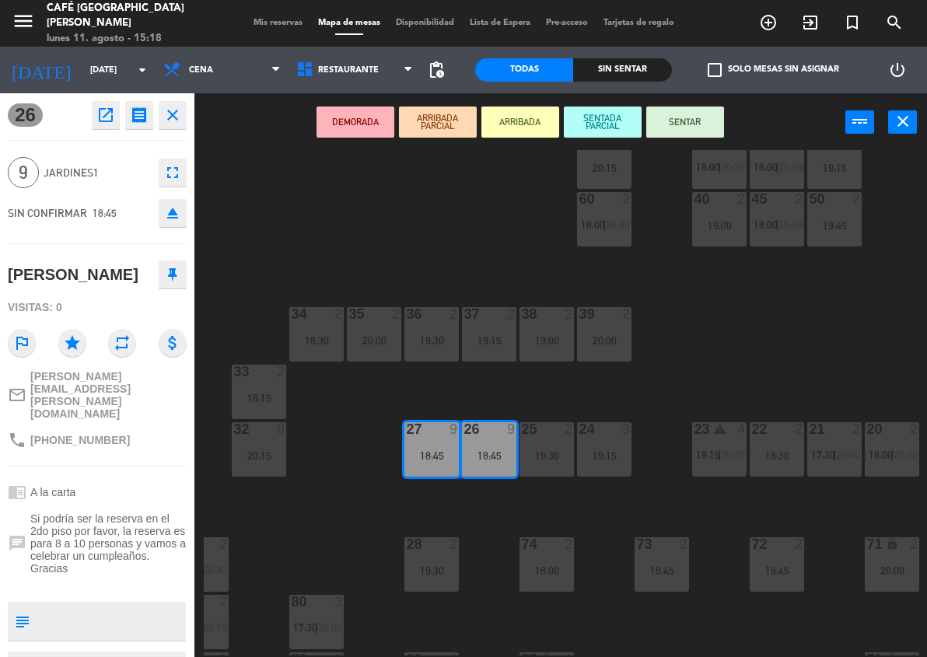
click at [653, 381] on div "44 5 19:30 49 2 20:15 54 2 19:30 64 2 20:00 48 10 20:00 53 10 20:00 63 2 17:45 …" at bounding box center [565, 403] width 723 height 506
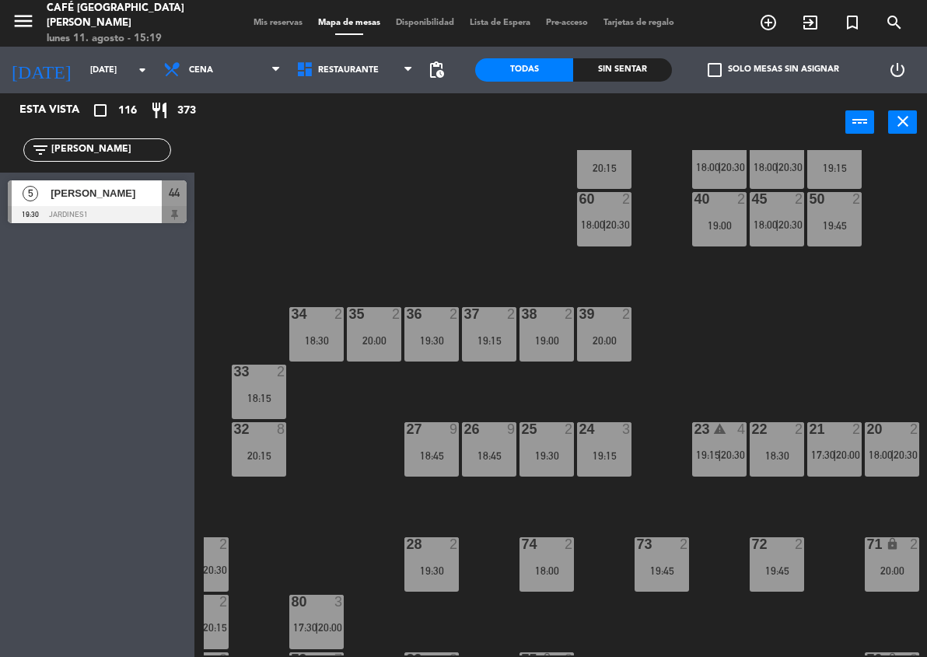
click at [107, 147] on input "[PERSON_NAME]" at bounding box center [110, 150] width 121 height 17
type input "aur"
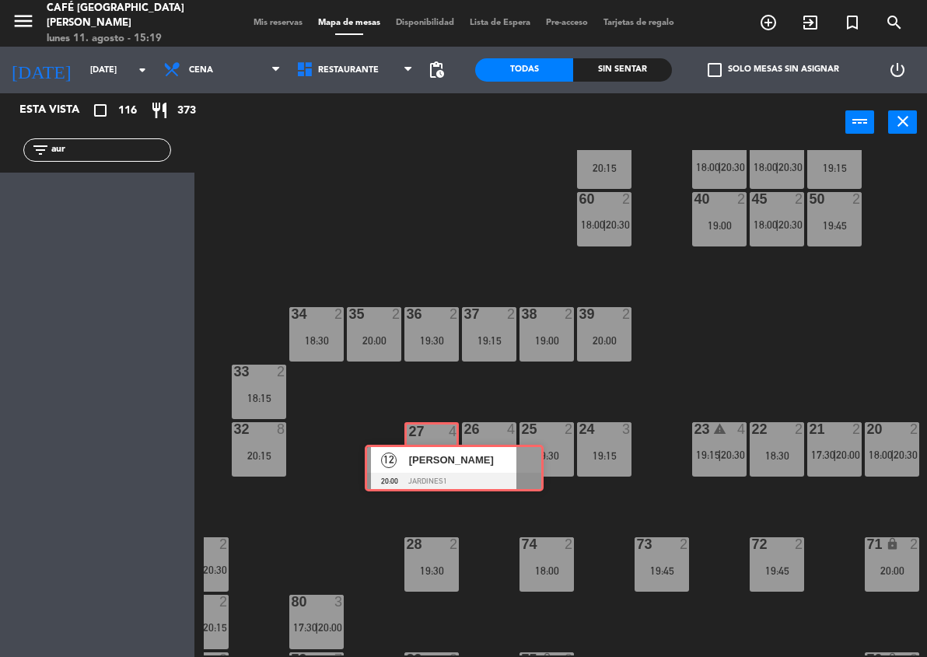
drag, startPoint x: 72, startPoint y: 184, endPoint x: 429, endPoint y: 448, distance: 443.9
click at [429, 448] on ng-component "menu Café Museo [PERSON_NAME] [DATE] 11. agosto - 15:19 Mis reservas Mapa de me…" at bounding box center [463, 328] width 927 height 657
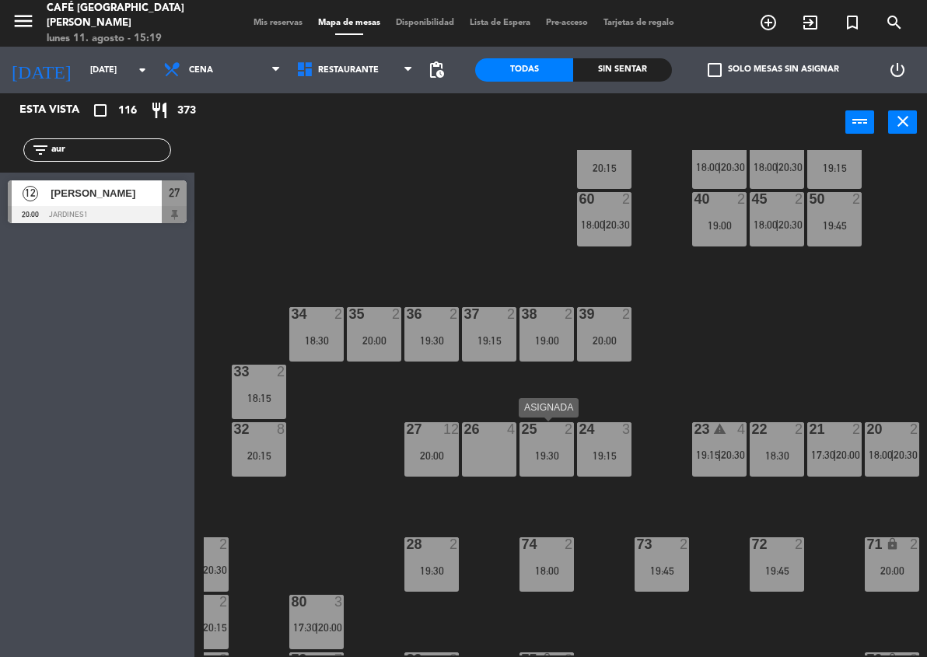
click at [546, 458] on div "19:30" at bounding box center [547, 455] width 54 height 11
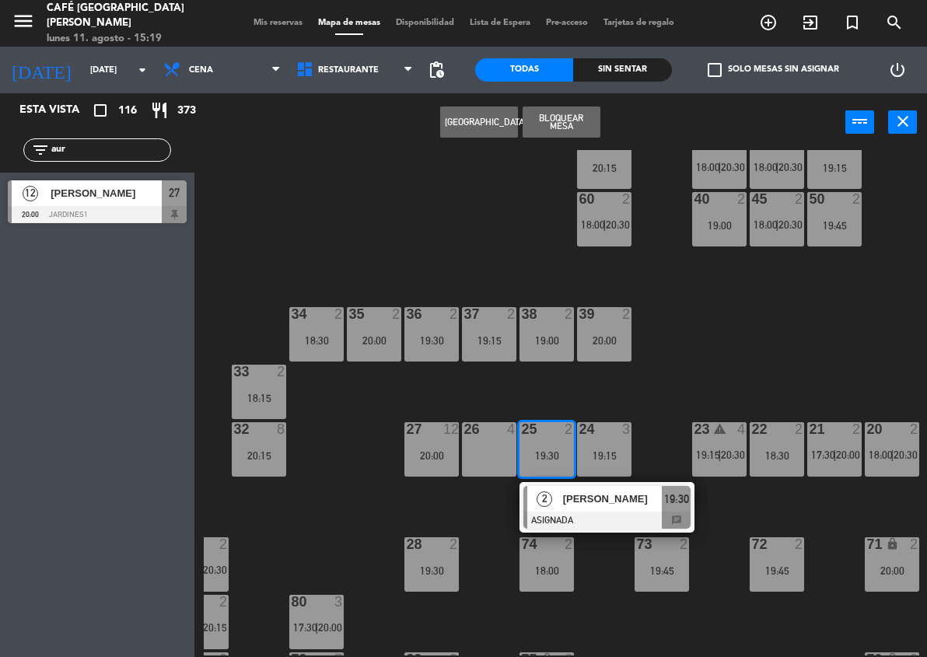
click at [595, 509] on div "[PERSON_NAME]" at bounding box center [612, 500] width 101 height 26
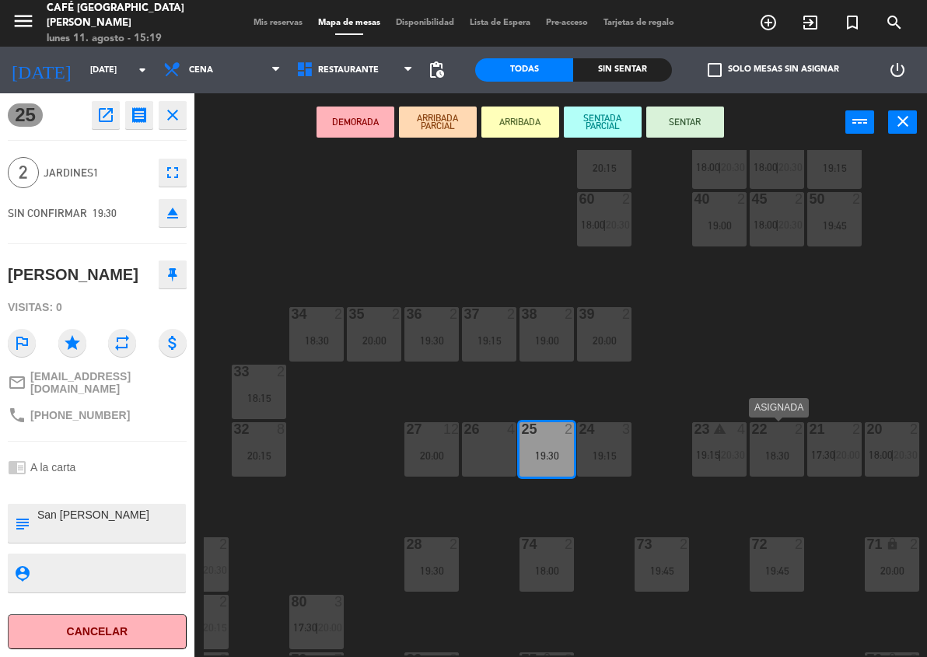
click at [795, 450] on div "18:30" at bounding box center [777, 455] width 54 height 11
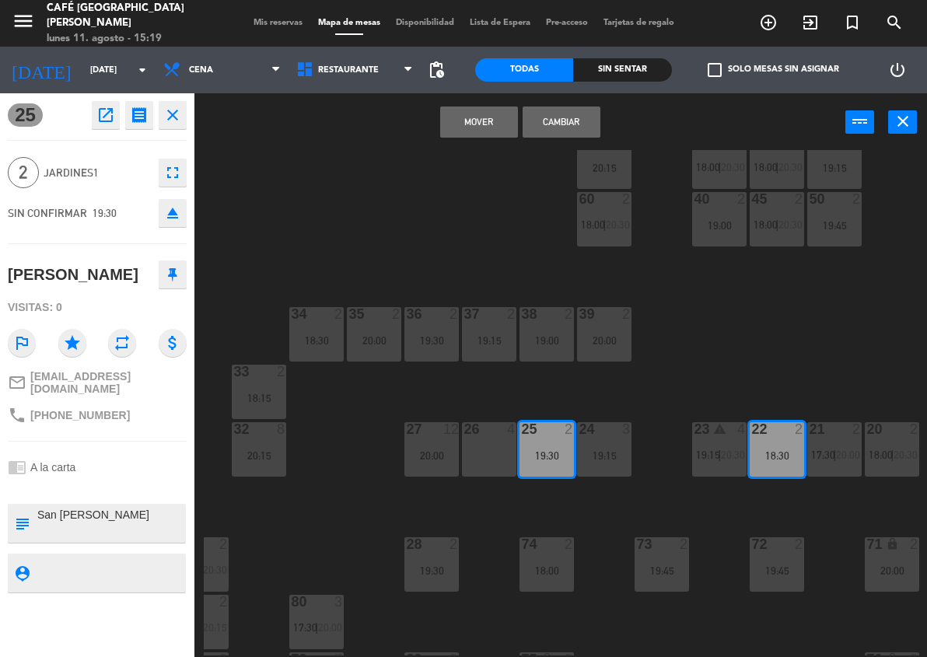
click at [479, 110] on button "Mover" at bounding box center [479, 122] width 78 height 31
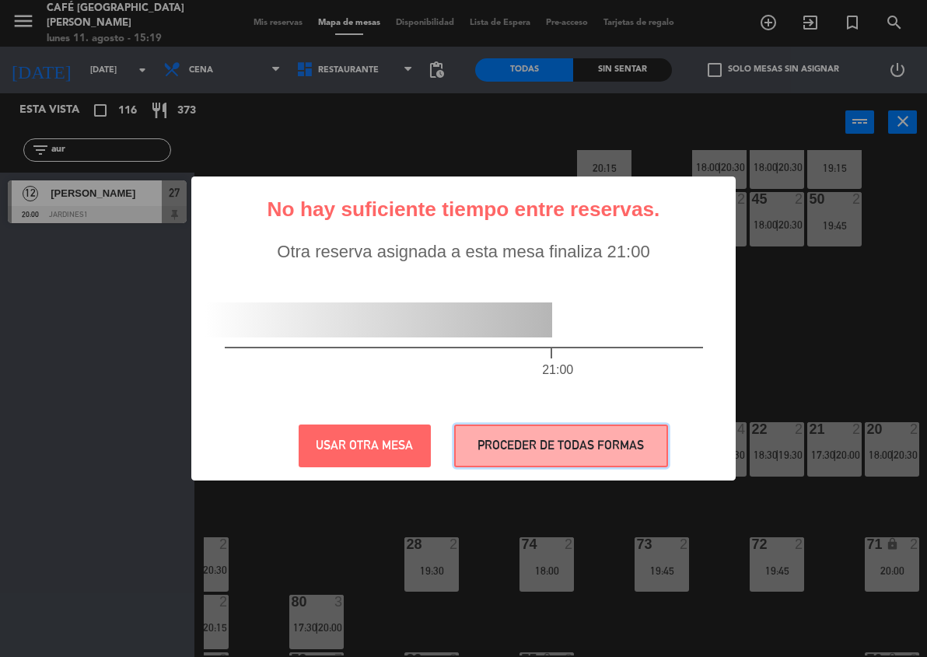
click at [644, 452] on button "PROCEDER DE TODAS FORMAS" at bounding box center [561, 446] width 214 height 43
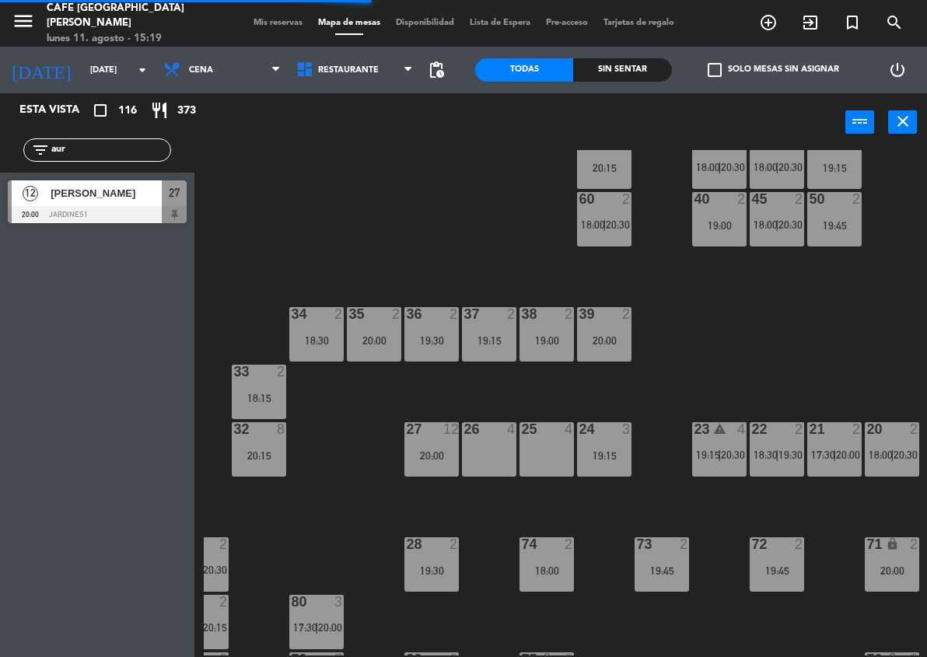
click at [420, 454] on div "20:00" at bounding box center [432, 455] width 54 height 11
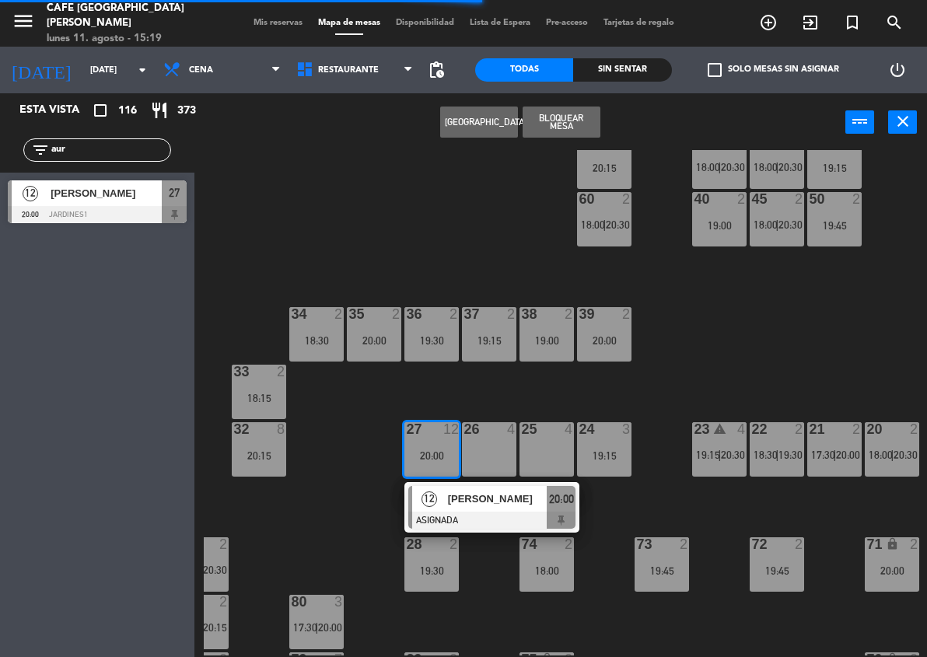
click at [475, 489] on div "[PERSON_NAME]" at bounding box center [497, 500] width 101 height 26
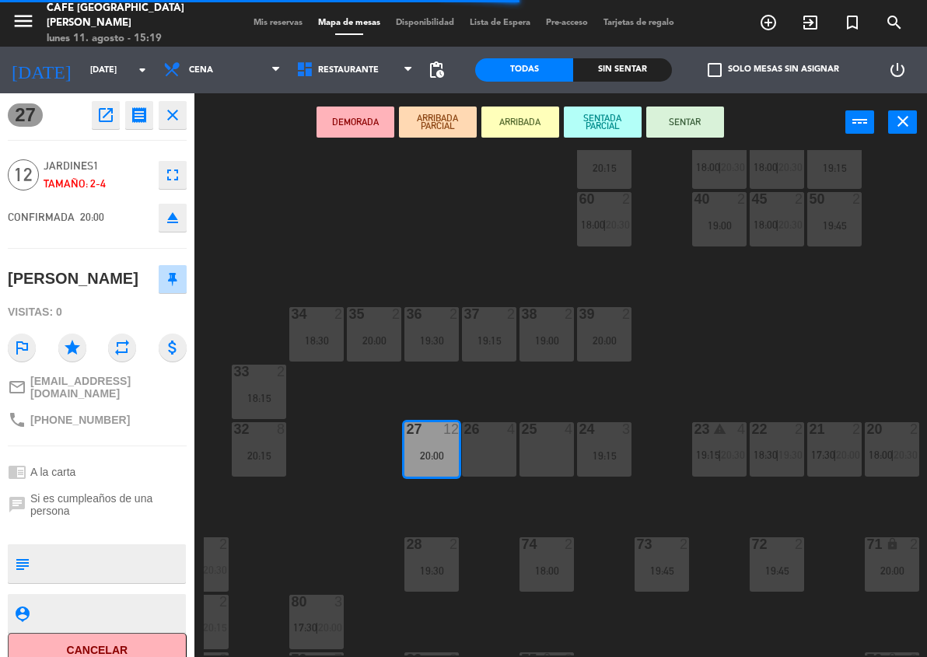
click at [478, 454] on div "26 4" at bounding box center [489, 449] width 54 height 54
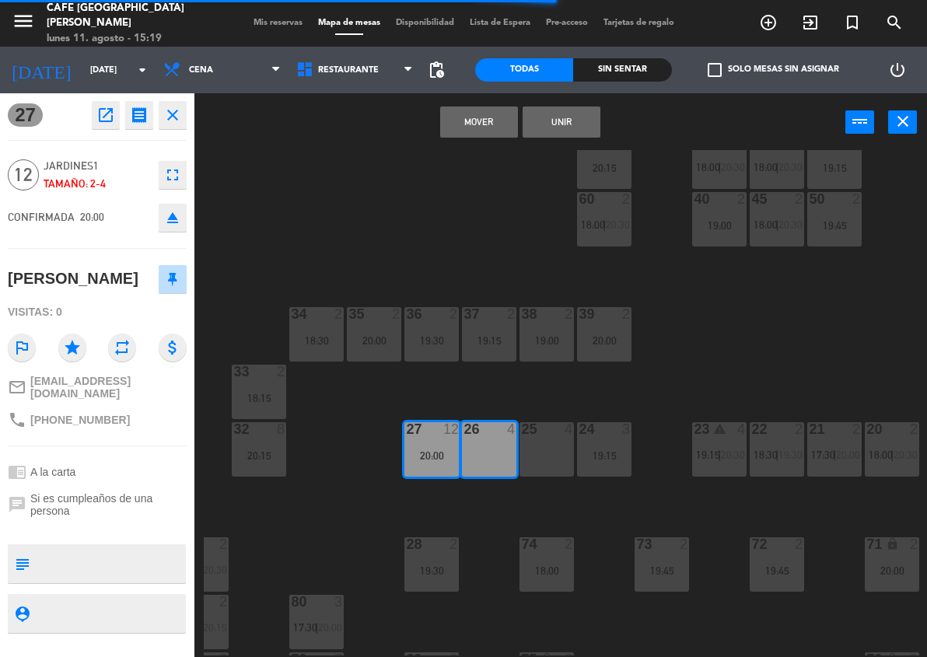
click at [533, 450] on div "25 4" at bounding box center [547, 449] width 54 height 54
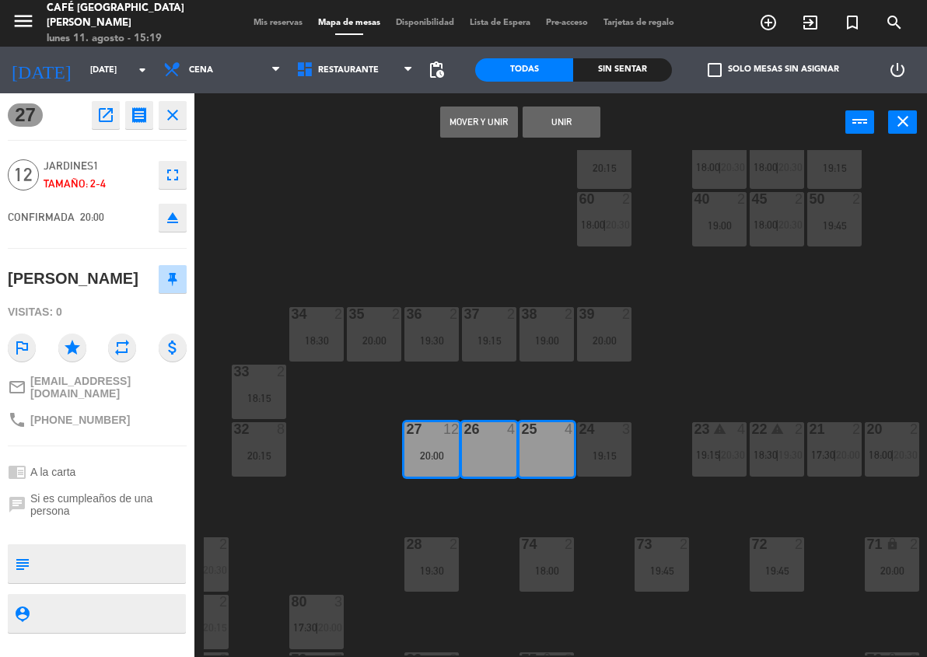
click at [533, 117] on button "Unir" at bounding box center [562, 122] width 78 height 31
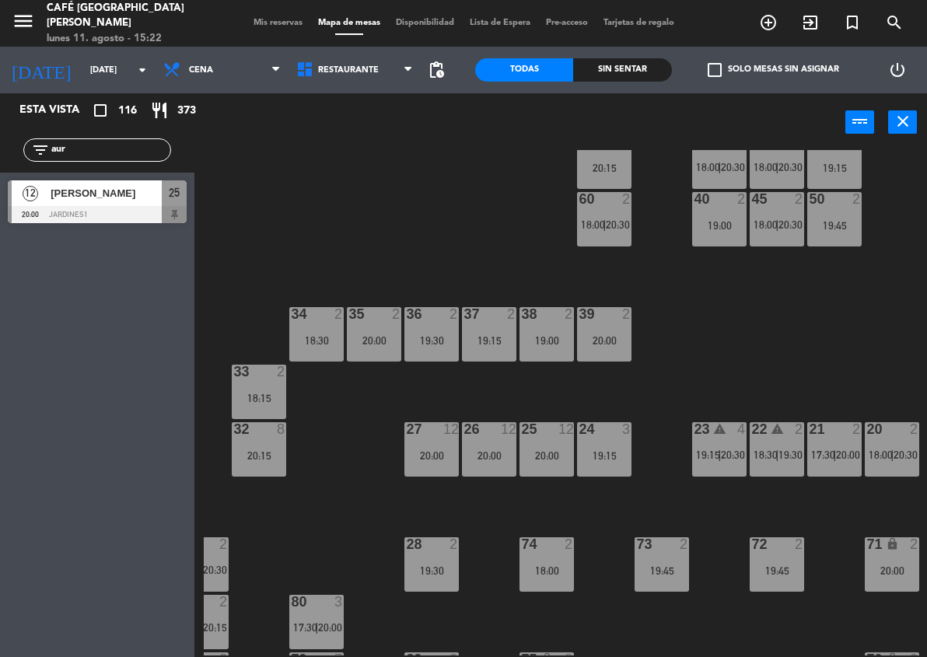
click at [131, 144] on input "aur" at bounding box center [110, 150] width 121 height 17
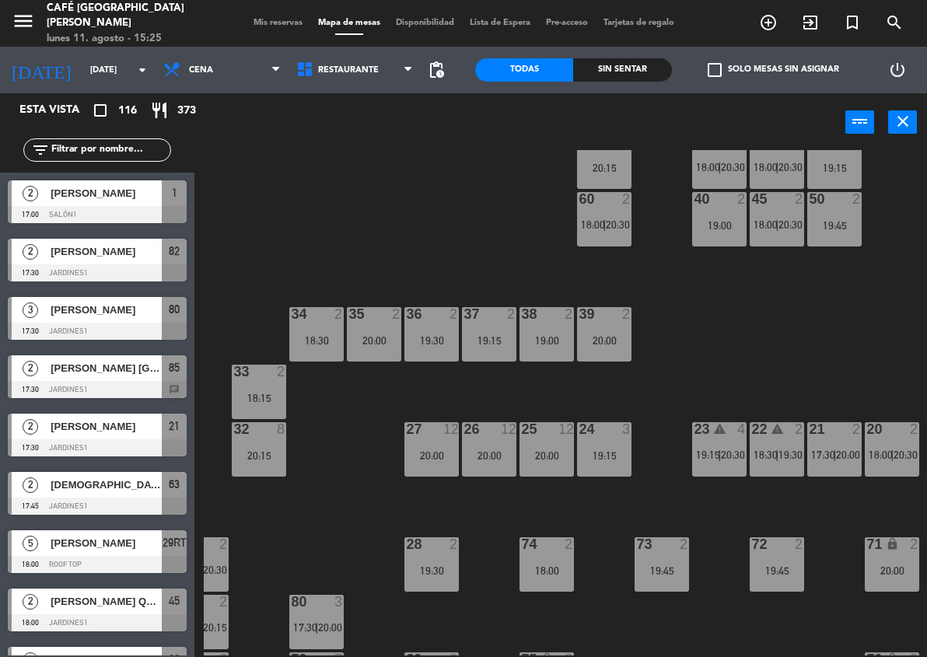
click at [121, 144] on input "text" at bounding box center [110, 150] width 121 height 17
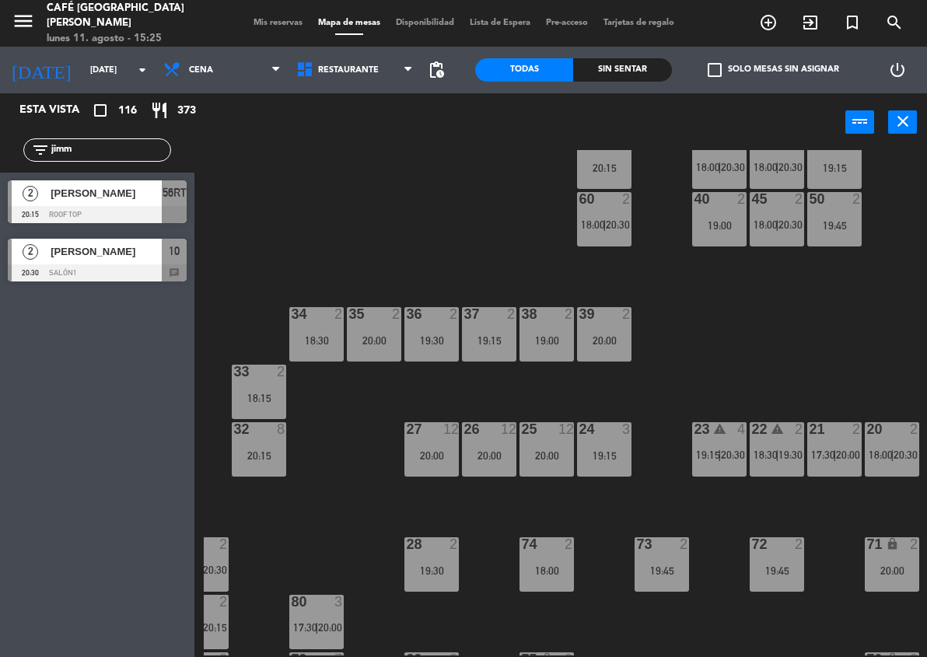
type input "jimm"
click at [131, 254] on span "[PERSON_NAME]" at bounding box center [106, 251] width 111 height 16
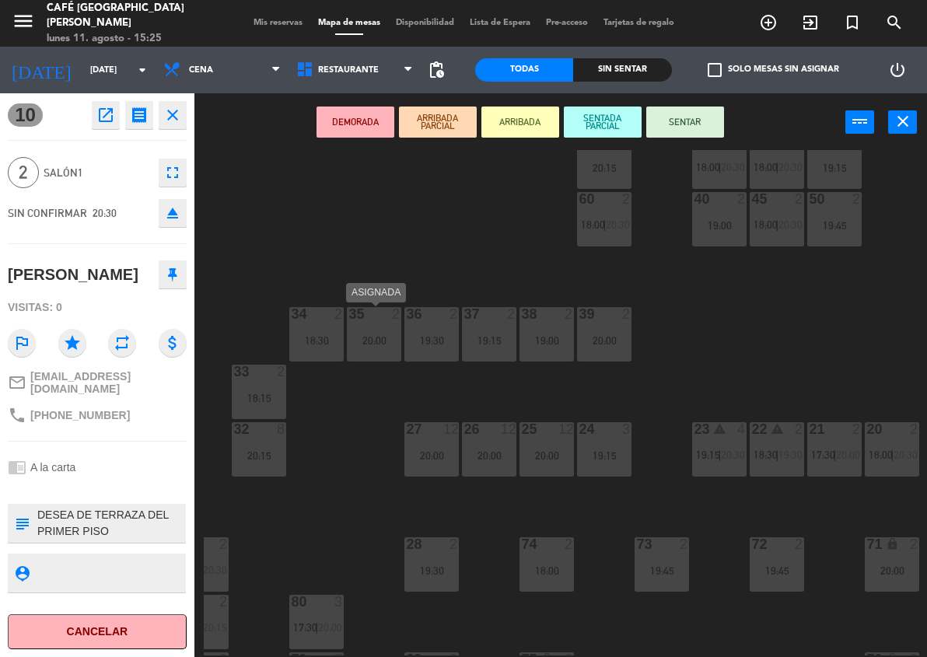
click at [380, 348] on div "35 2 20:00" at bounding box center [374, 334] width 54 height 54
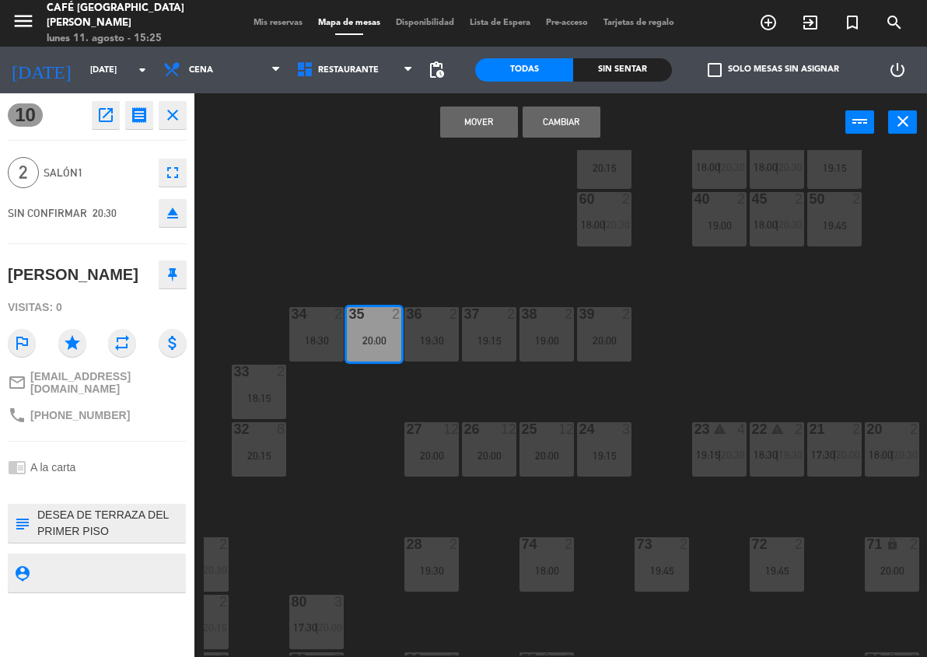
click at [560, 113] on button "Cambiar" at bounding box center [562, 122] width 78 height 31
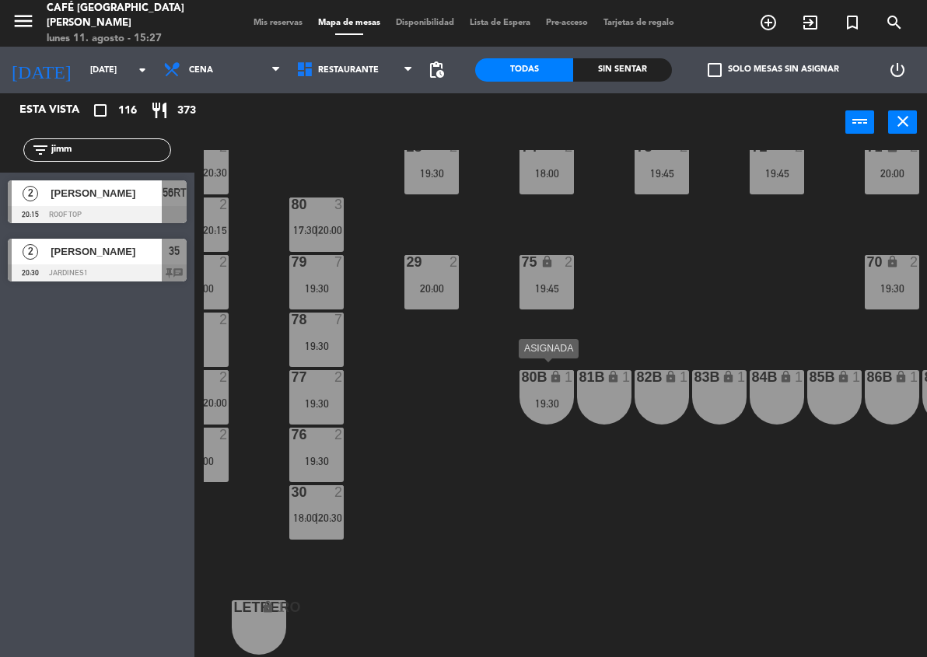
scroll to position [620, 0]
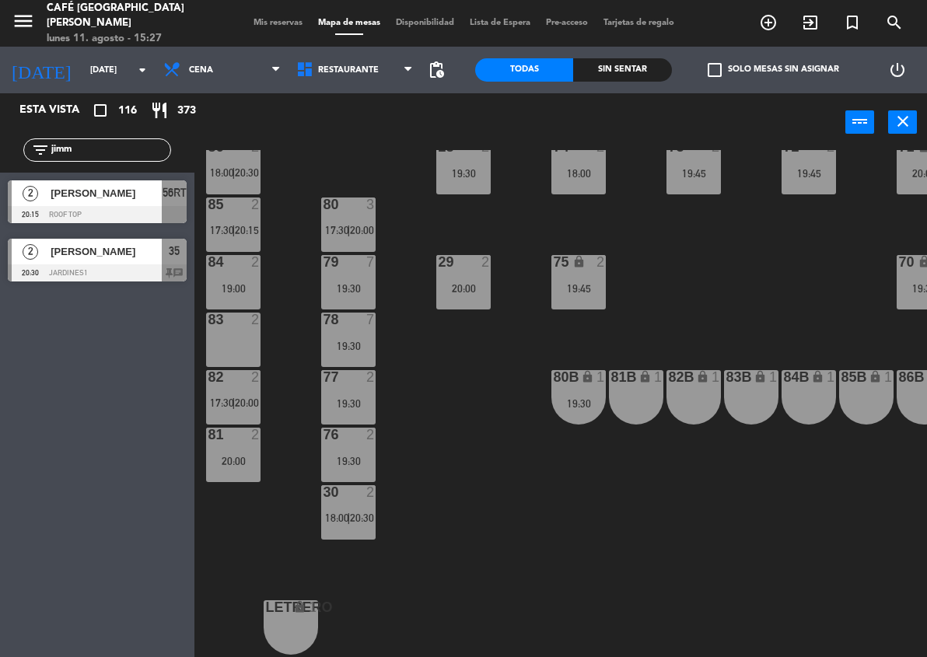
click at [84, 143] on input "jimm" at bounding box center [110, 150] width 121 height 17
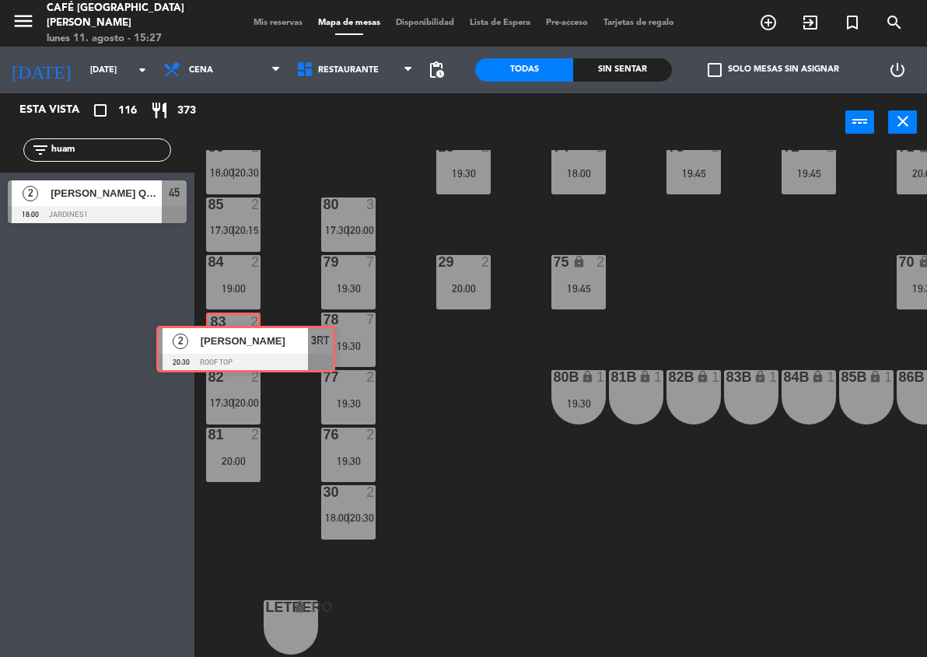
drag, startPoint x: 88, startPoint y: 262, endPoint x: 236, endPoint y: 346, distance: 170.7
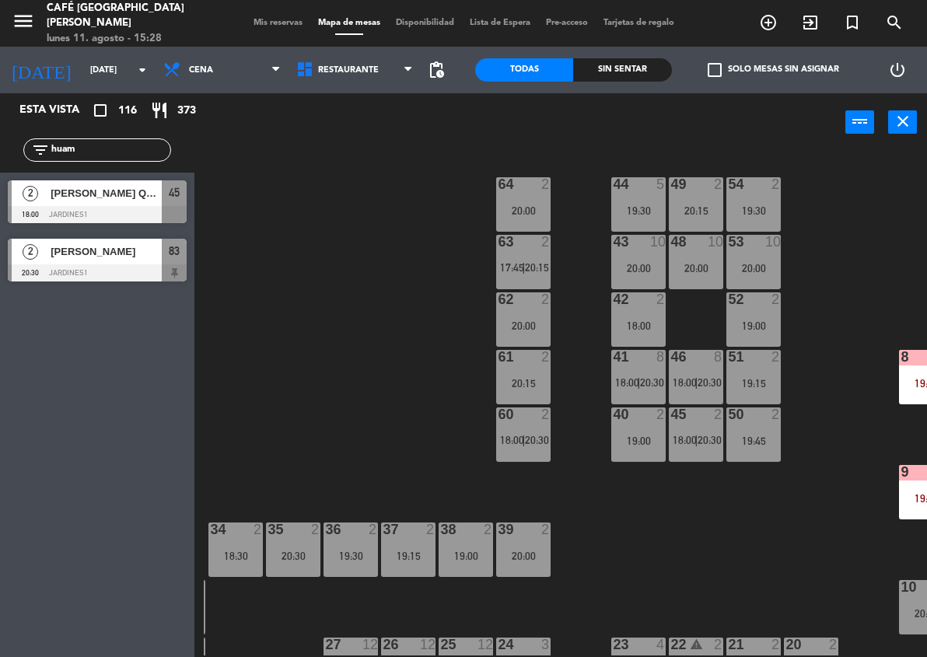
scroll to position [0, 135]
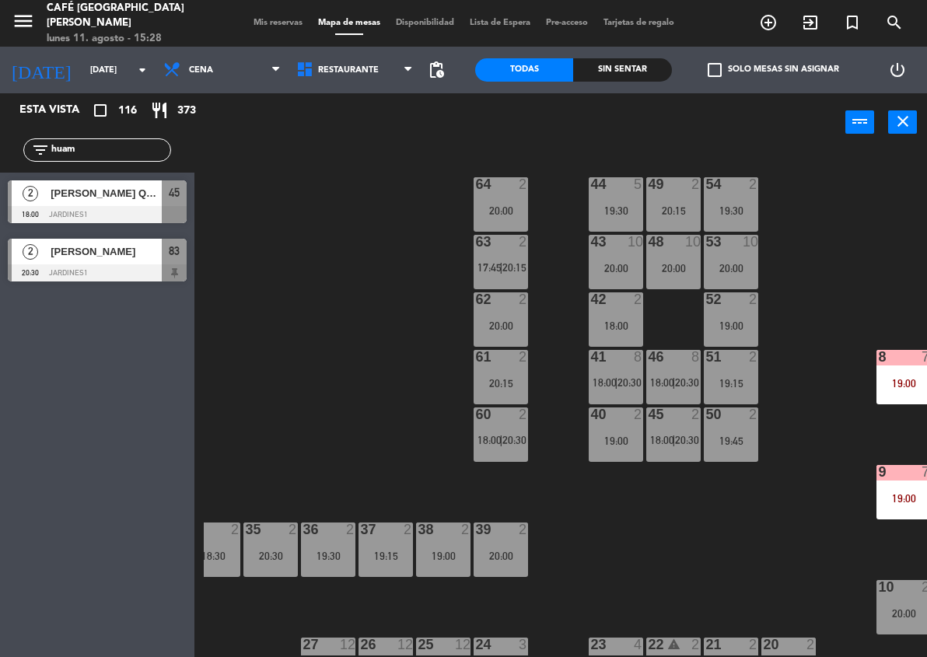
click at [96, 147] on input "huam" at bounding box center [110, 150] width 121 height 17
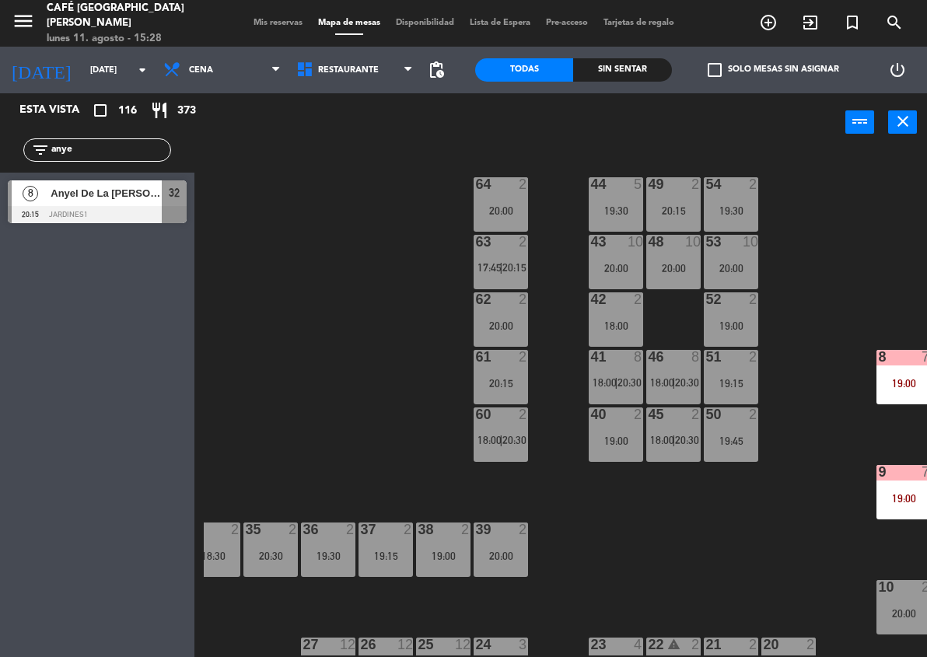
type input "anye"
click at [117, 191] on span "Anyel De La [PERSON_NAME]" at bounding box center [106, 193] width 111 height 16
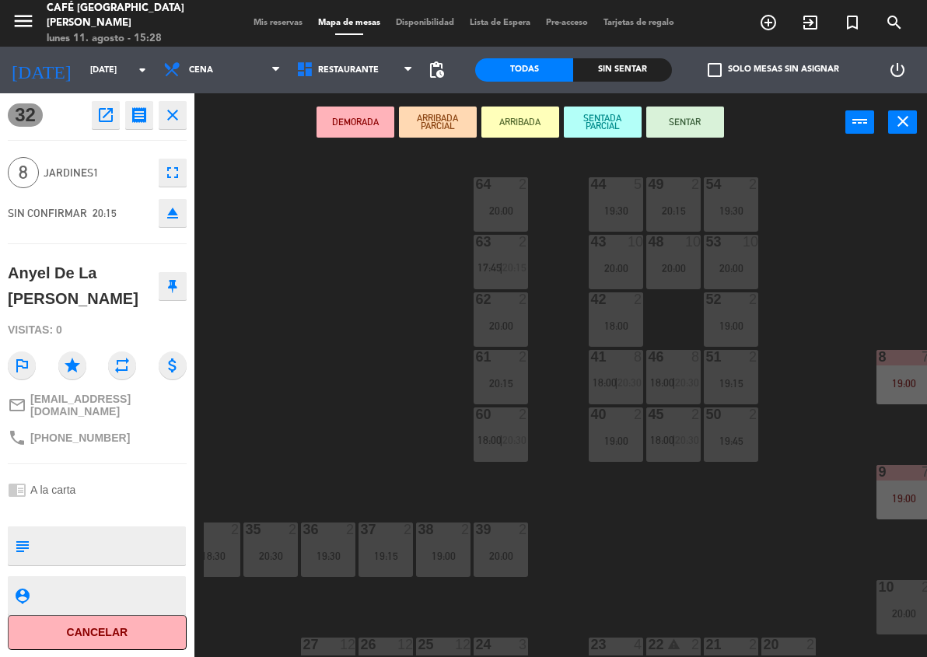
click at [713, 554] on div "44 5 19:30 49 2 20:15 54 2 19:30 64 2 20:00 48 10 20:00 53 10 20:00 63 2 17:45 …" at bounding box center [565, 403] width 723 height 506
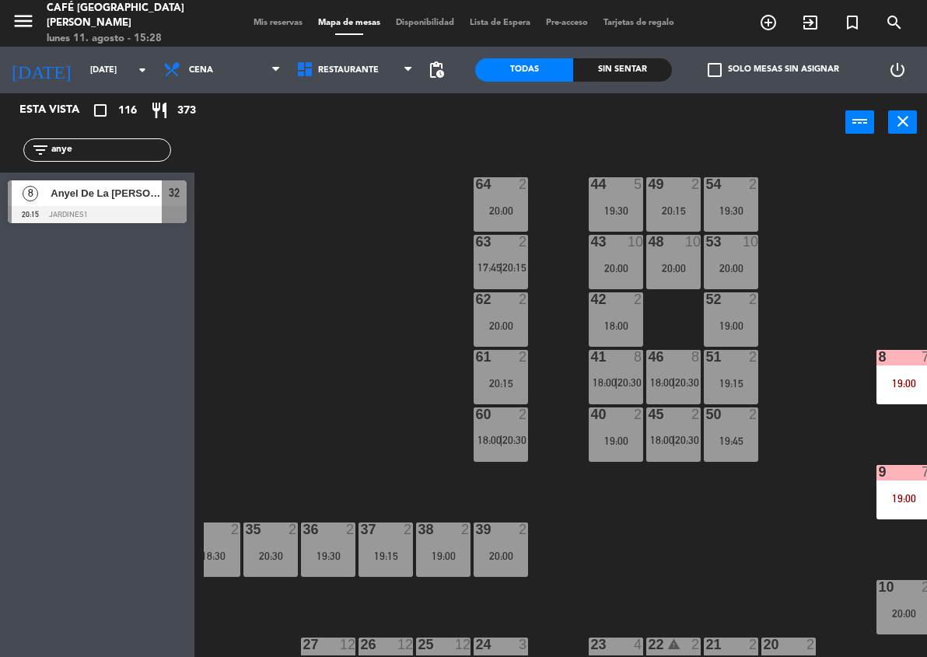
click at [613, 376] on span "18:00" at bounding box center [605, 382] width 24 height 12
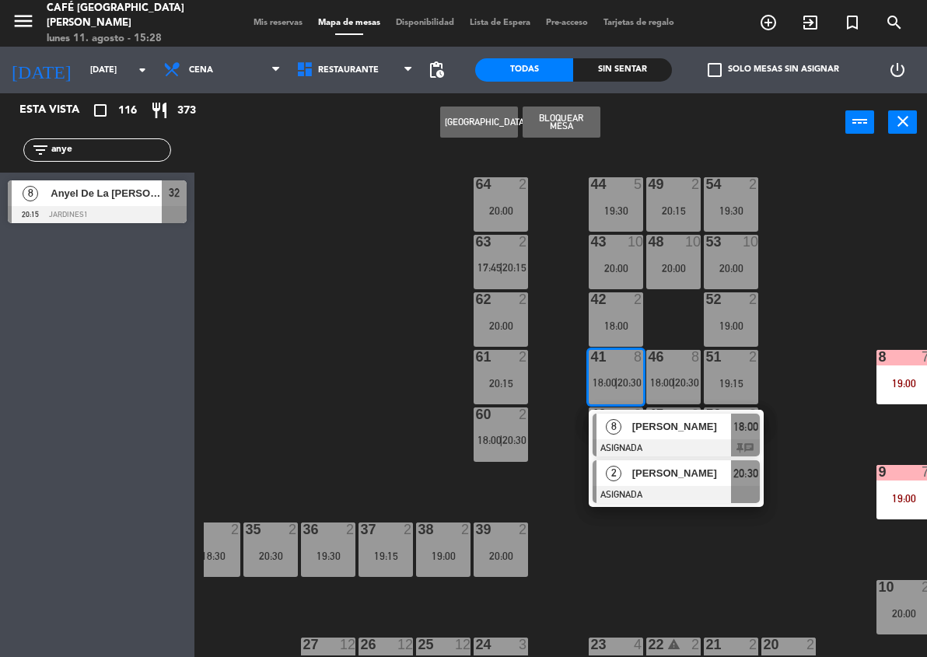
click at [666, 464] on div "[PERSON_NAME]" at bounding box center [681, 474] width 101 height 26
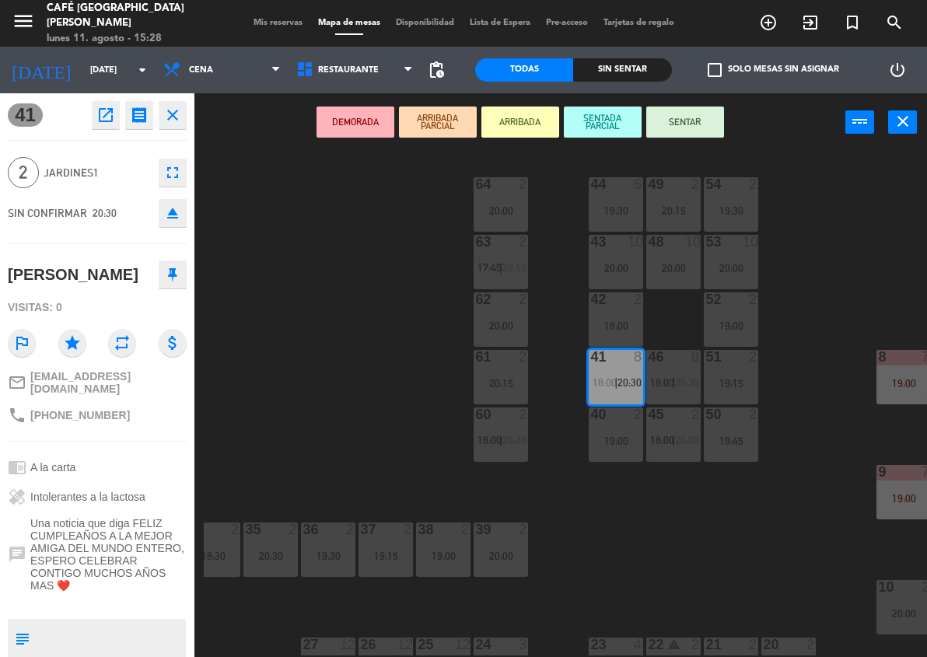
click at [453, 552] on div "19:00" at bounding box center [443, 556] width 54 height 11
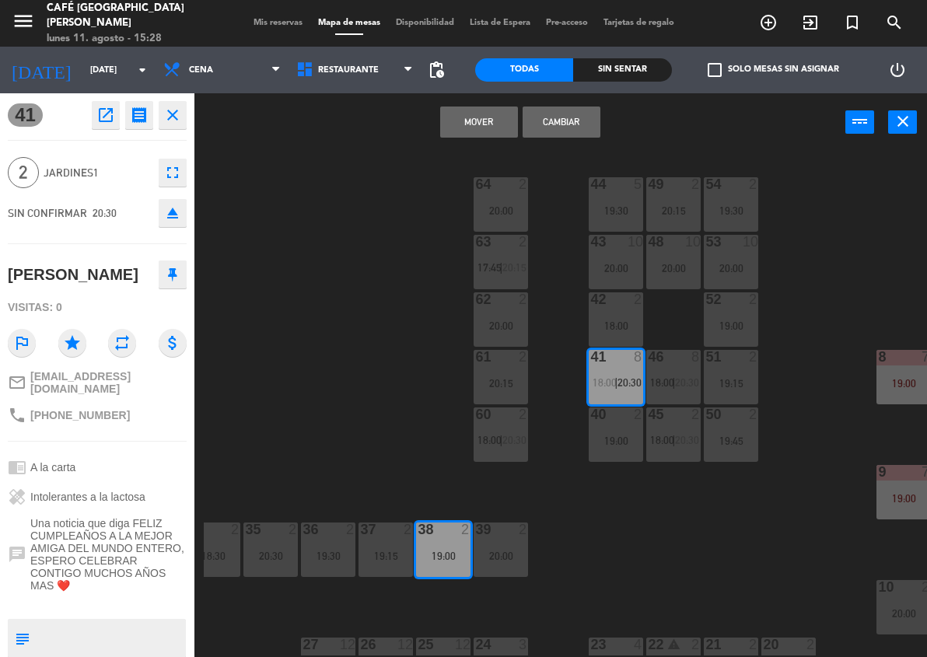
click at [483, 120] on button "Mover" at bounding box center [479, 122] width 78 height 31
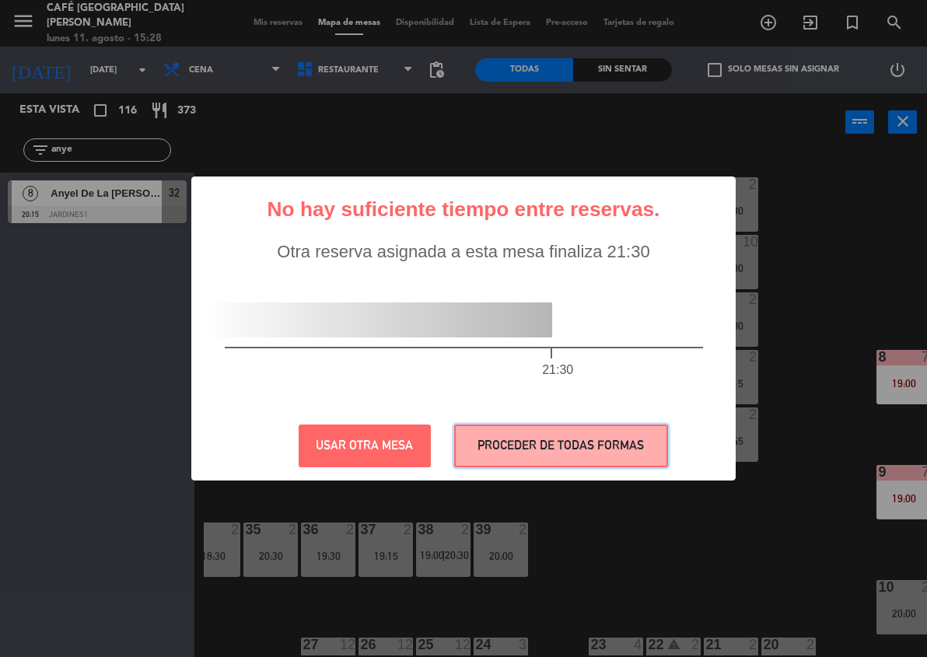
click at [629, 447] on button "PROCEDER DE TODAS FORMAS" at bounding box center [561, 446] width 214 height 43
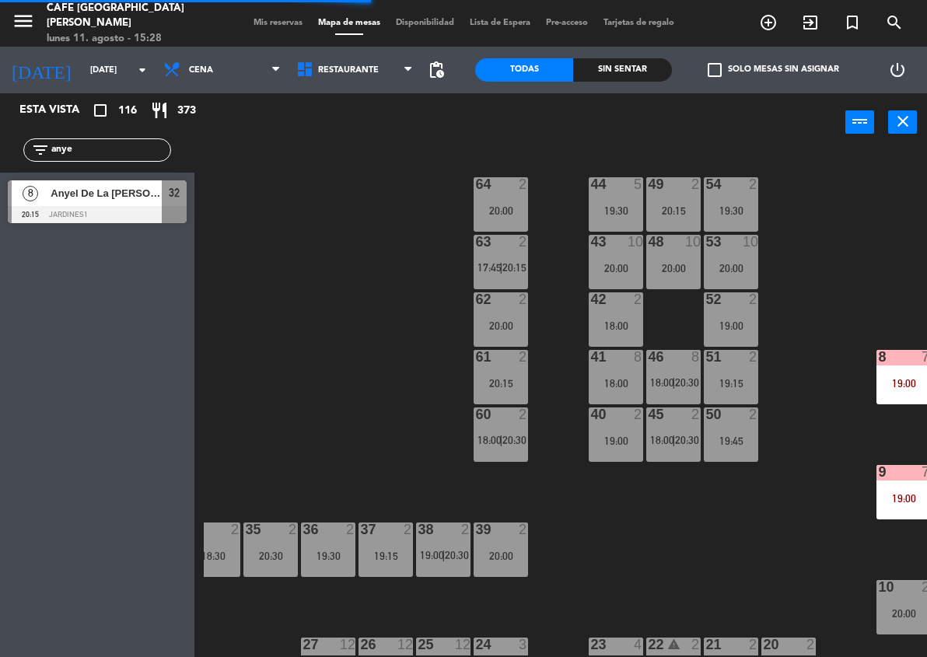
click at [674, 397] on div "46 8 18:00 | 20:30" at bounding box center [673, 377] width 54 height 54
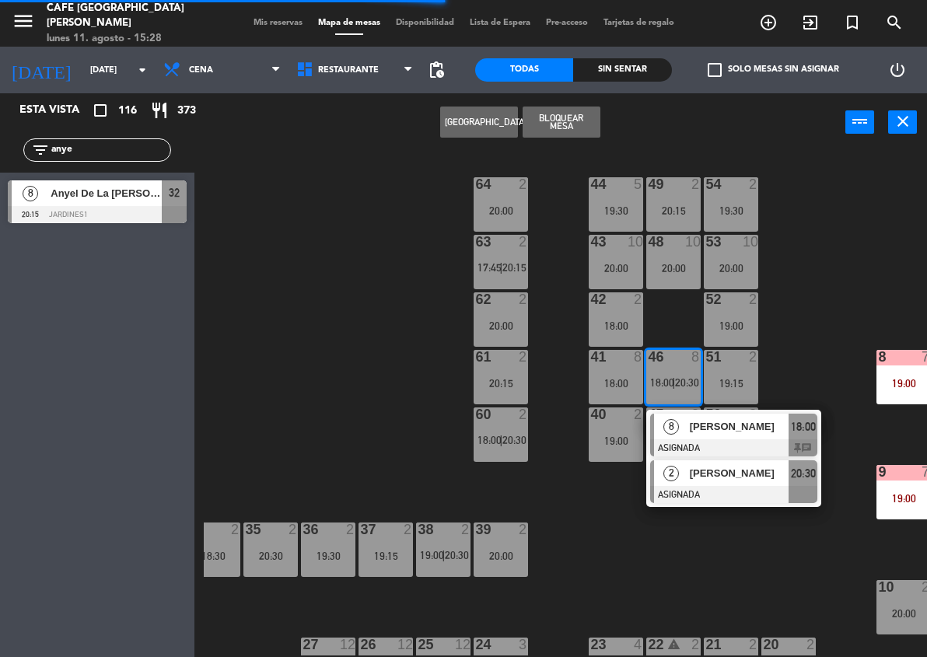
click at [714, 490] on div at bounding box center [733, 494] width 167 height 17
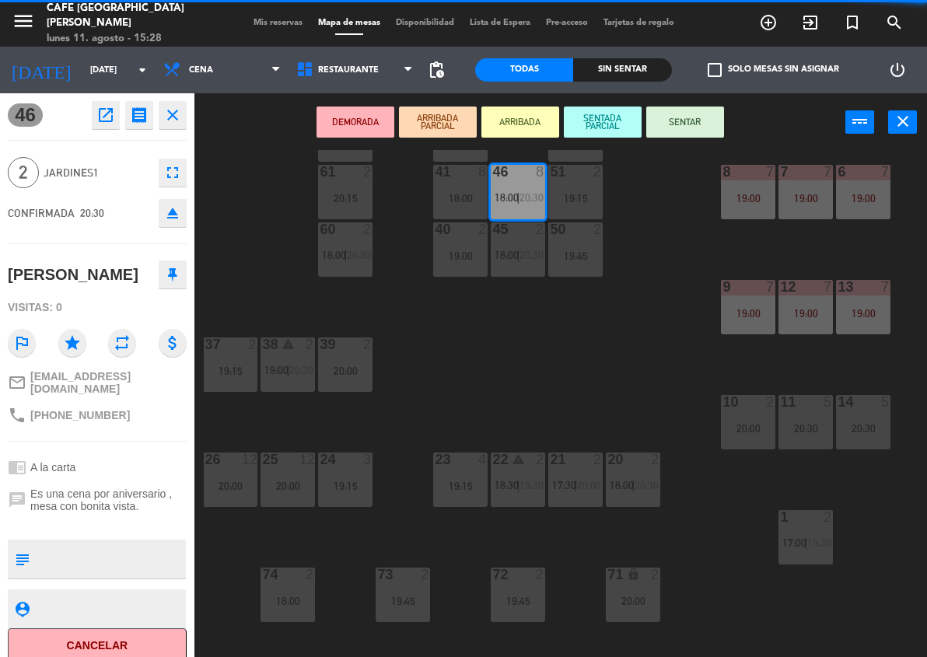
scroll to position [185, 226]
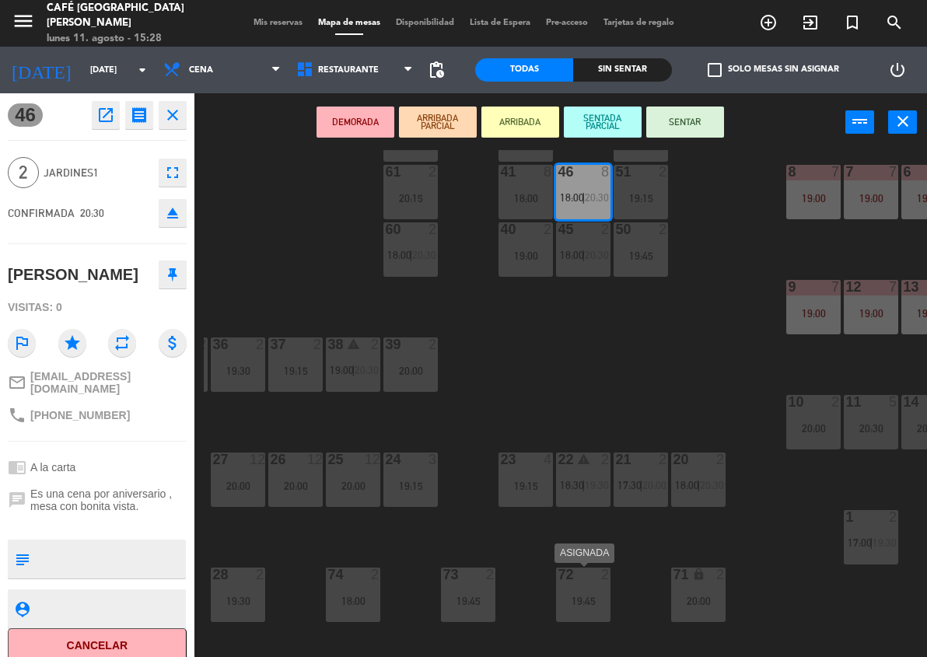
click at [573, 605] on div "19:45" at bounding box center [583, 601] width 54 height 11
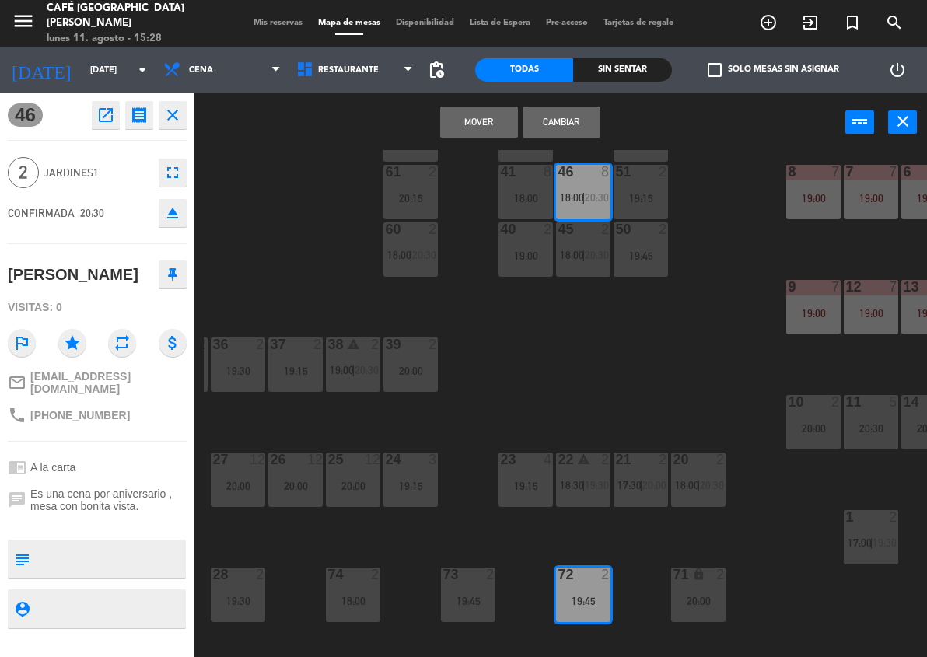
click at [442, 128] on button "Mover" at bounding box center [479, 122] width 78 height 31
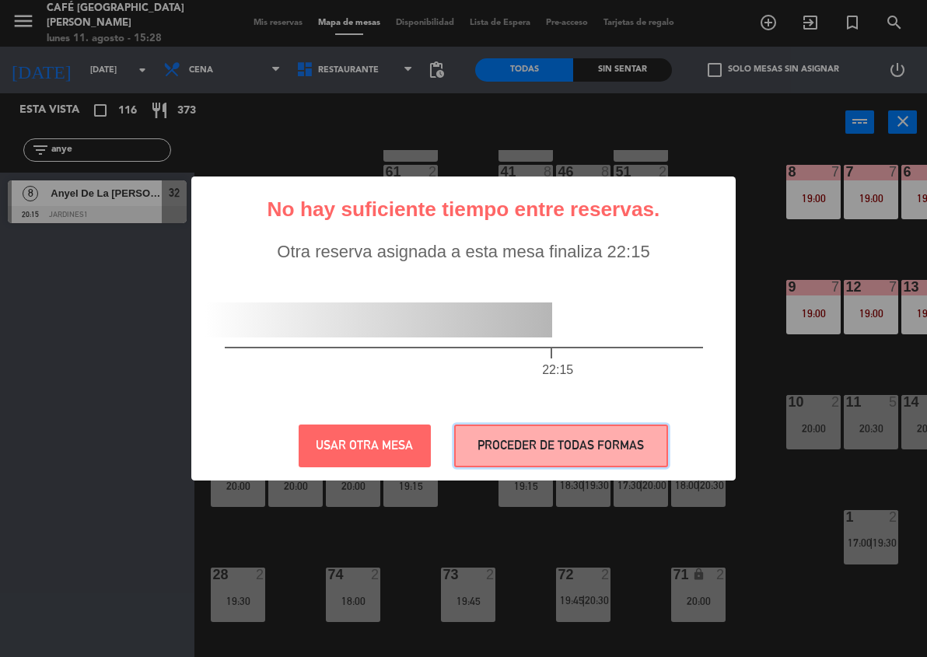
click at [602, 436] on button "PROCEDER DE TODAS FORMAS" at bounding box center [561, 446] width 214 height 43
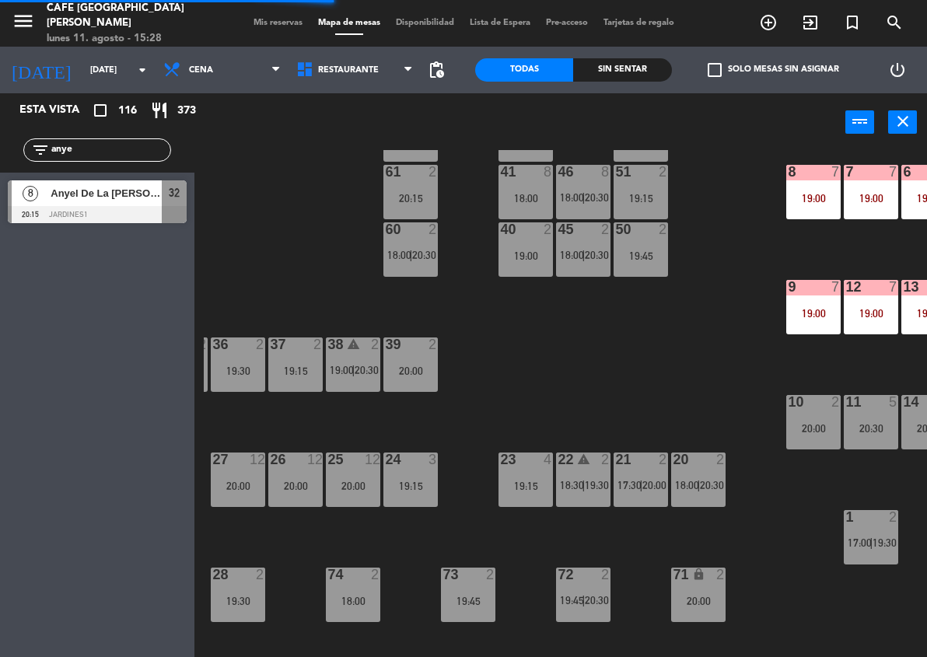
click at [138, 197] on span "Anyel De La [PERSON_NAME]" at bounding box center [106, 193] width 111 height 16
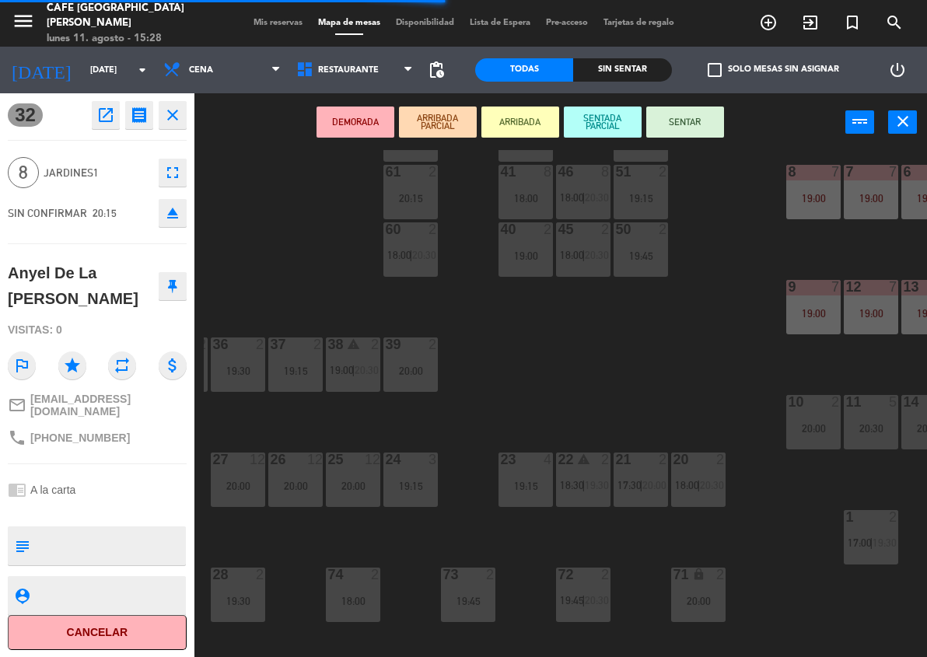
click at [539, 180] on div "41 8 18:00" at bounding box center [526, 192] width 54 height 54
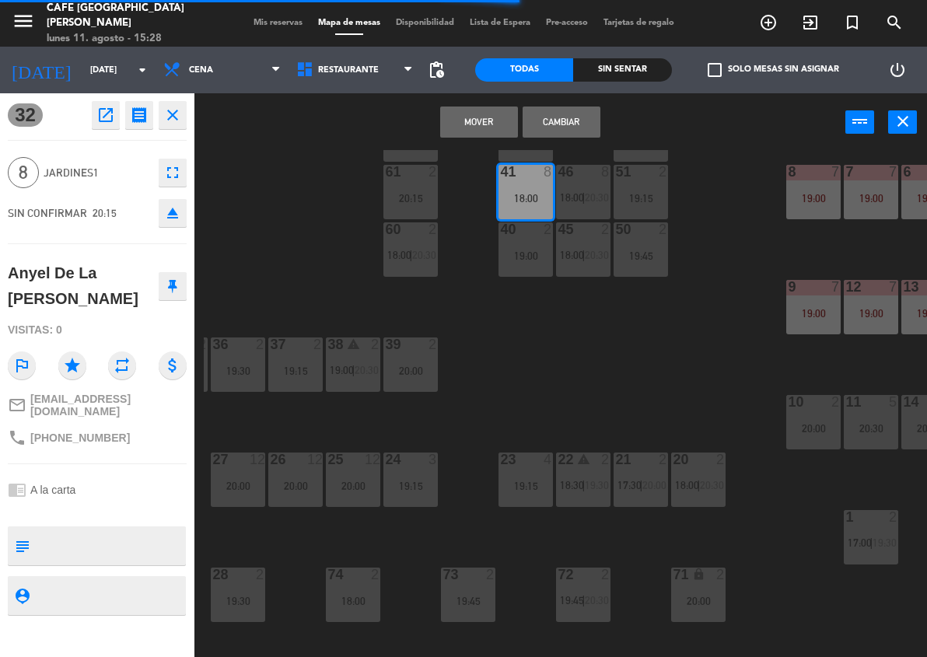
click at [571, 182] on div "46 8 18:00 | 20:30" at bounding box center [583, 192] width 54 height 54
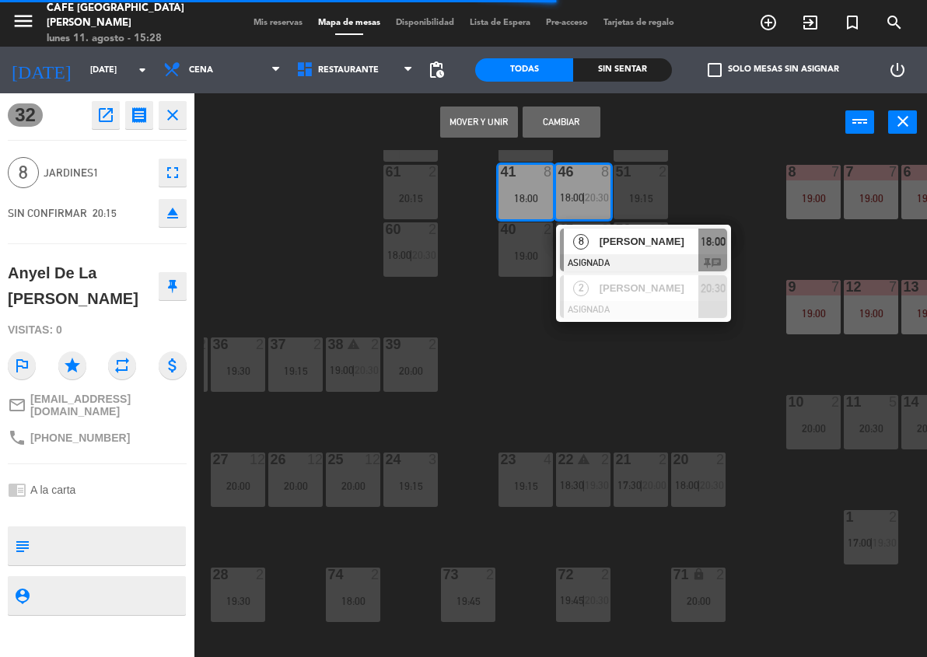
click at [483, 118] on button "Mover y Unir" at bounding box center [479, 122] width 78 height 31
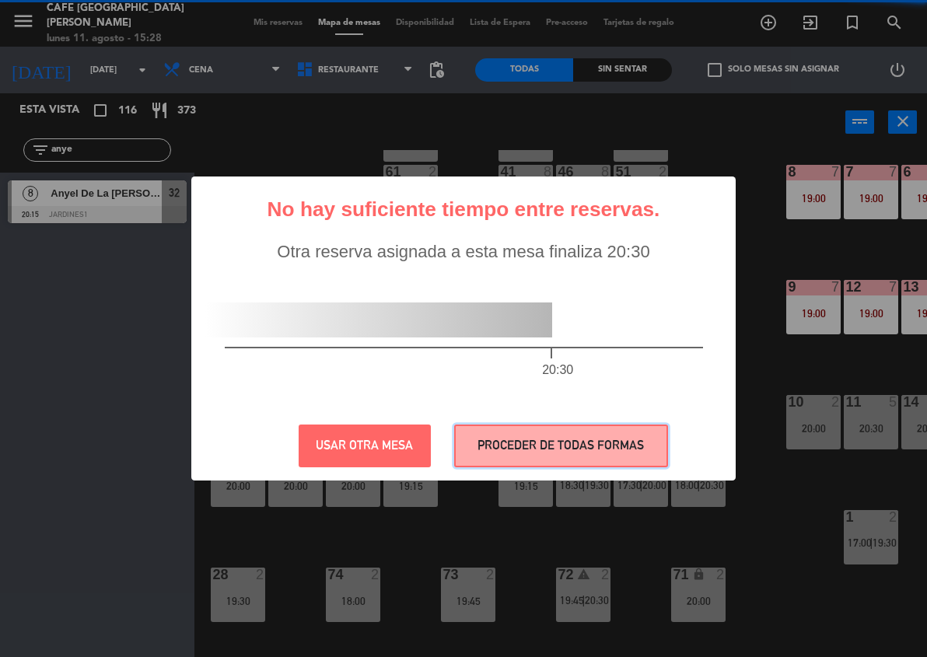
click at [616, 450] on button "PROCEDER DE TODAS FORMAS" at bounding box center [561, 446] width 214 height 43
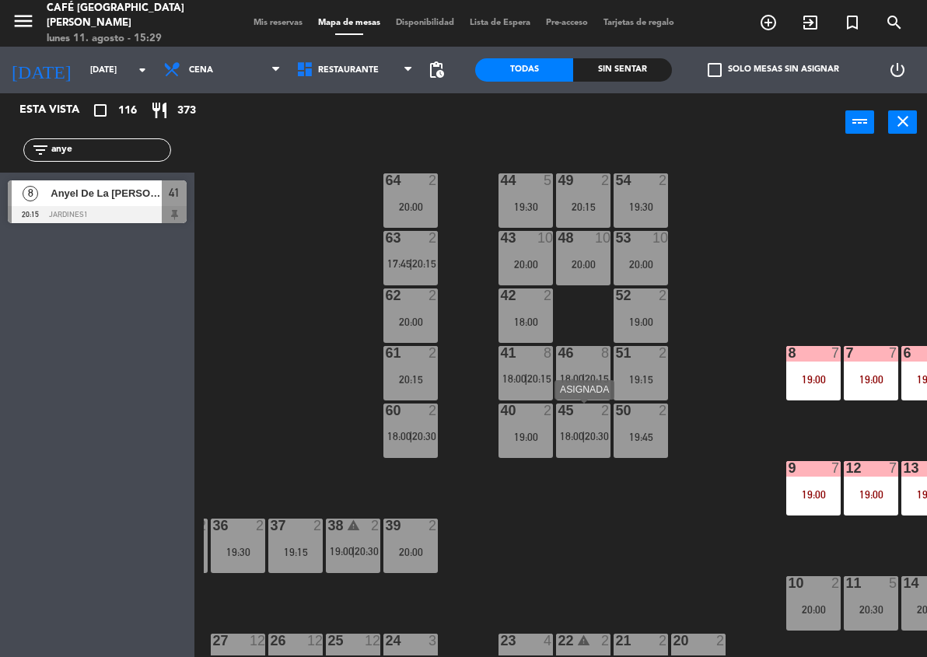
scroll to position [2, 226]
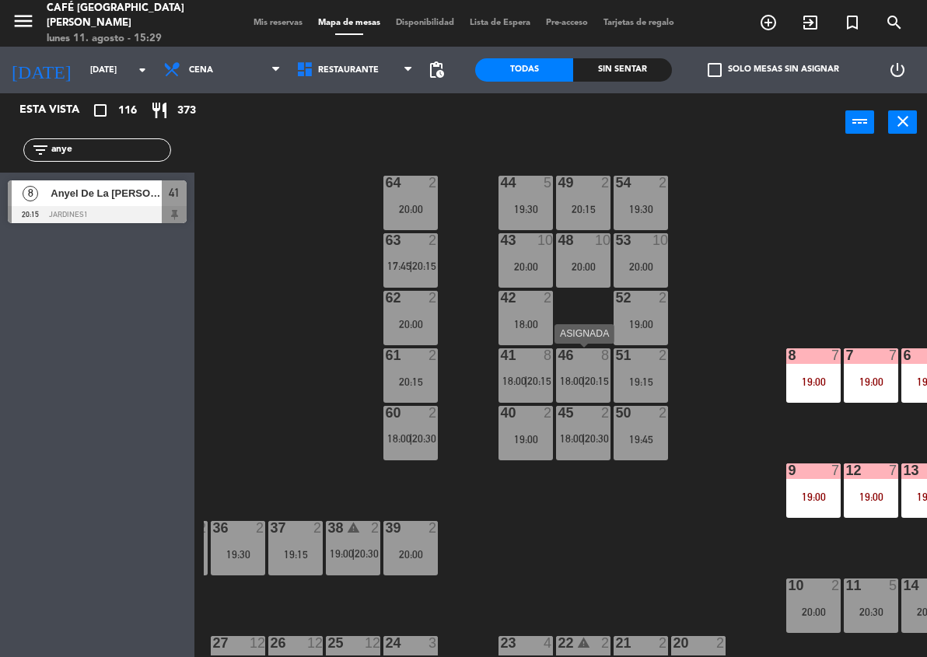
click at [568, 369] on div "46 8 18:00 | 20:15" at bounding box center [583, 375] width 54 height 54
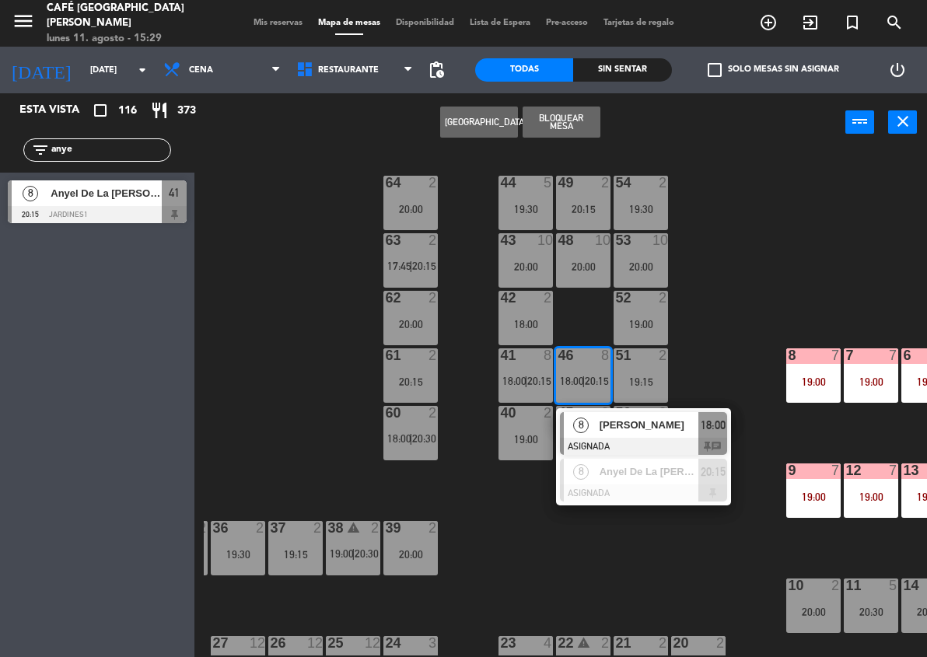
click at [614, 430] on span "[PERSON_NAME]" at bounding box center [650, 425] width 100 height 16
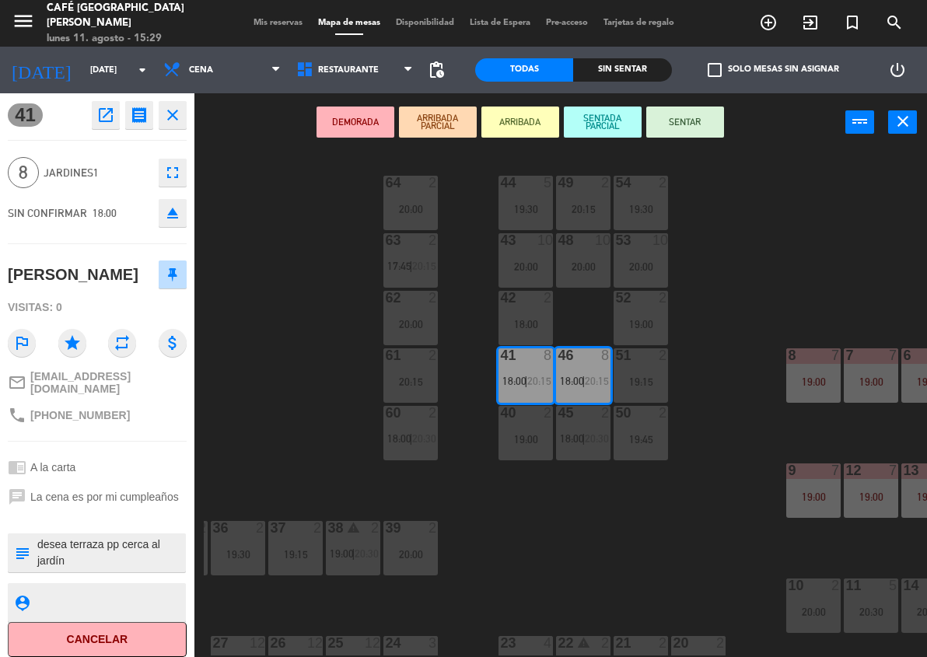
click at [705, 362] on div "44 5 19:30 49 2 20:15 54 2 19:30 64 2 20:00 48 10 20:00 53 10 20:00 63 2 17:45 …" at bounding box center [565, 403] width 723 height 506
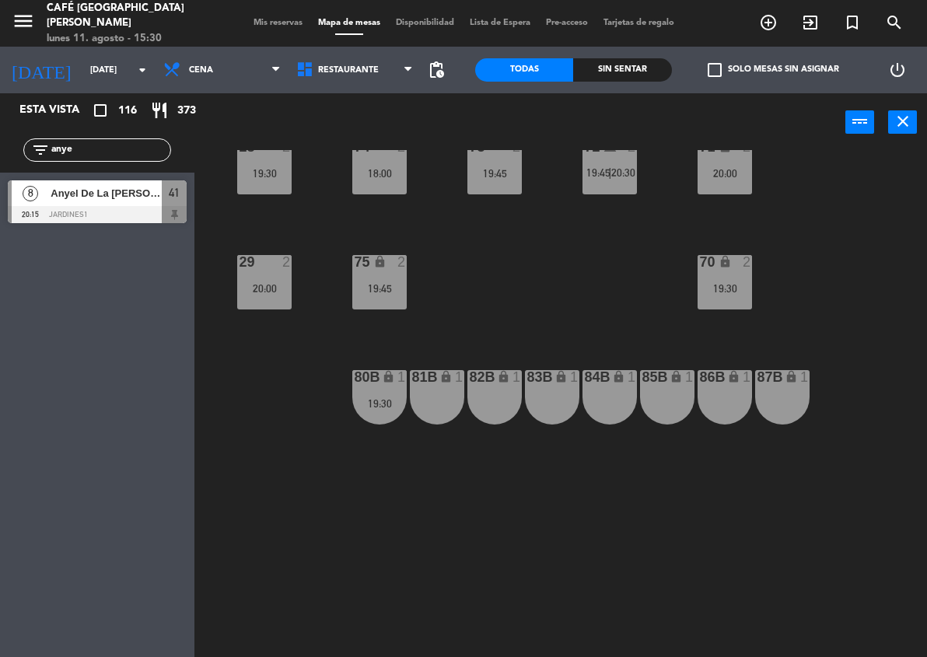
scroll to position [620, 0]
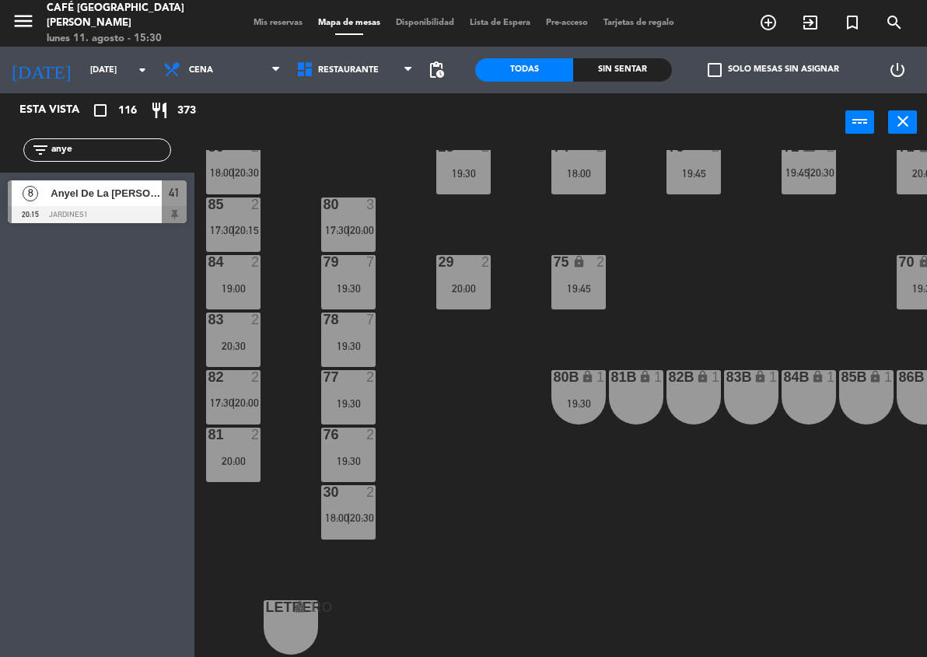
click at [343, 314] on div at bounding box center [349, 320] width 26 height 14
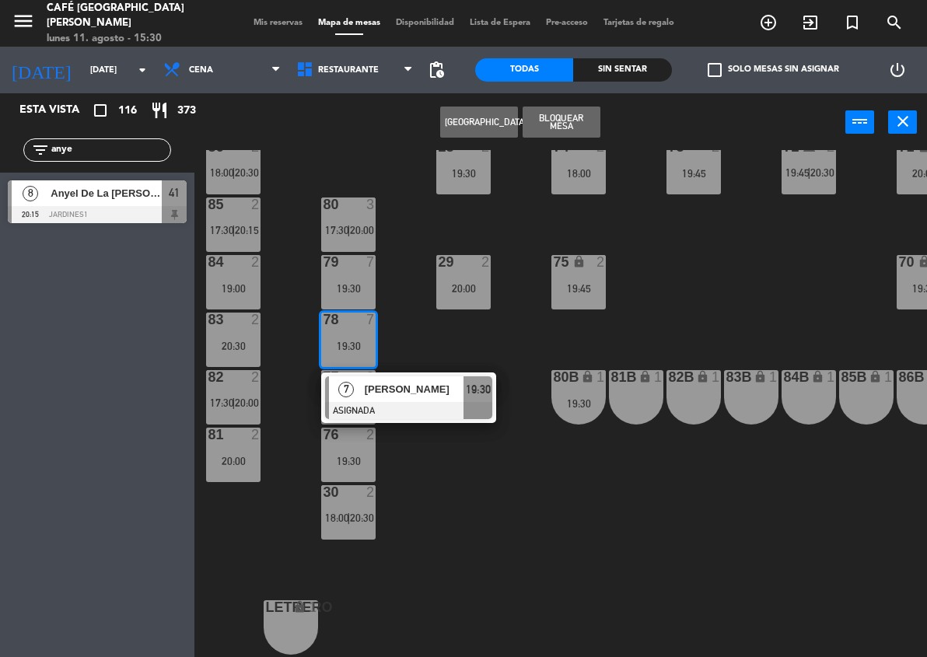
click at [400, 383] on span "[PERSON_NAME]" at bounding box center [415, 389] width 100 height 16
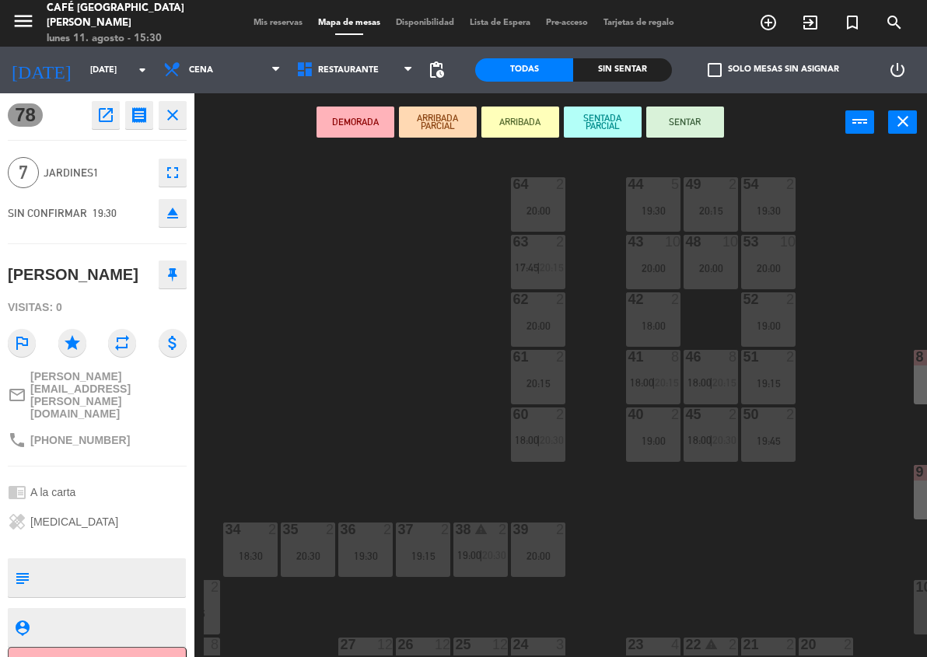
scroll to position [0, 100]
click at [763, 520] on div "44 5 19:30 49 2 20:15 54 2 19:30 64 2 20:00 48 10 20:00 53 10 20:00 63 2 17:45 …" at bounding box center [565, 403] width 723 height 506
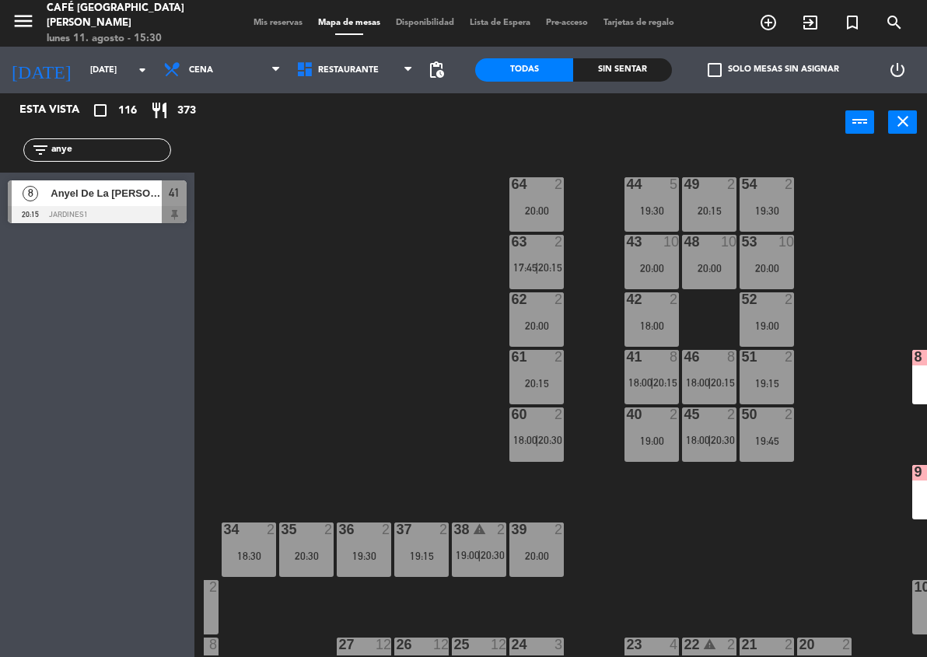
click at [716, 443] on span "20:30" at bounding box center [723, 440] width 24 height 12
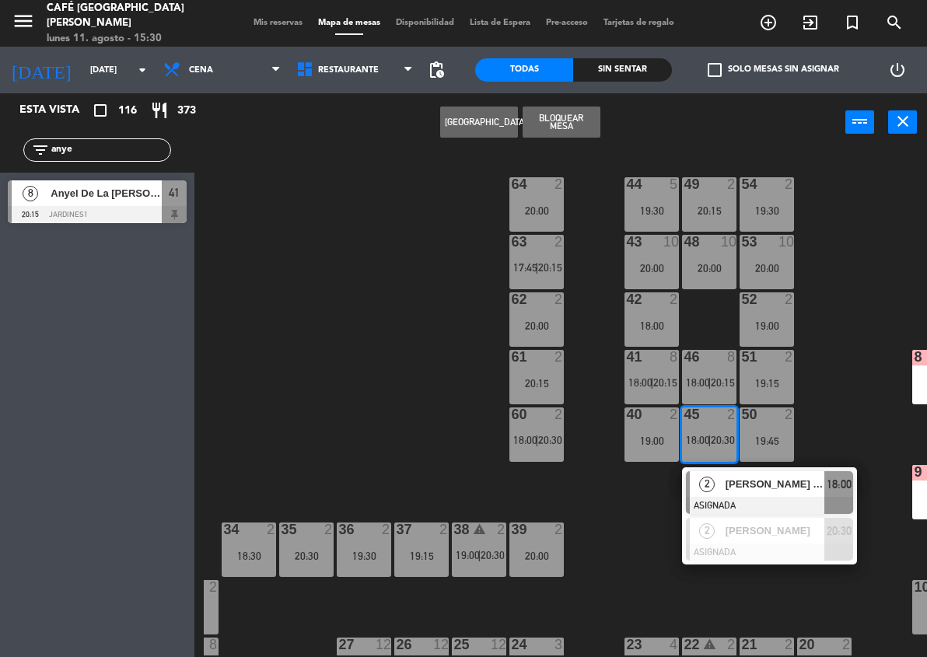
click at [748, 502] on div at bounding box center [769, 505] width 167 height 17
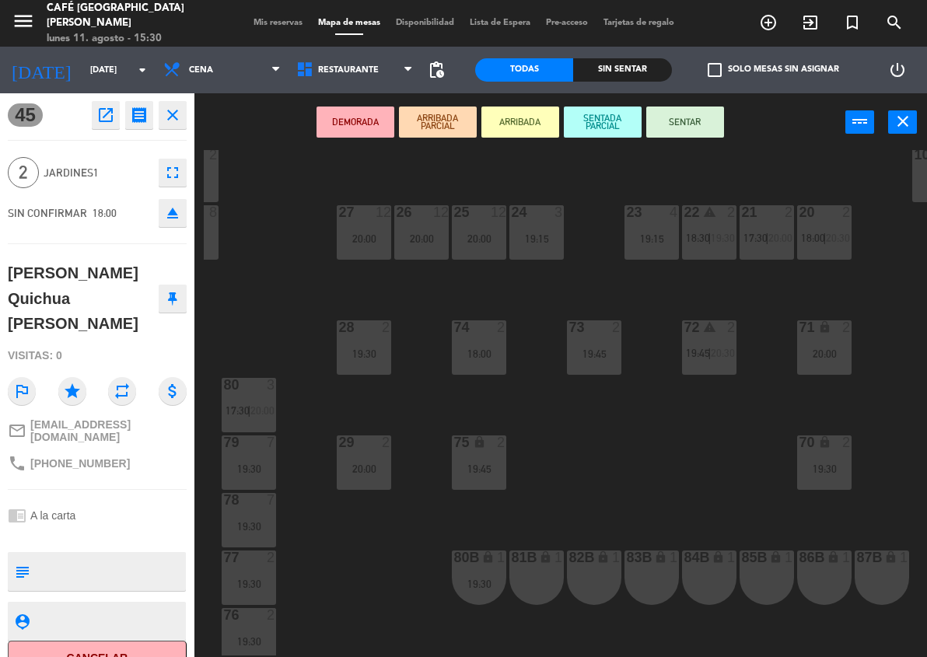
scroll to position [433, 100]
click at [258, 511] on div "78 7 19:30" at bounding box center [249, 519] width 54 height 54
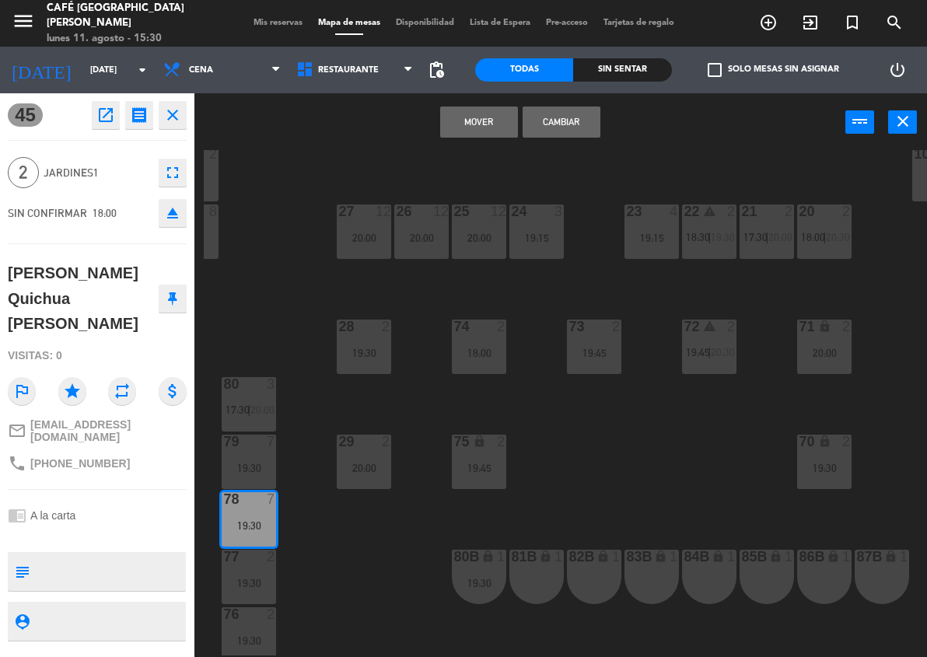
click at [560, 115] on button "Cambiar" at bounding box center [562, 122] width 78 height 31
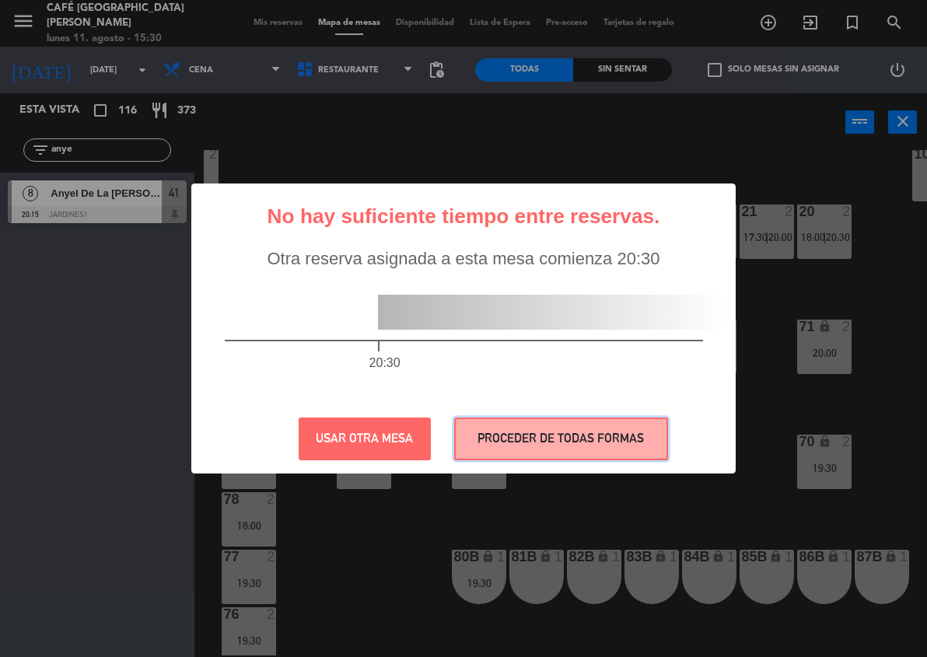
click at [639, 426] on button "PROCEDER DE TODAS FORMAS" at bounding box center [561, 439] width 214 height 43
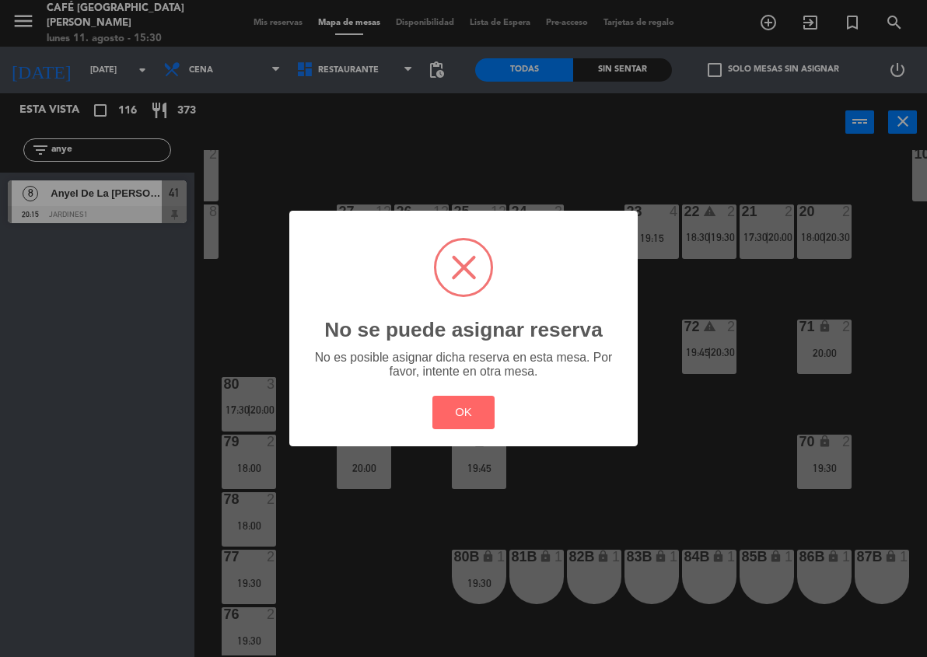
scroll to position [0, 100]
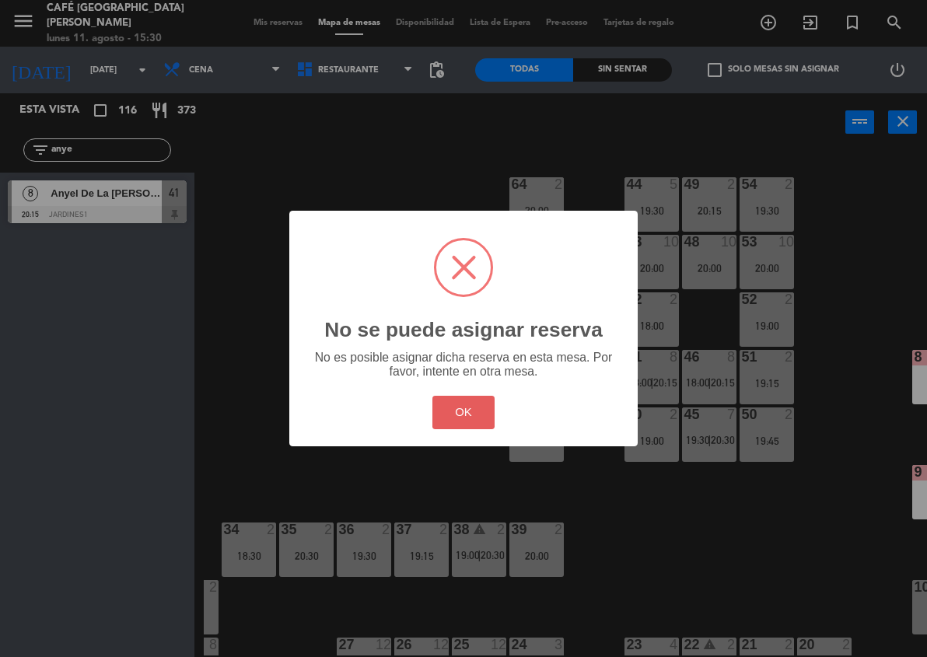
click at [484, 425] on button "OK" at bounding box center [464, 412] width 63 height 33
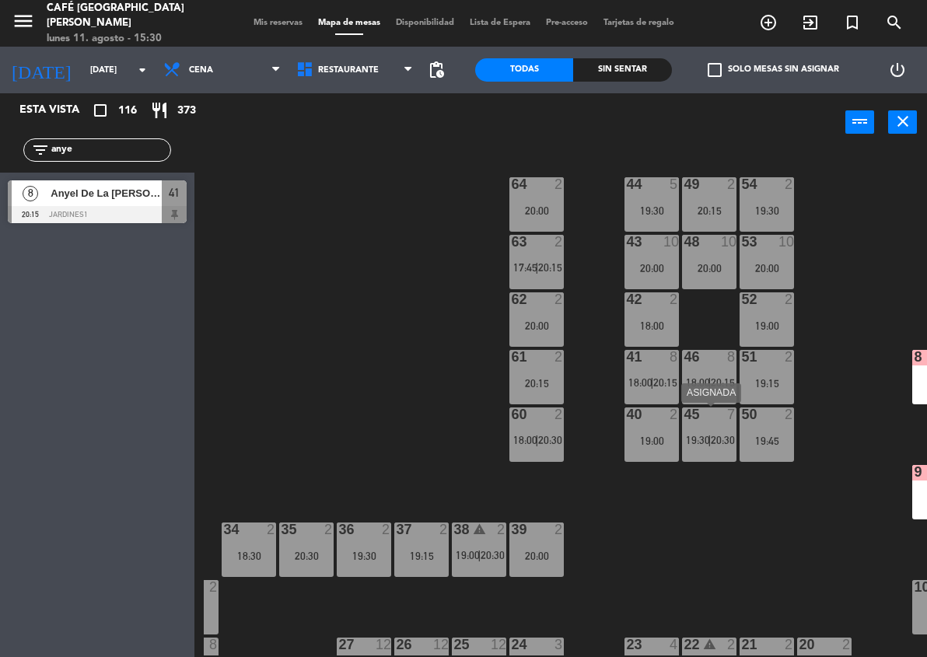
click at [710, 452] on div "45 7 19:30 | 20:30" at bounding box center [709, 435] width 54 height 54
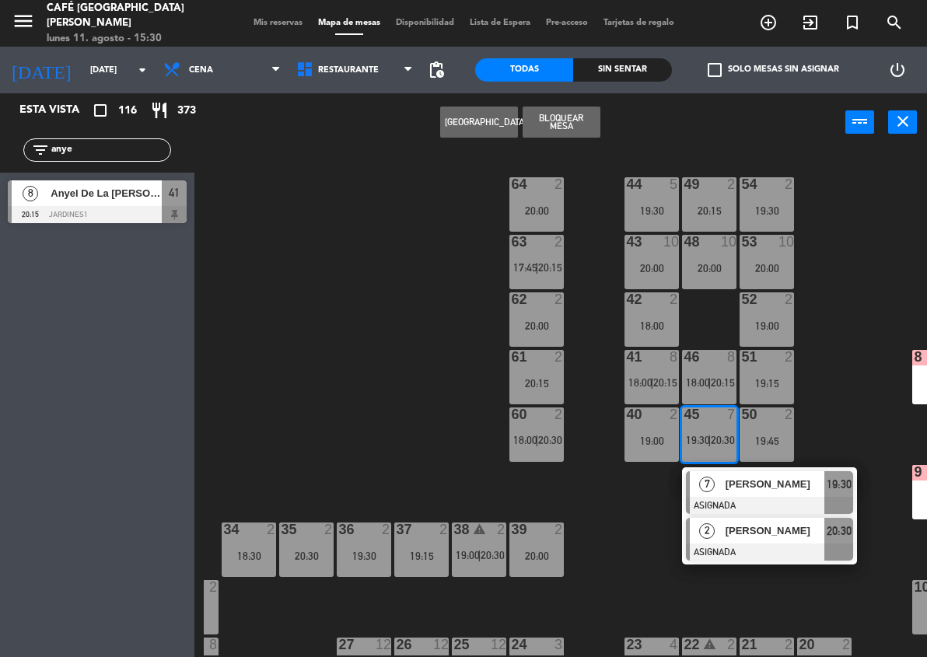
click at [747, 532] on span "[PERSON_NAME]" at bounding box center [776, 531] width 100 height 16
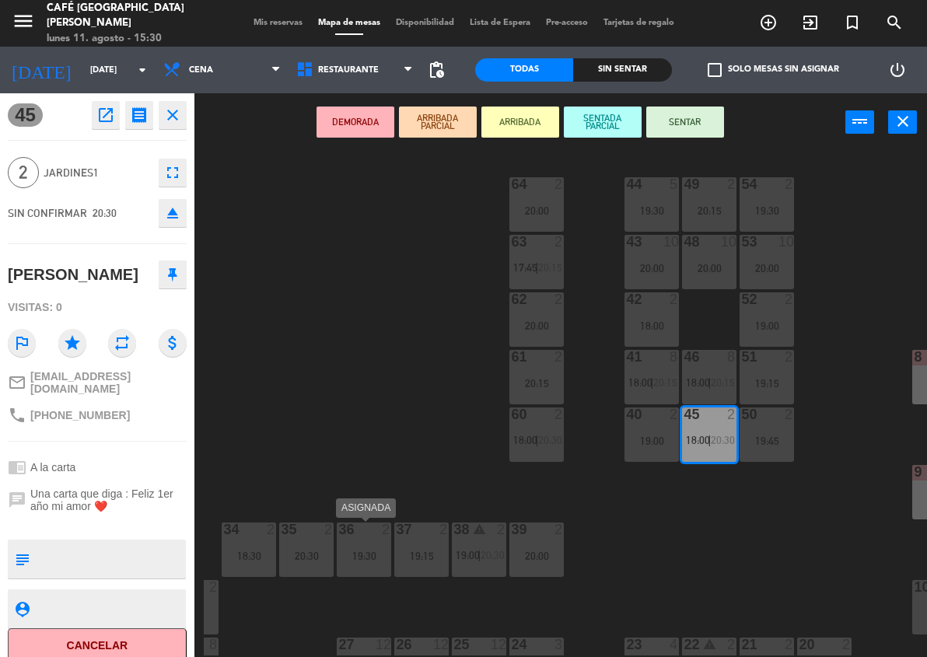
click at [378, 559] on div "19:30" at bounding box center [364, 556] width 54 height 11
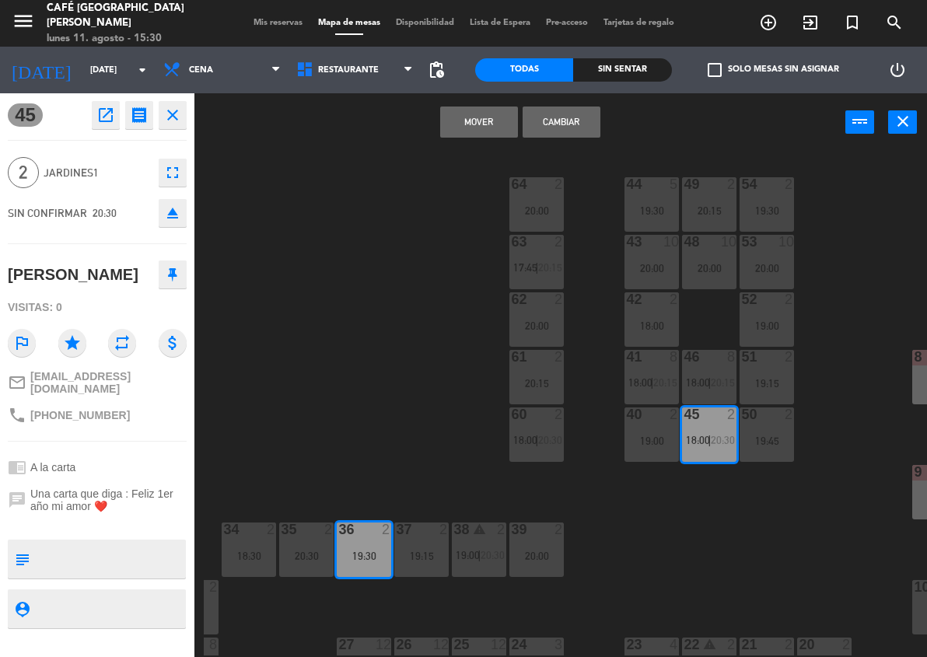
click at [454, 137] on button "Mover" at bounding box center [479, 122] width 78 height 31
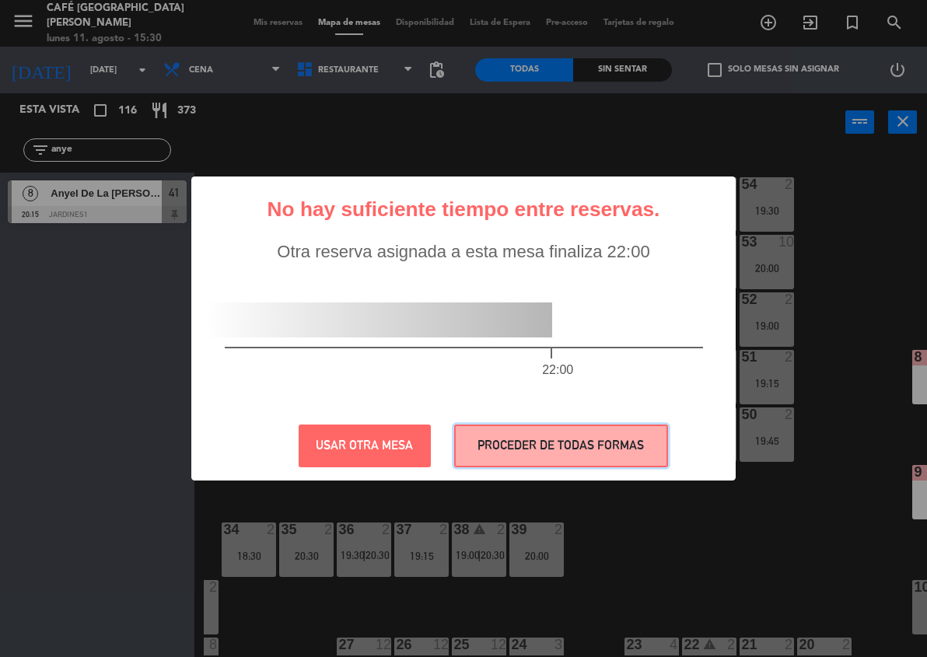
click at [664, 443] on button "PROCEDER DE TODAS FORMAS" at bounding box center [561, 446] width 214 height 43
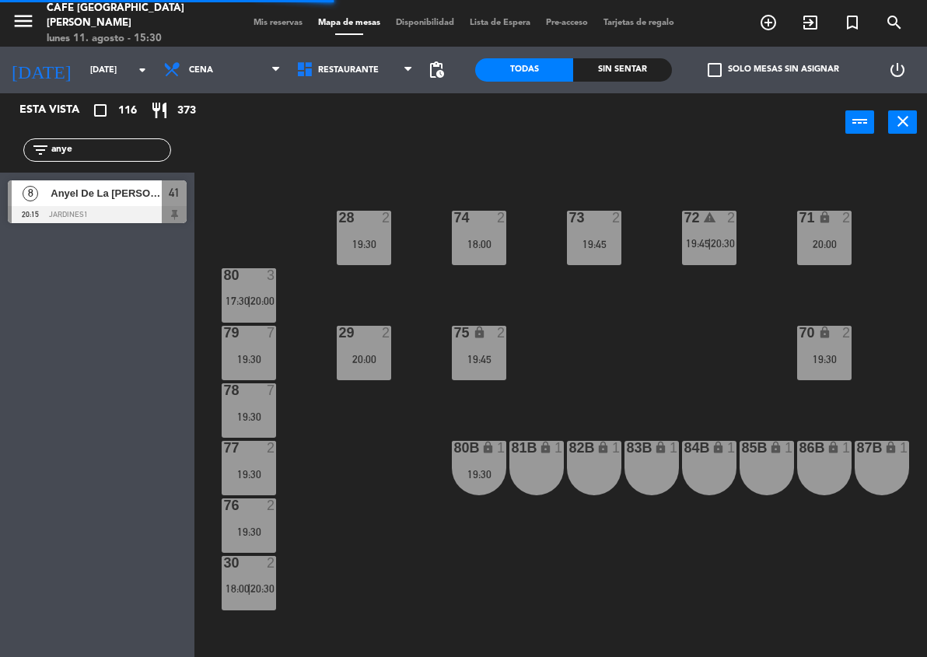
scroll to position [545, 100]
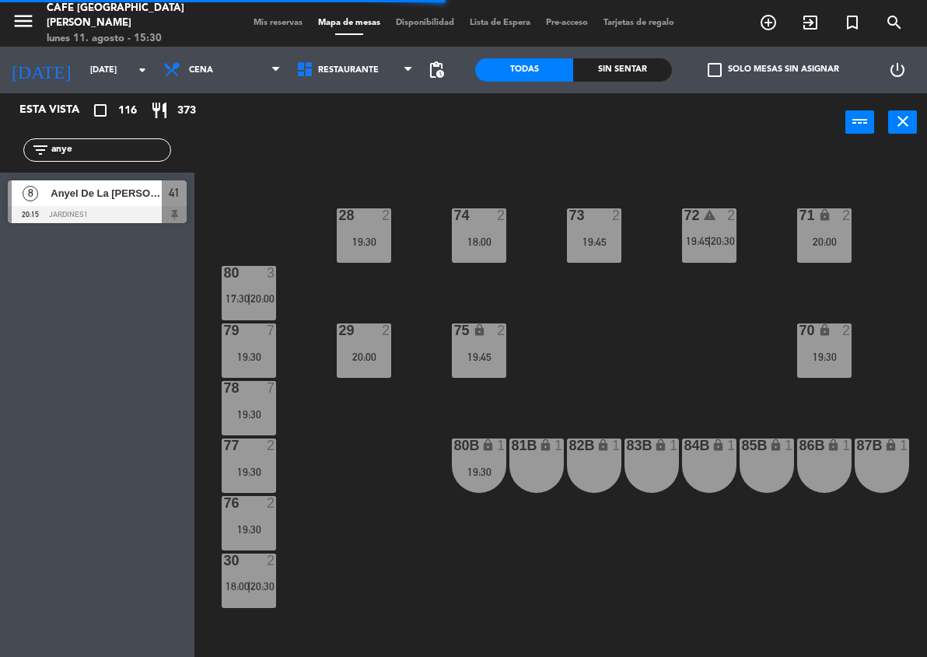
click at [228, 412] on div "19:30" at bounding box center [249, 414] width 54 height 11
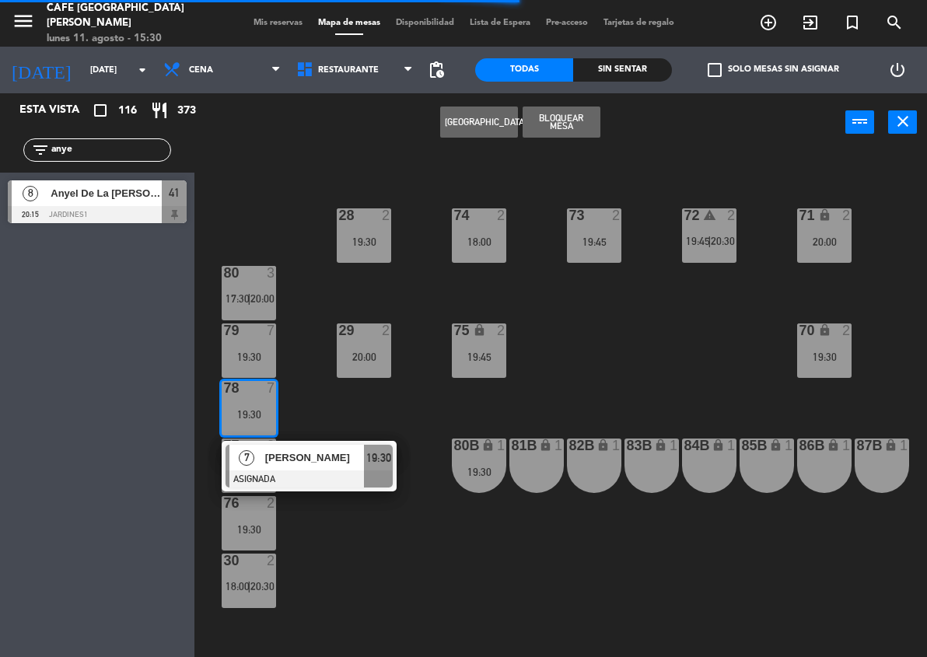
click at [309, 493] on div "44 5 19:30 49 2 20:15 54 2 19:30 64 2 20:00 48 10 20:00 53 10 20:00 63 2 17:45 …" at bounding box center [565, 403] width 723 height 506
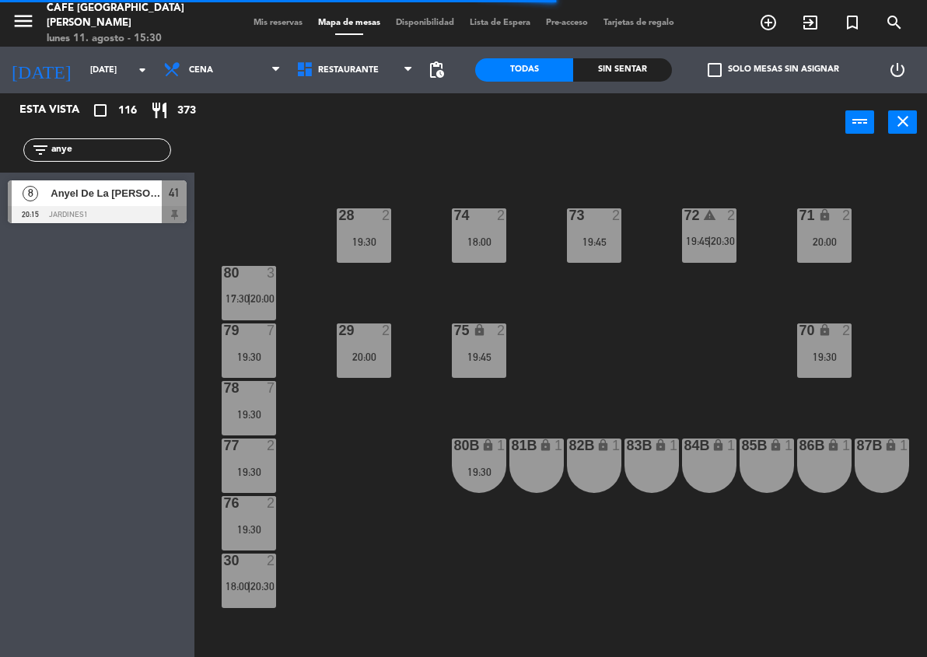
click at [240, 422] on div "78 7 19:30" at bounding box center [249, 408] width 54 height 54
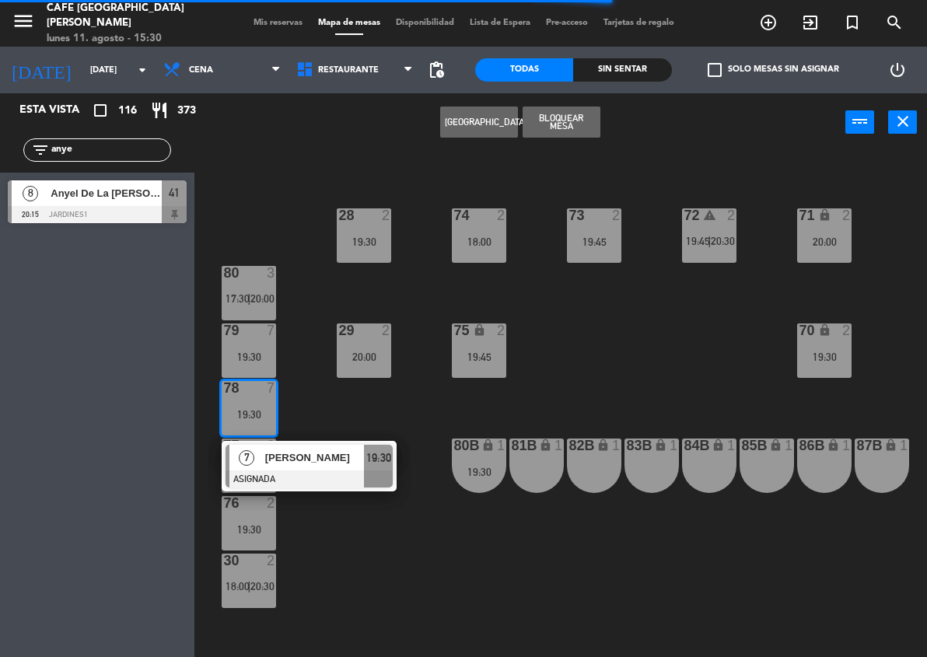
click at [289, 466] on span "[PERSON_NAME]" at bounding box center [315, 458] width 100 height 16
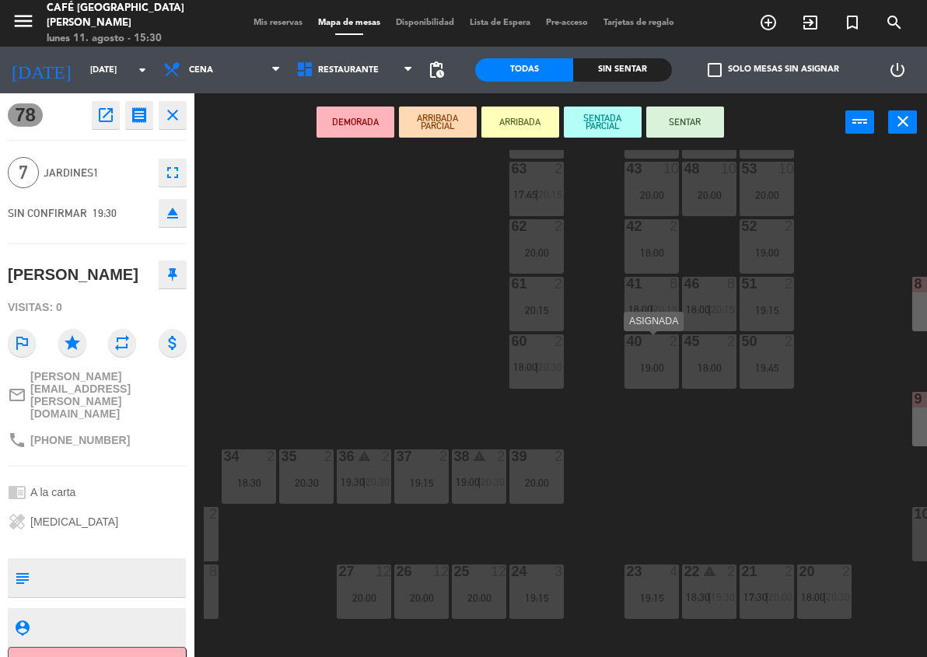
scroll to position [72, 100]
click at [705, 365] on div "18:00" at bounding box center [709, 369] width 54 height 11
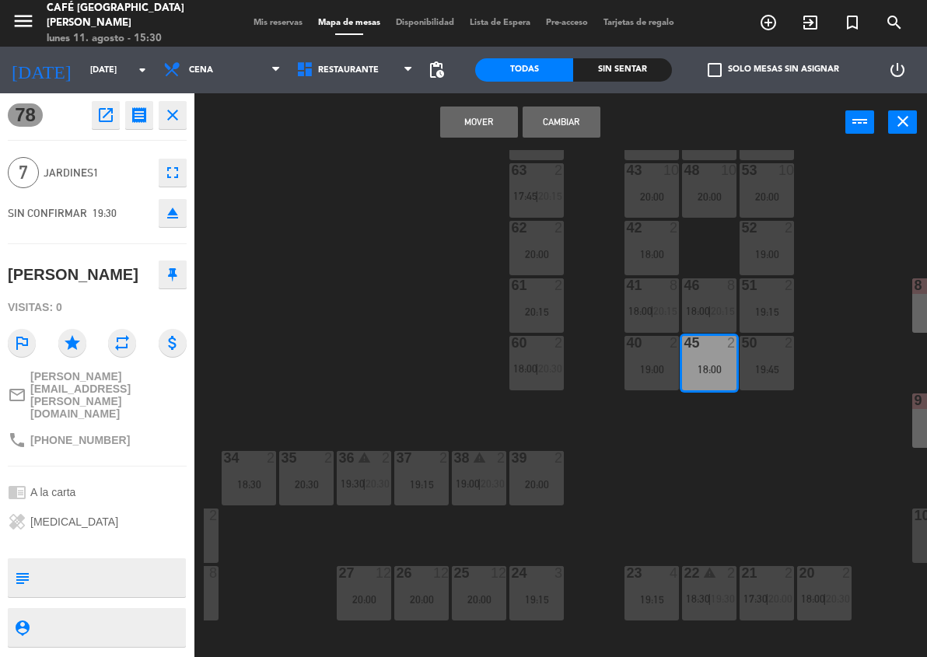
click at [560, 118] on button "Cambiar" at bounding box center [562, 122] width 78 height 31
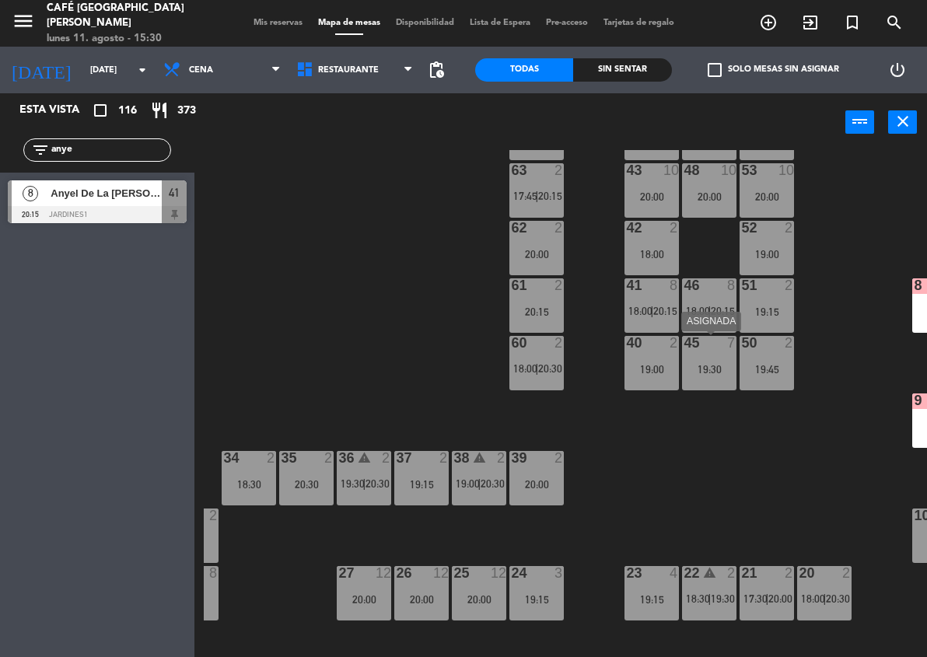
click at [727, 377] on div "45 7 19:30" at bounding box center [709, 363] width 54 height 54
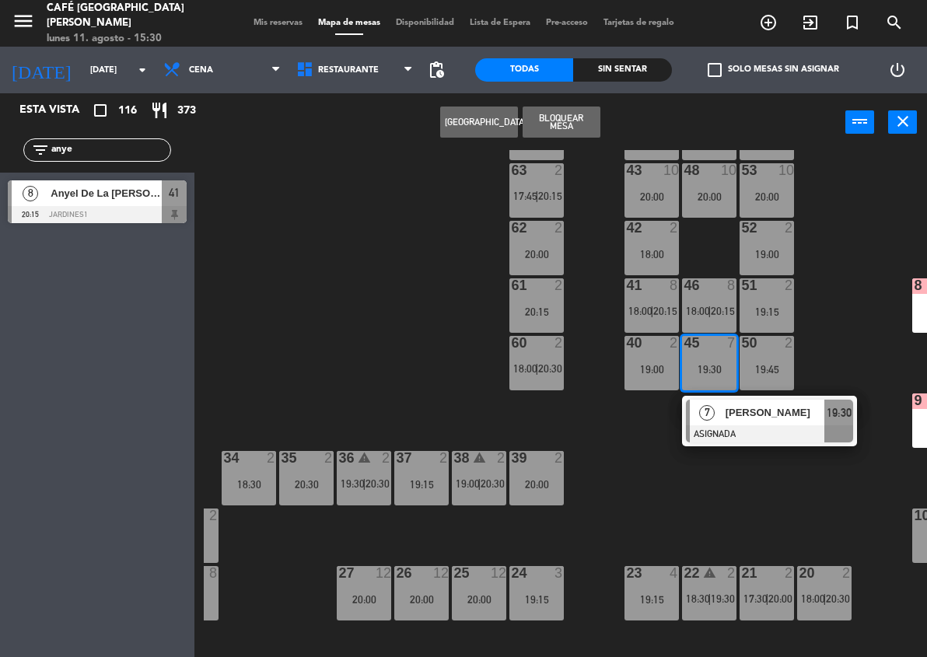
click at [761, 434] on div at bounding box center [769, 434] width 167 height 17
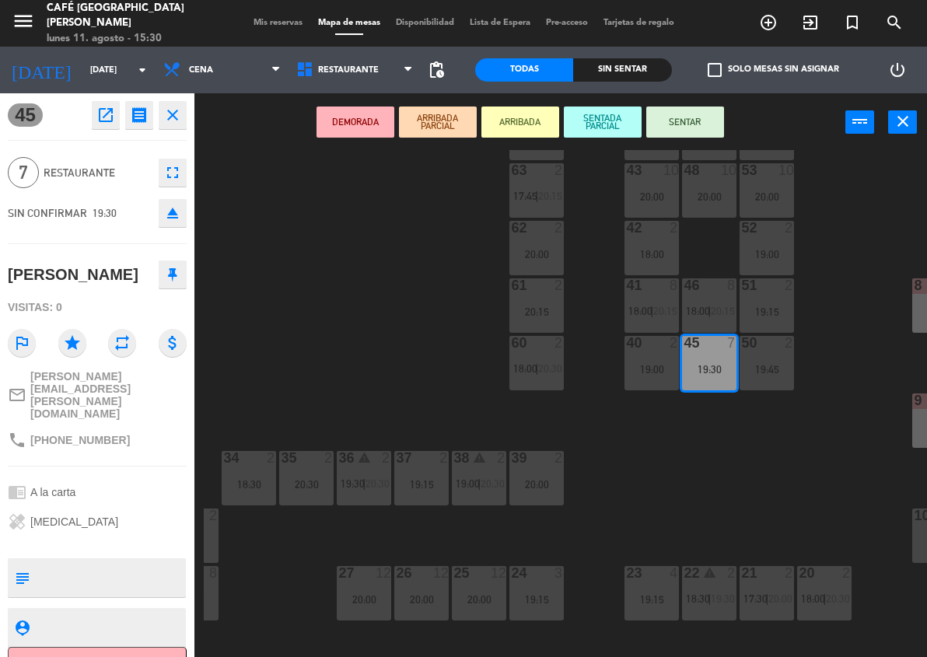
click at [797, 403] on div "44 5 19:30 49 2 20:15 54 2 19:30 64 2 20:00 48 10 20:00 53 10 20:00 63 2 17:45 …" at bounding box center [565, 403] width 723 height 506
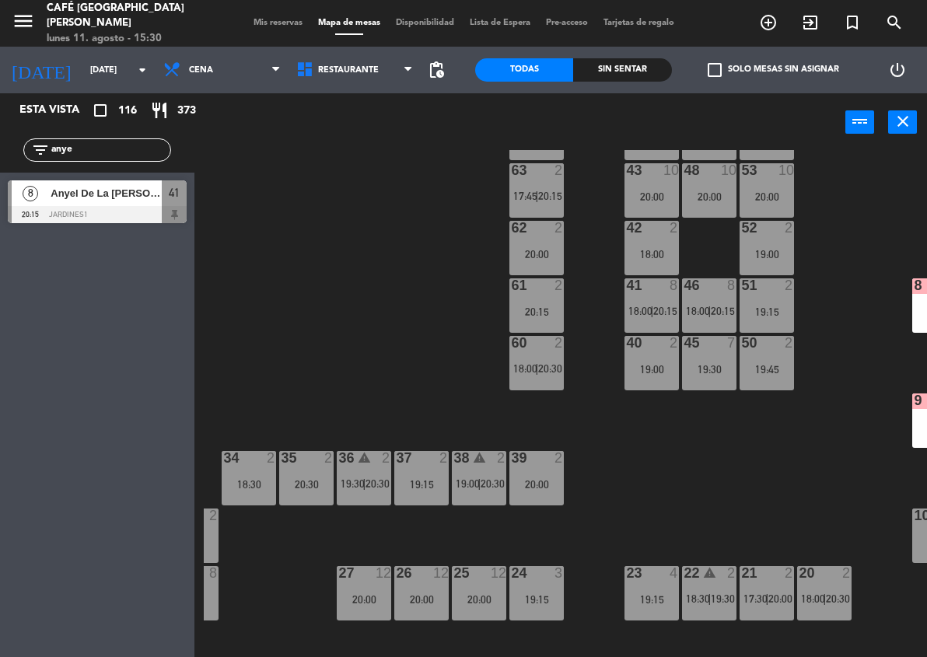
click at [772, 380] on div "50 2 19:45" at bounding box center [767, 363] width 54 height 54
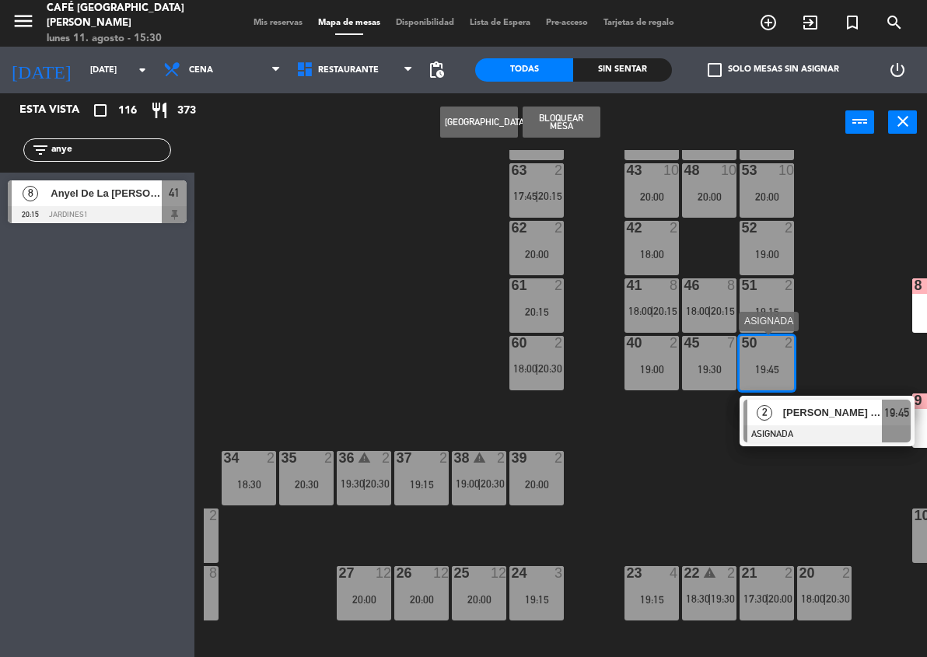
click at [769, 389] on div "50 2 19:45" at bounding box center [767, 363] width 54 height 54
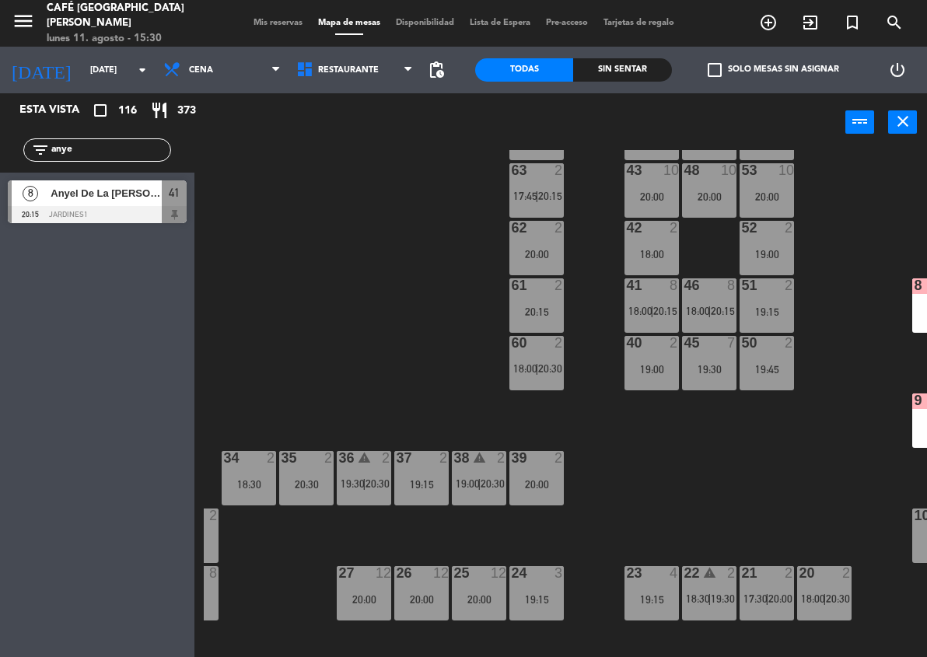
click at [763, 375] on div "50 2 19:45" at bounding box center [767, 363] width 54 height 54
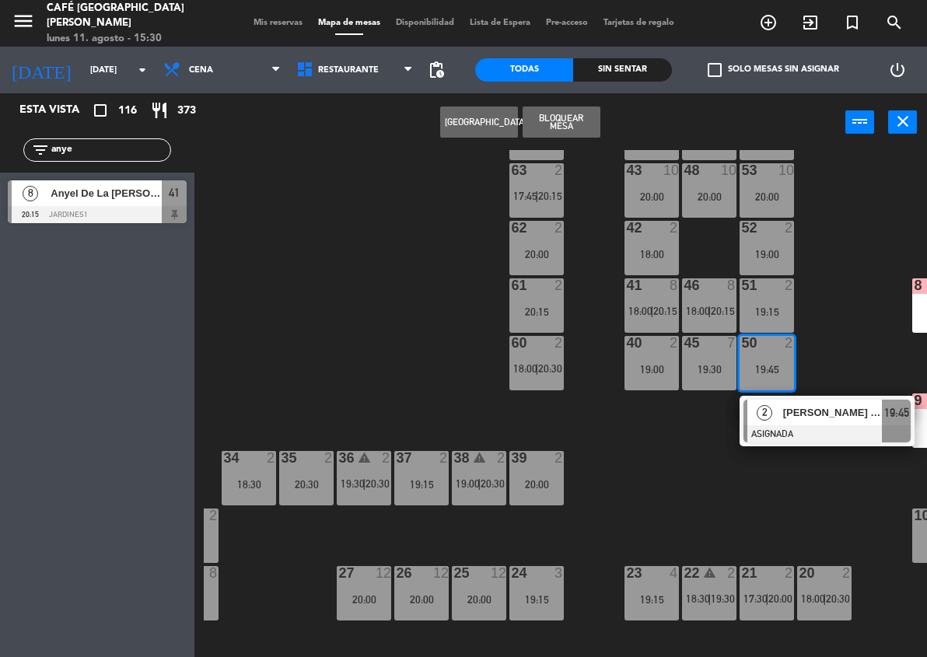
click at [797, 427] on div at bounding box center [827, 434] width 167 height 17
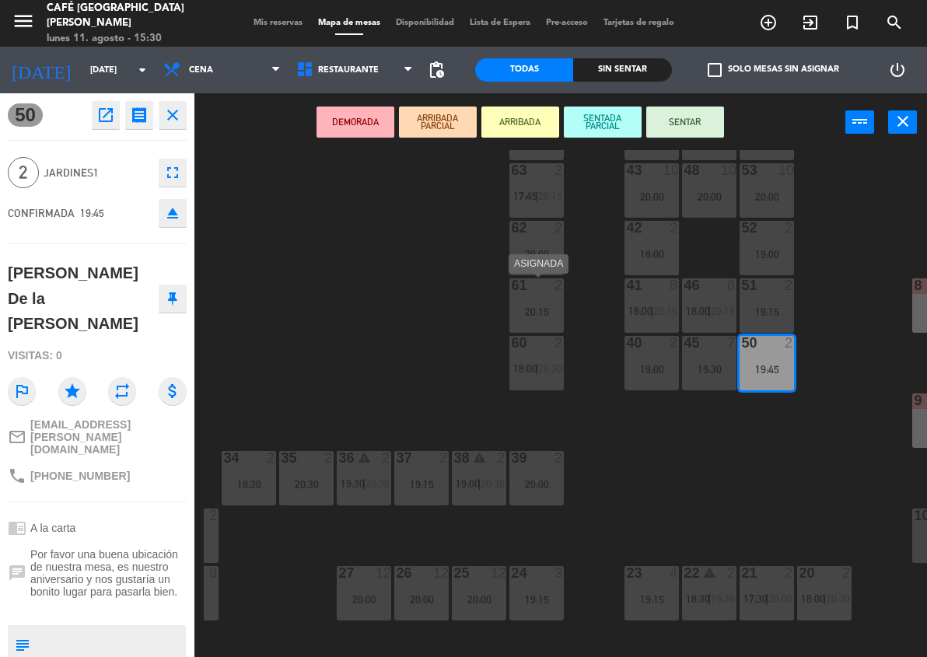
click at [534, 282] on div at bounding box center [537, 285] width 26 height 14
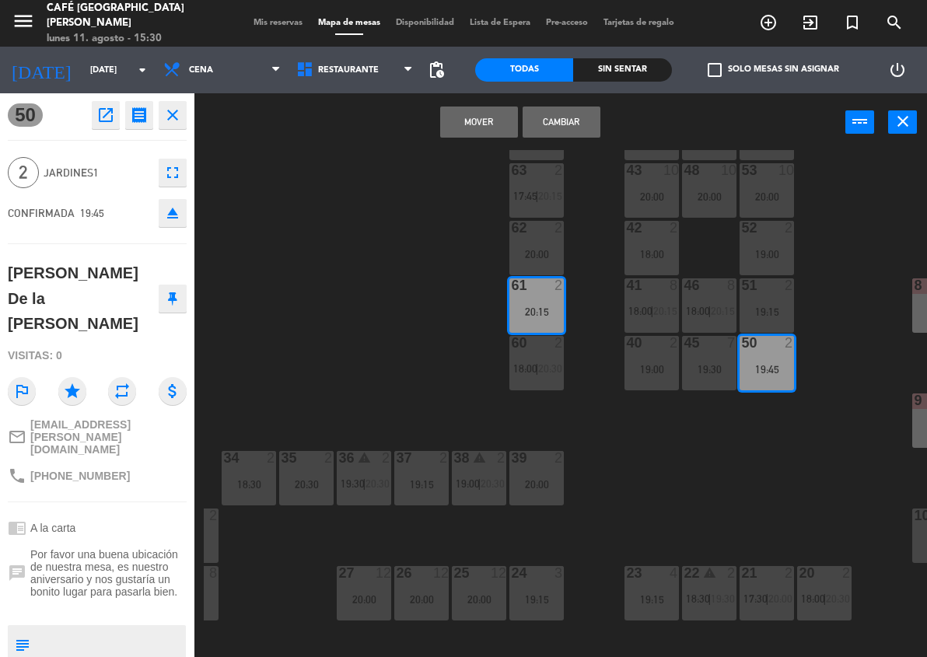
click at [480, 121] on button "Mover" at bounding box center [479, 122] width 78 height 31
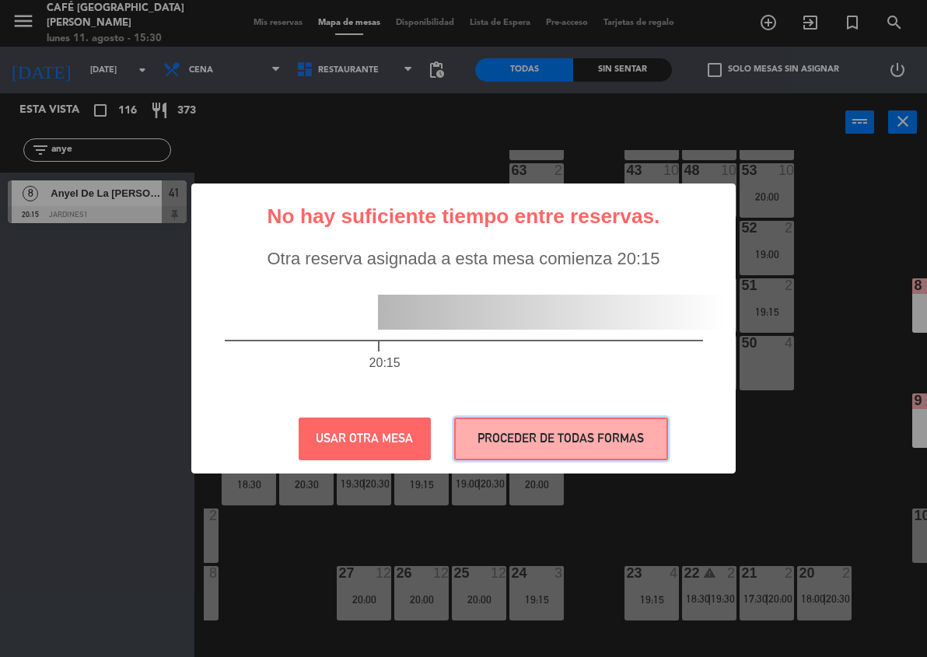
click at [649, 426] on button "PROCEDER DE TODAS FORMAS" at bounding box center [561, 439] width 214 height 43
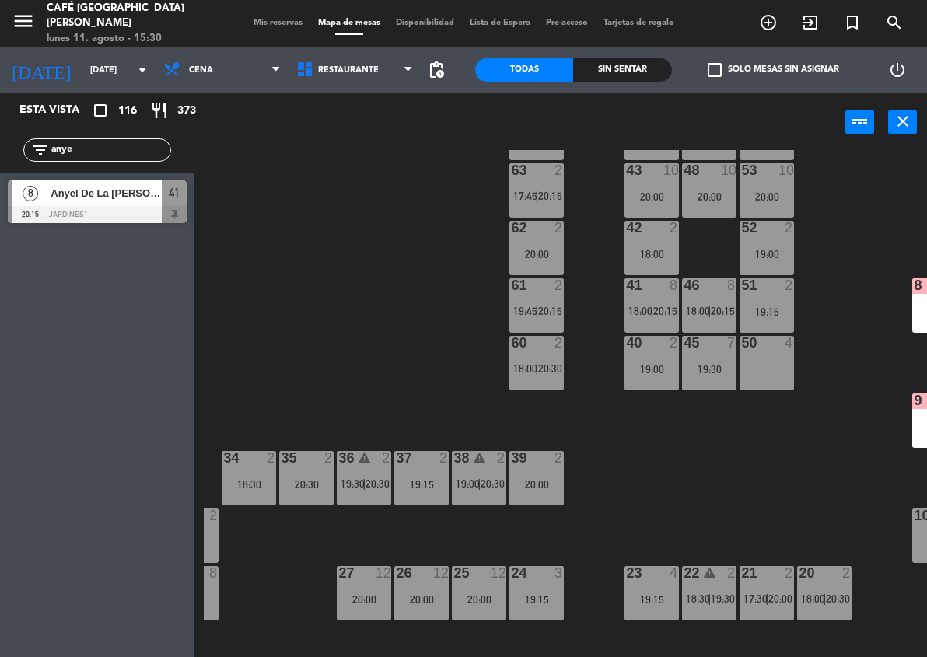
click at [706, 370] on div "19:30" at bounding box center [709, 369] width 54 height 11
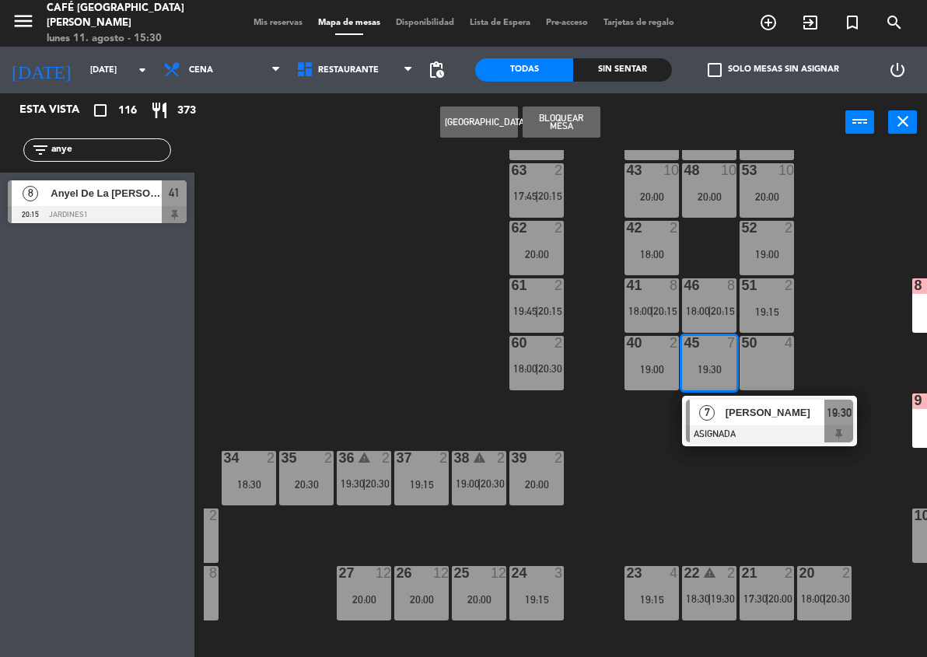
click at [761, 433] on div at bounding box center [769, 434] width 167 height 17
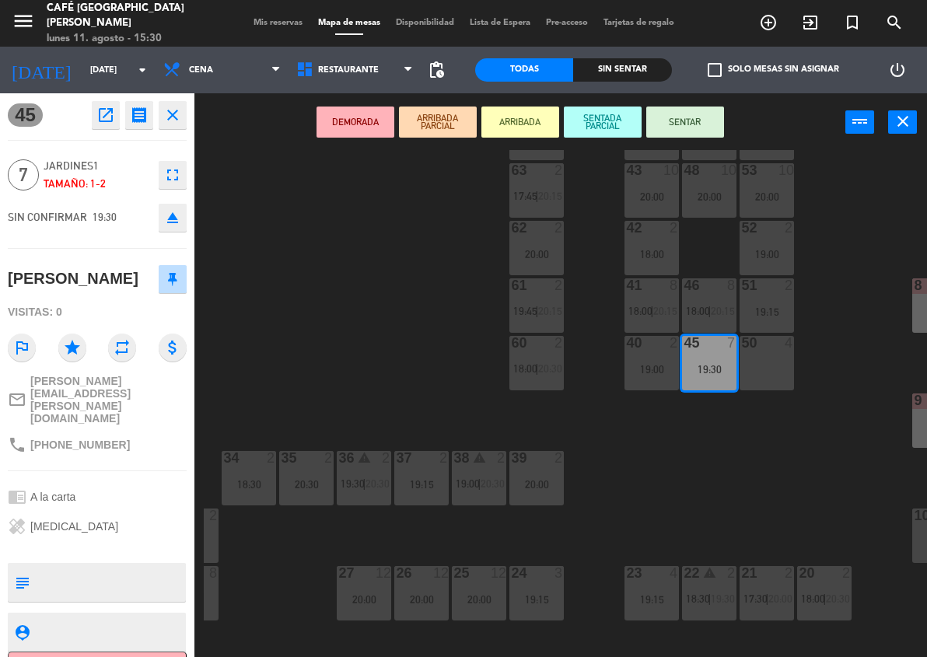
click at [773, 372] on div "50 4" at bounding box center [767, 363] width 54 height 54
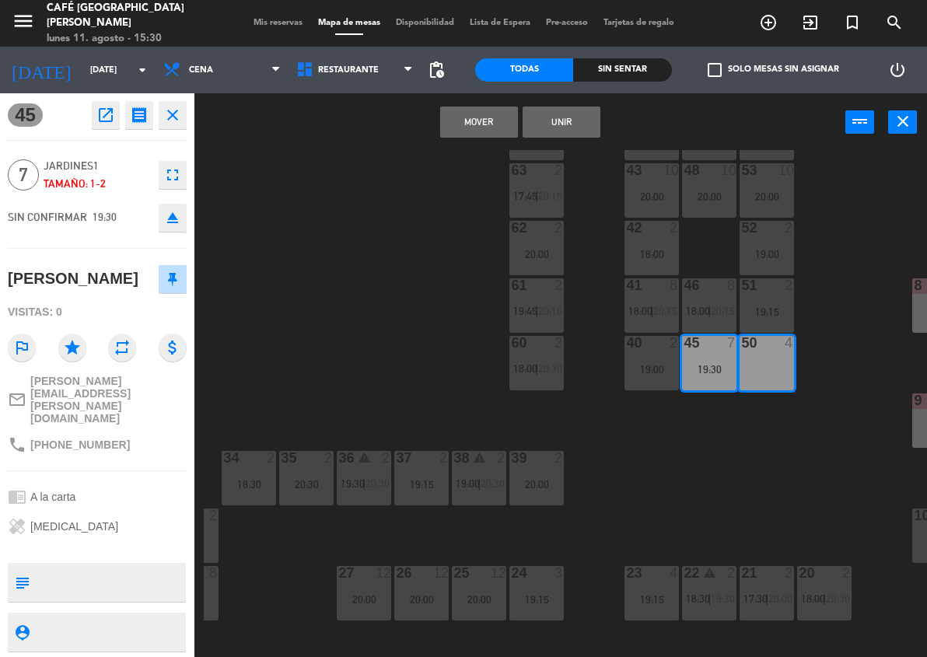
click at [566, 115] on button "Unir" at bounding box center [562, 122] width 78 height 31
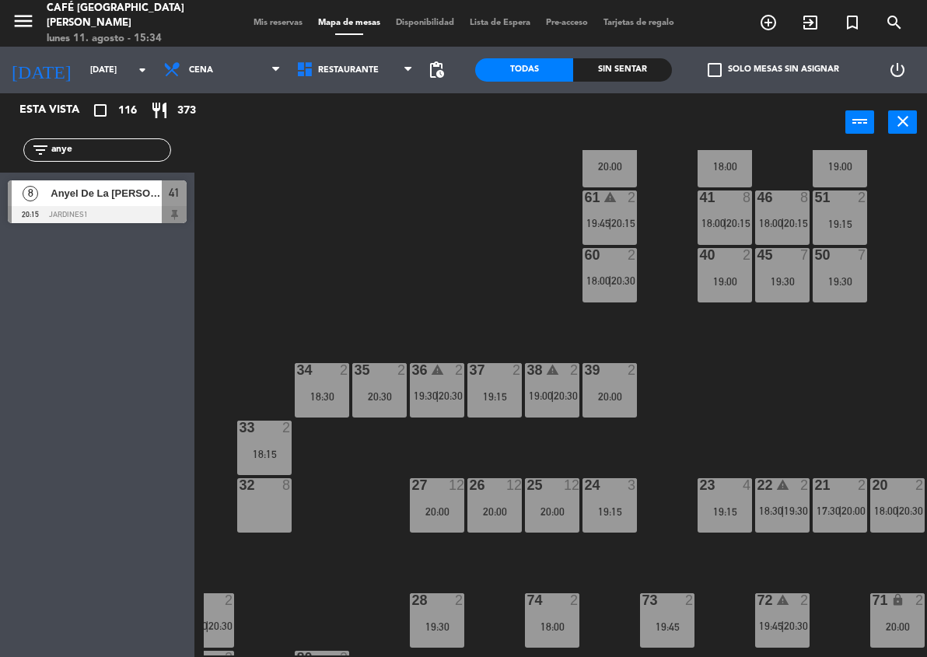
scroll to position [159, 26]
click at [545, 507] on div "20:00" at bounding box center [553, 511] width 54 height 11
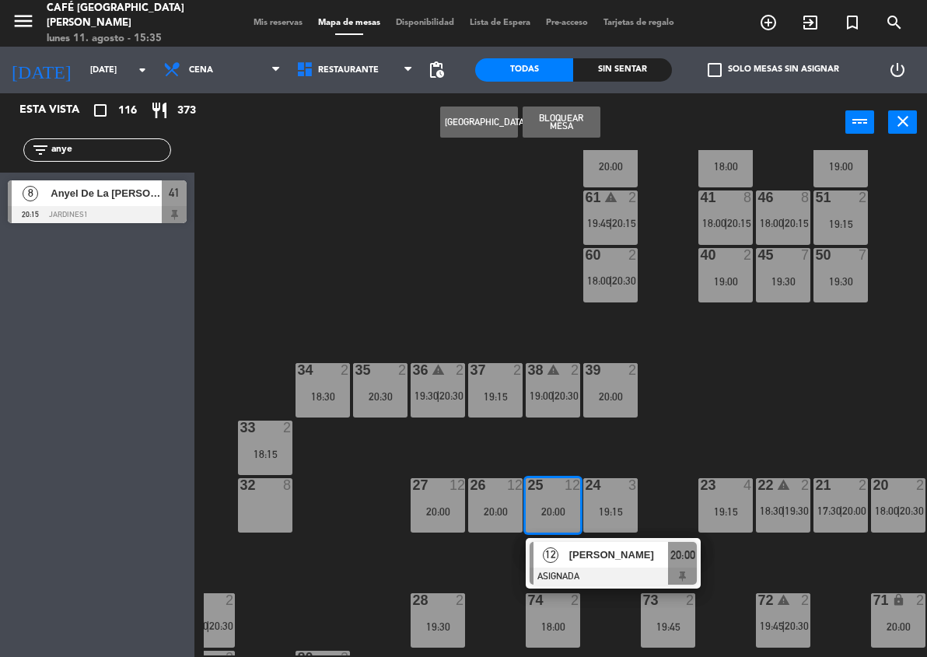
click at [586, 562] on span "[PERSON_NAME]" at bounding box center [619, 555] width 100 height 16
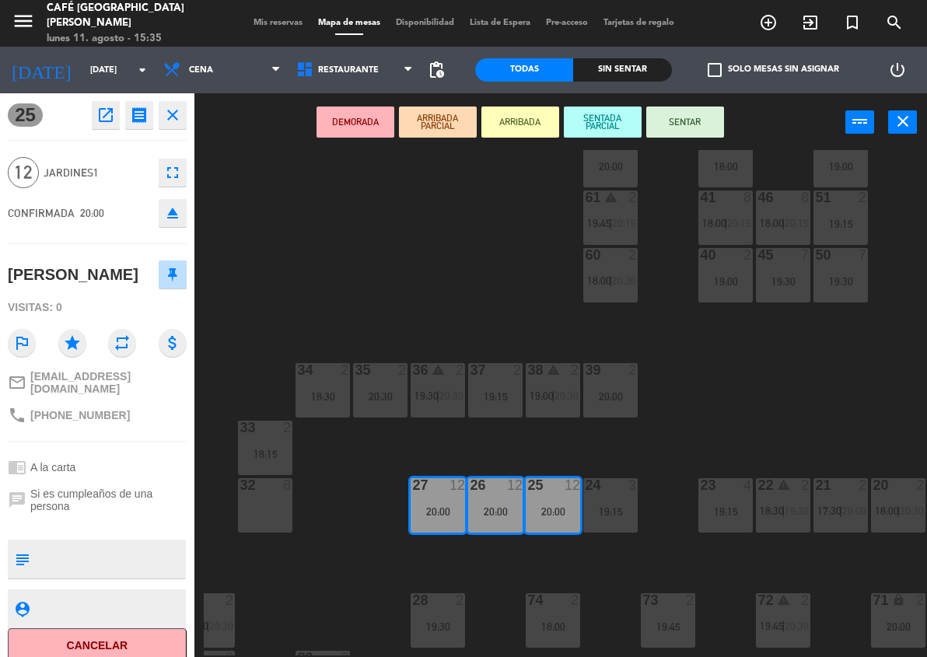
click at [346, 129] on button "DEMORADA" at bounding box center [356, 122] width 78 height 31
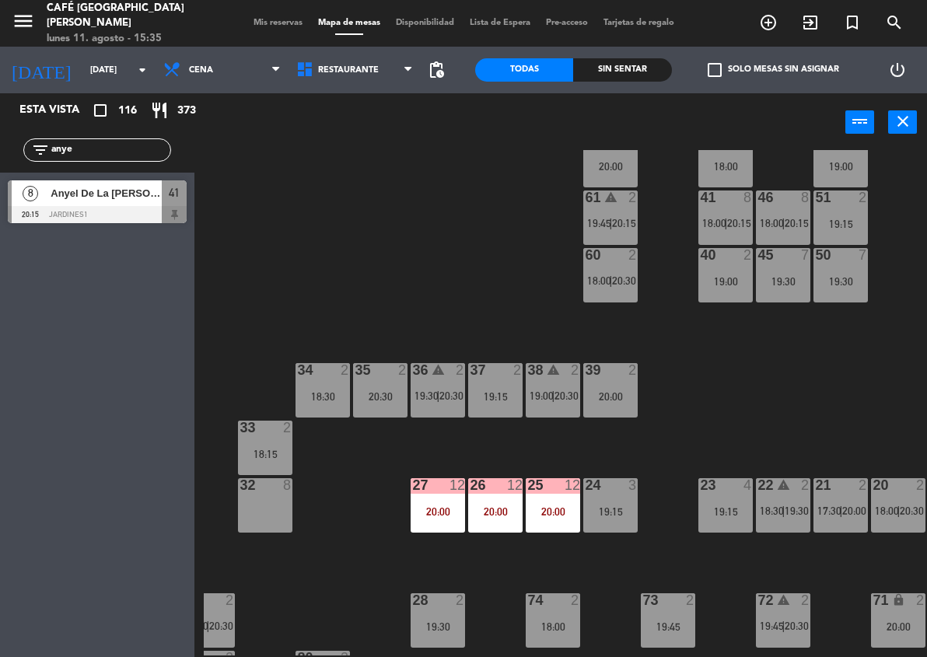
click at [723, 222] on span "18:00" at bounding box center [714, 223] width 24 height 12
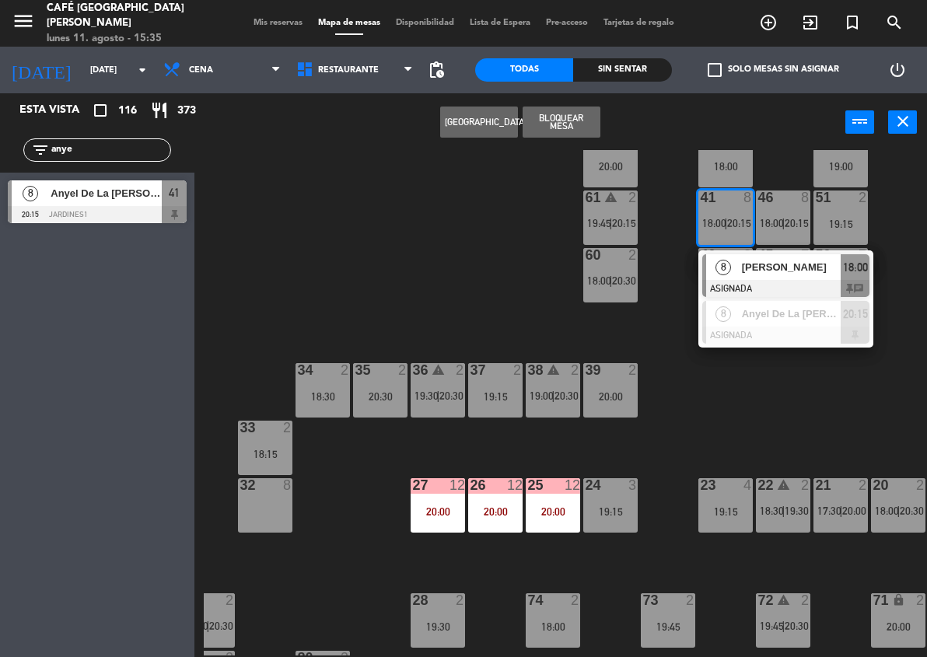
click at [759, 260] on span "[PERSON_NAME]" at bounding box center [792, 267] width 100 height 16
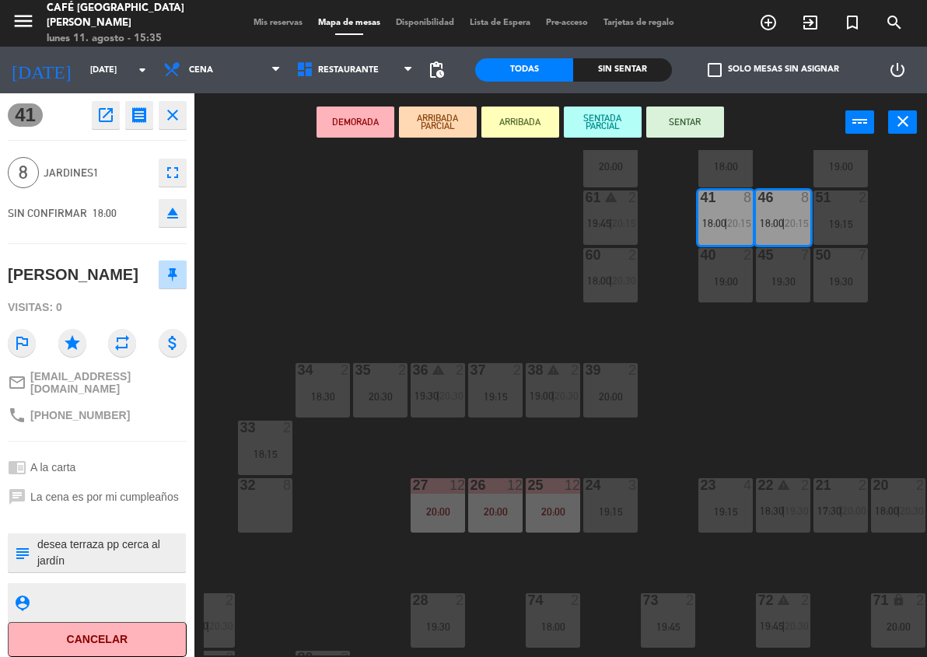
click at [364, 119] on button "DEMORADA" at bounding box center [356, 122] width 78 height 31
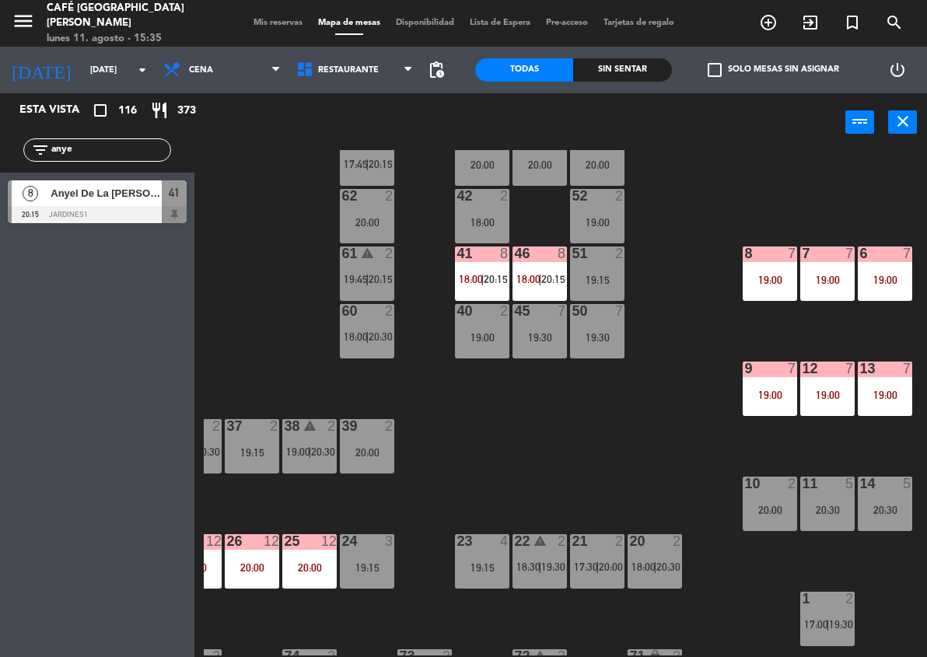
scroll to position [103, 271]
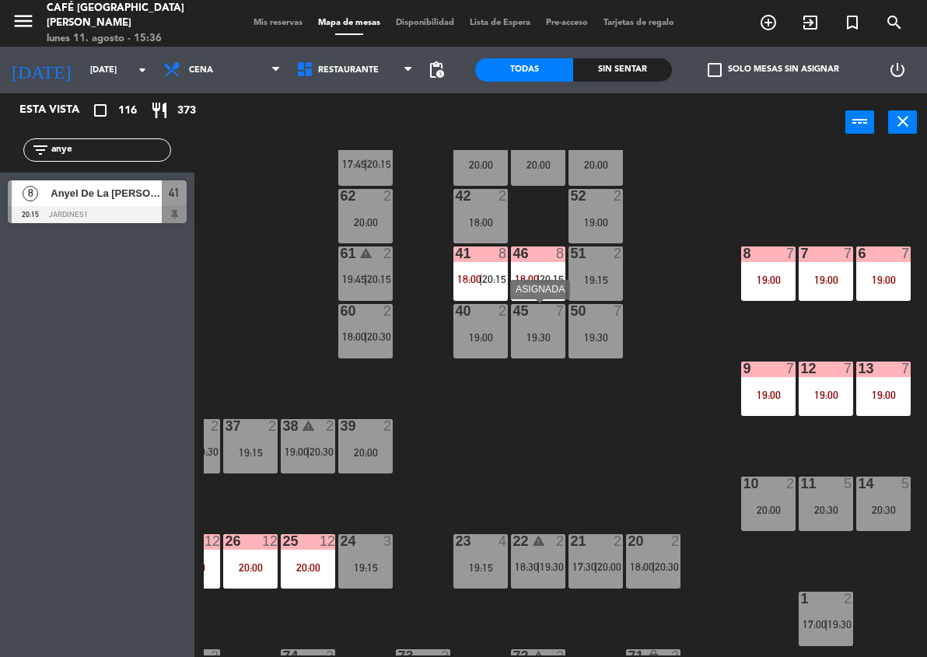
click at [518, 339] on div "19:30" at bounding box center [538, 337] width 54 height 11
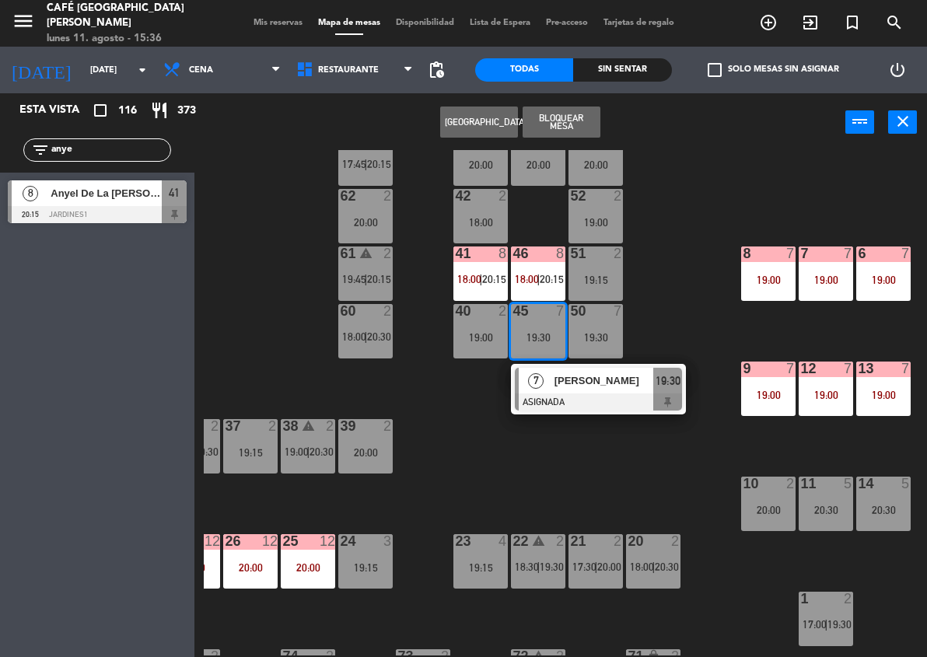
click at [552, 387] on div "7" at bounding box center [535, 381] width 33 height 26
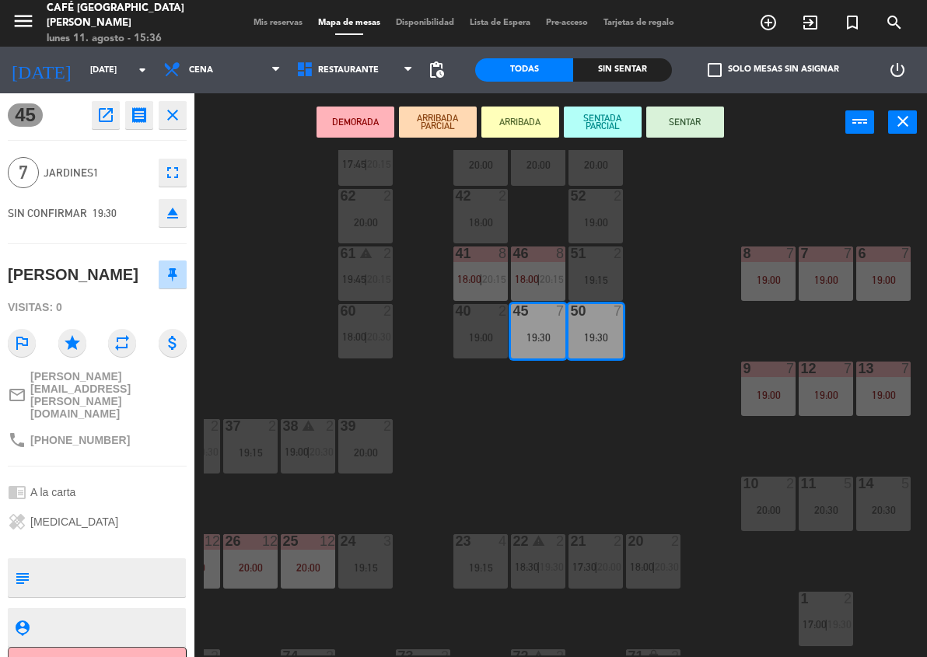
click at [367, 112] on button "DEMORADA" at bounding box center [356, 122] width 78 height 31
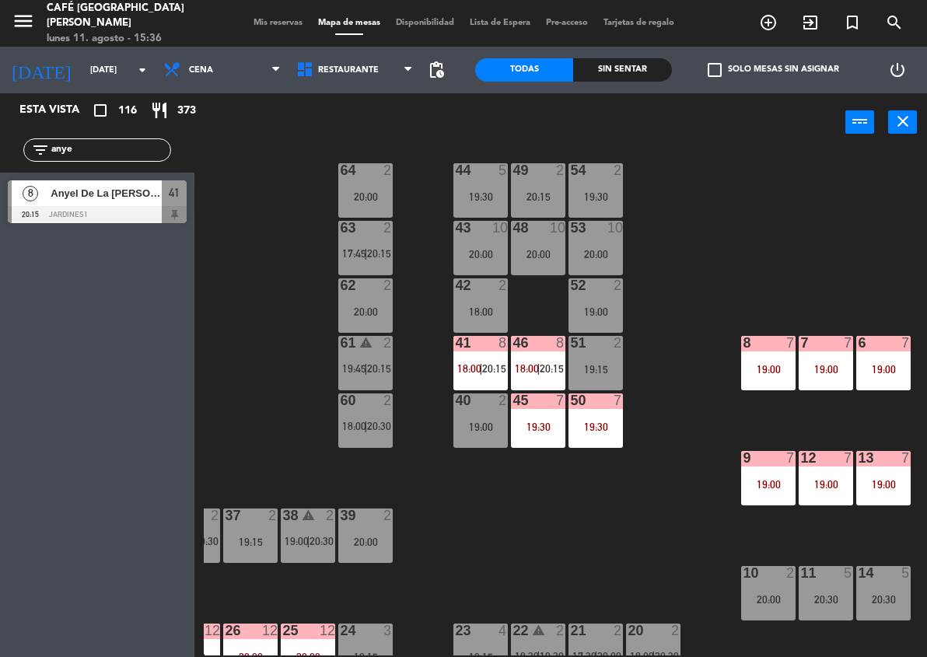
scroll to position [0, 271]
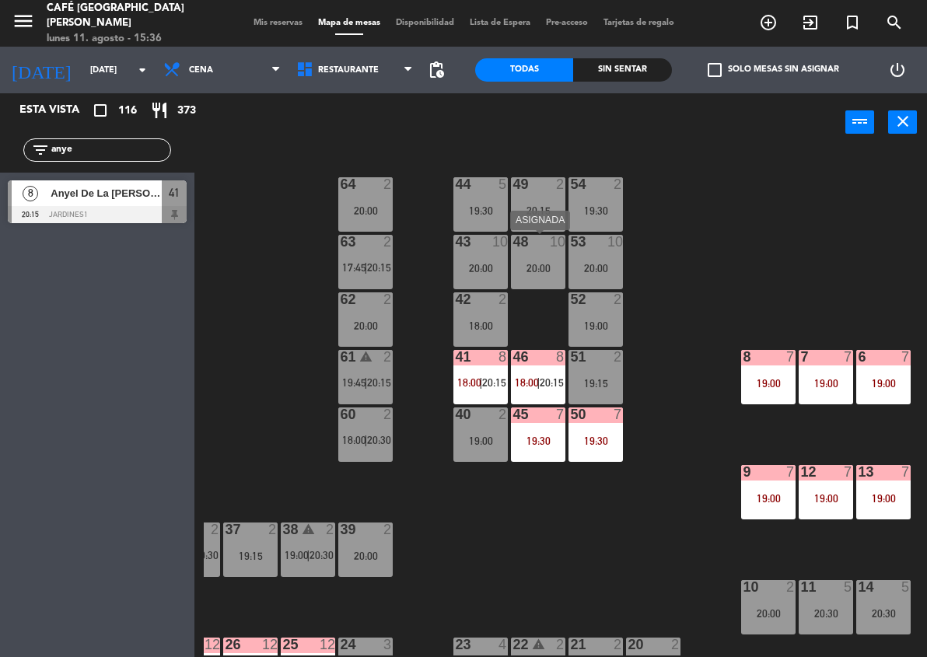
click at [541, 266] on div "20:00" at bounding box center [538, 268] width 54 height 11
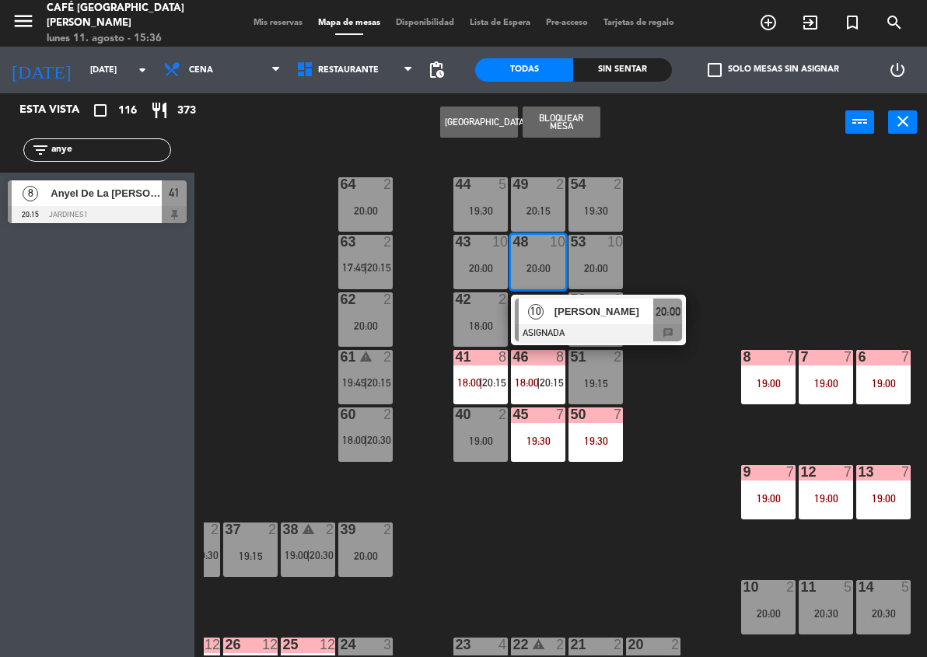
click at [586, 324] on div at bounding box center [598, 332] width 167 height 17
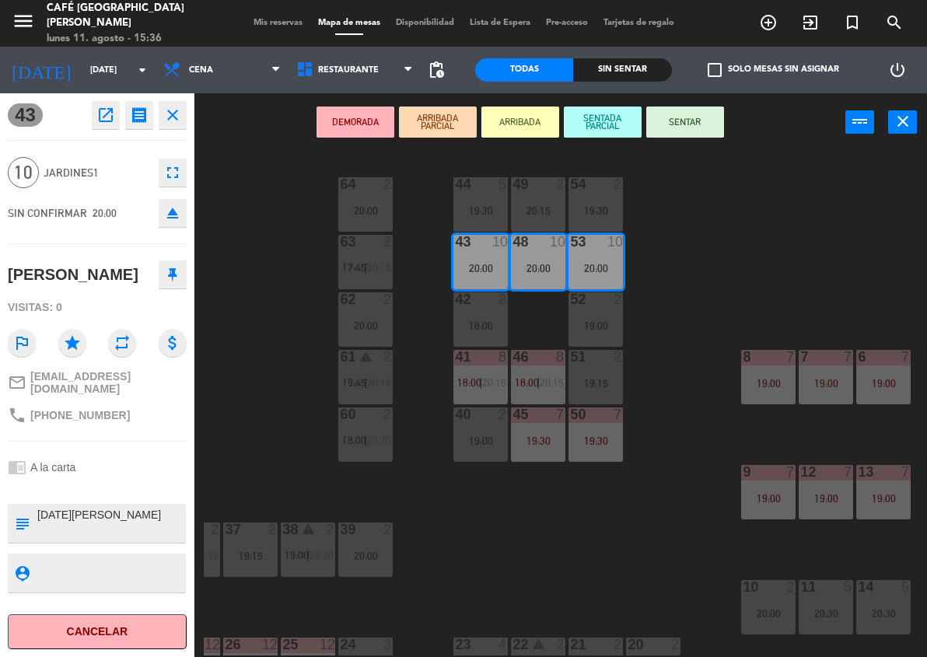
click at [355, 131] on button "DEMORADA" at bounding box center [356, 122] width 78 height 31
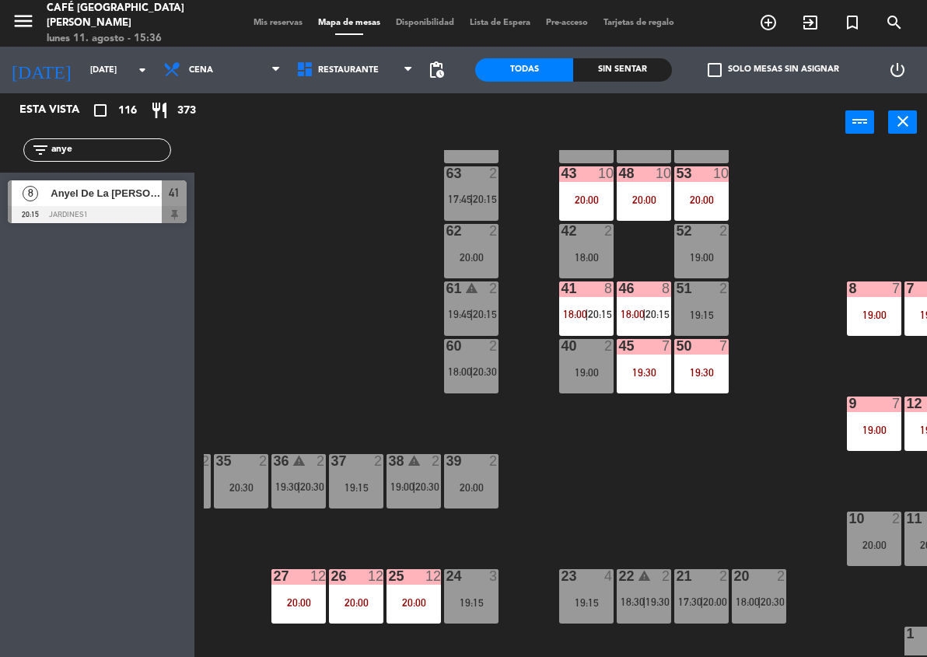
scroll to position [0, 165]
